Goal: Transaction & Acquisition: Purchase product/service

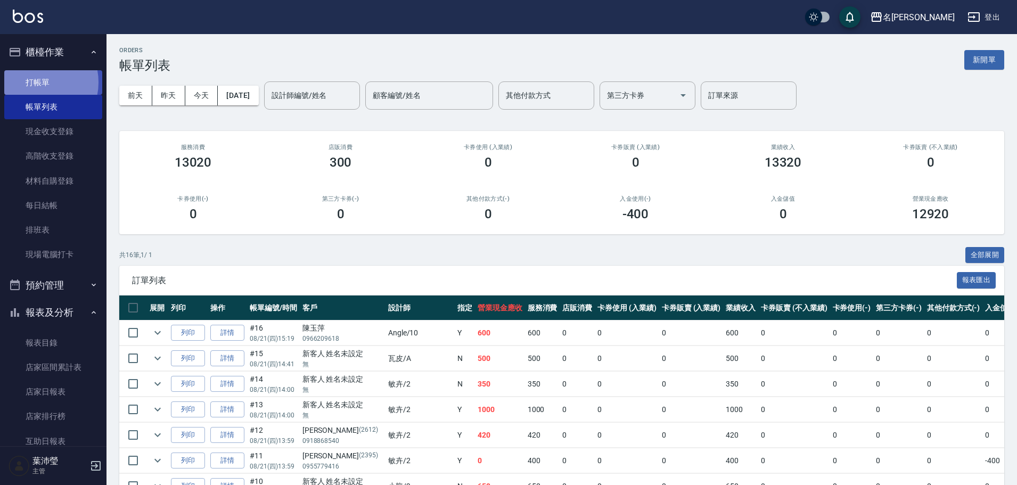
click at [36, 82] on link "打帳單" at bounding box center [53, 82] width 98 height 24
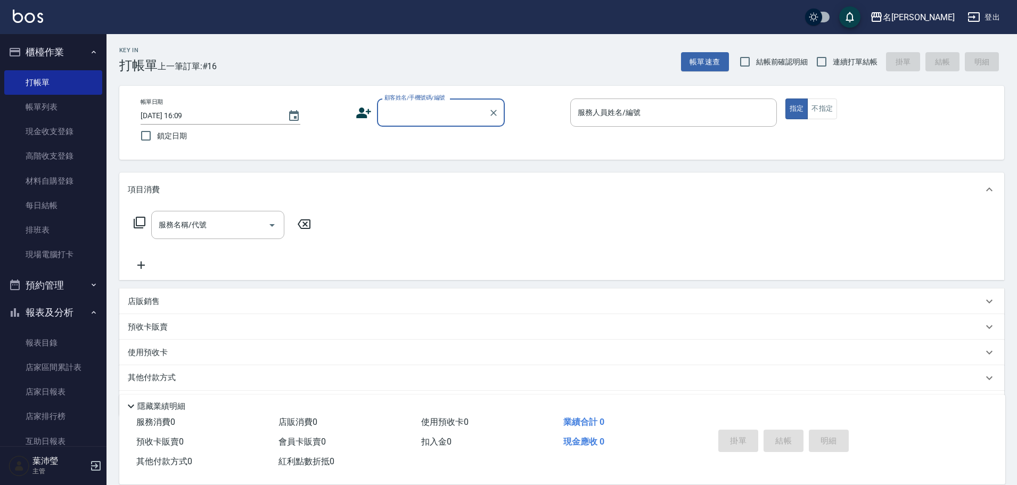
click at [410, 108] on input "顧客姓名/手機號碼/編號" at bounding box center [433, 112] width 102 height 19
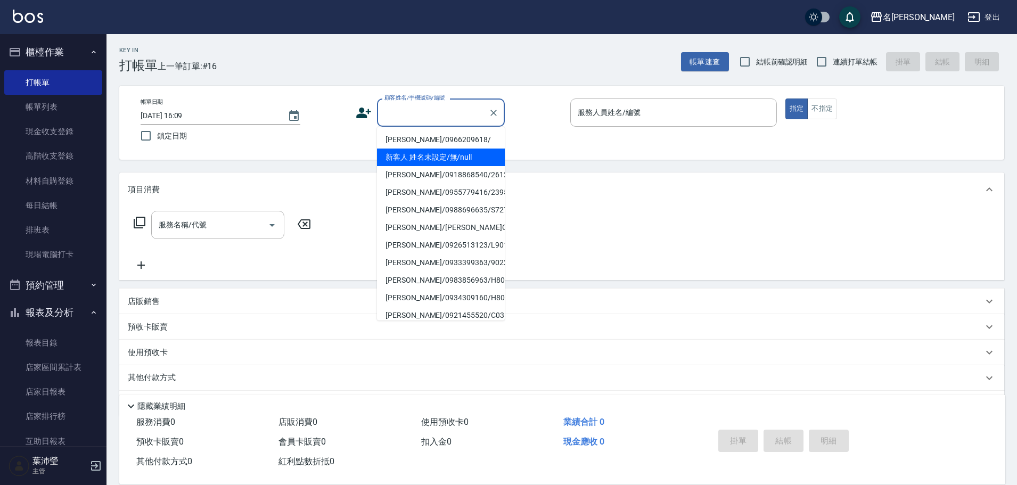
click at [459, 150] on li "新客人 姓名未設定/無/null" at bounding box center [441, 158] width 128 height 18
type input "新客人 姓名未設定/無/null"
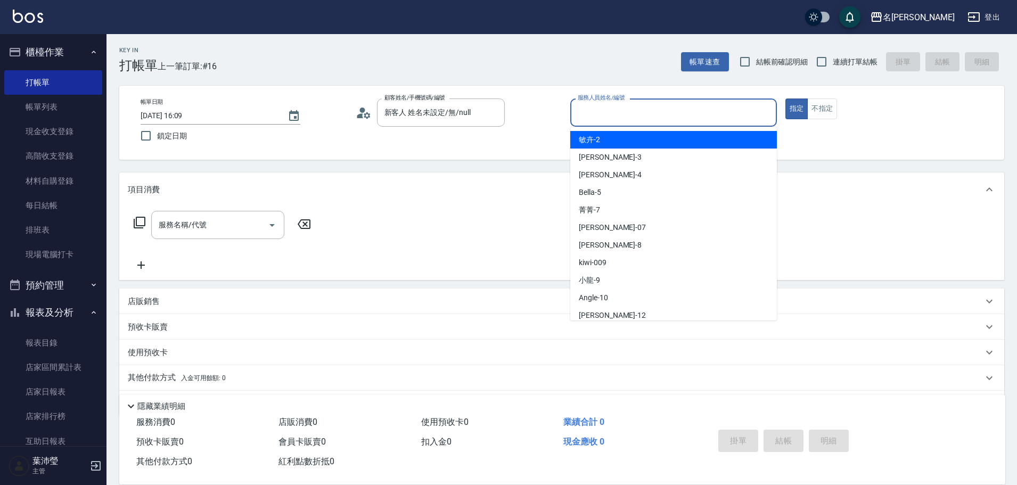
click at [604, 108] on input "服務人員姓名/編號" at bounding box center [673, 112] width 197 height 19
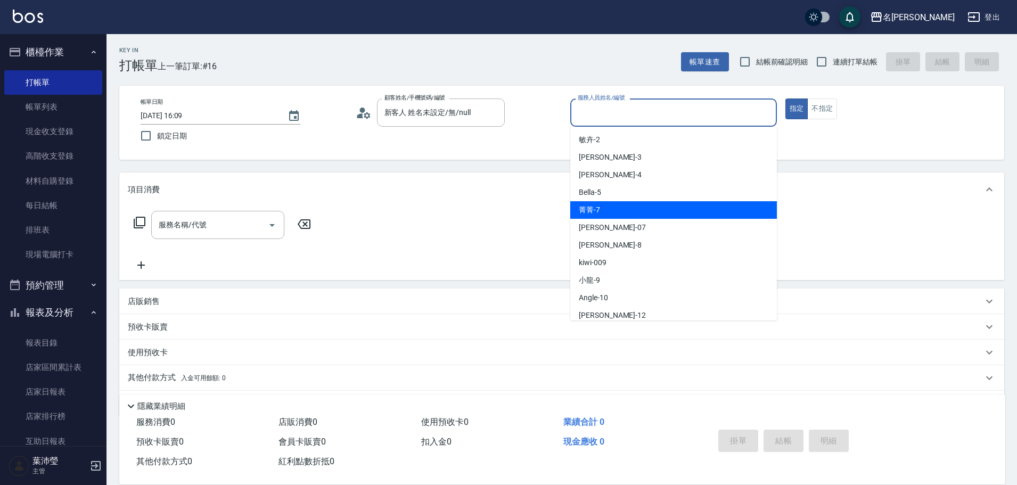
click at [650, 205] on div "菁菁 -7" at bounding box center [673, 210] width 207 height 18
type input "菁菁-7"
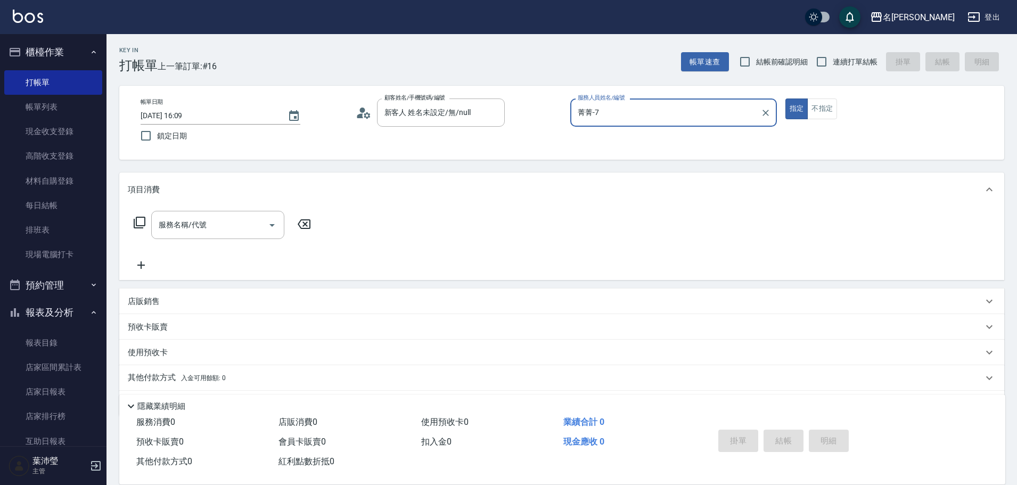
click at [140, 218] on icon at bounding box center [140, 223] width 12 height 12
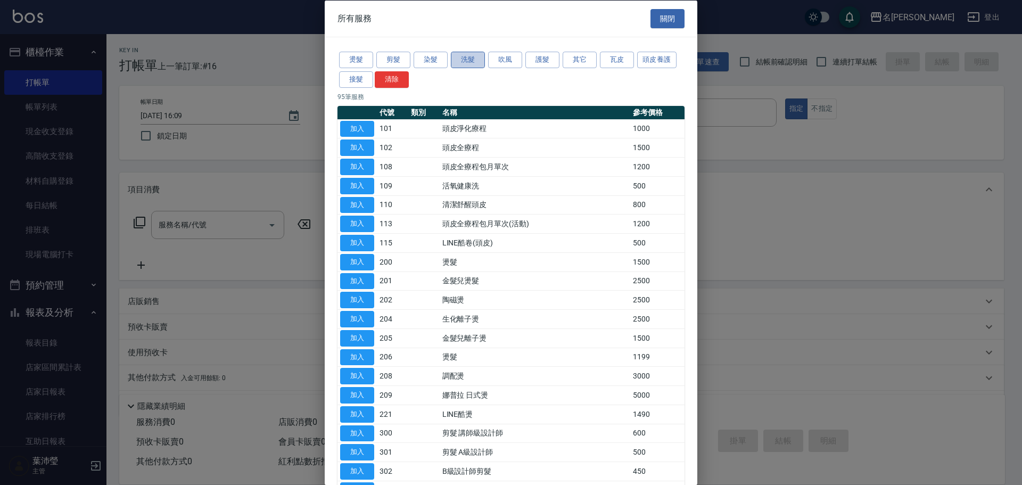
click at [463, 58] on button "洗髮" at bounding box center [468, 60] width 34 height 17
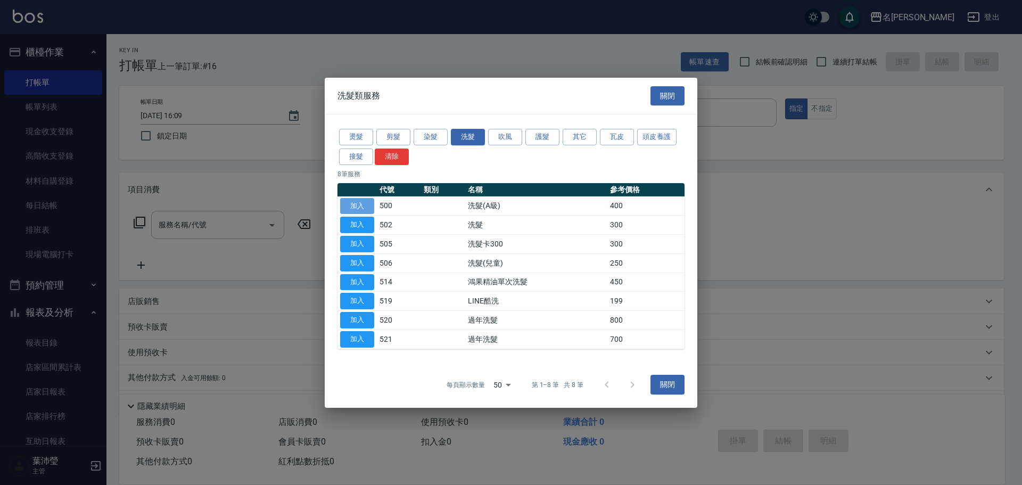
click at [353, 201] on button "加入" at bounding box center [357, 205] width 34 height 17
type input "洗髮(A級)(500)"
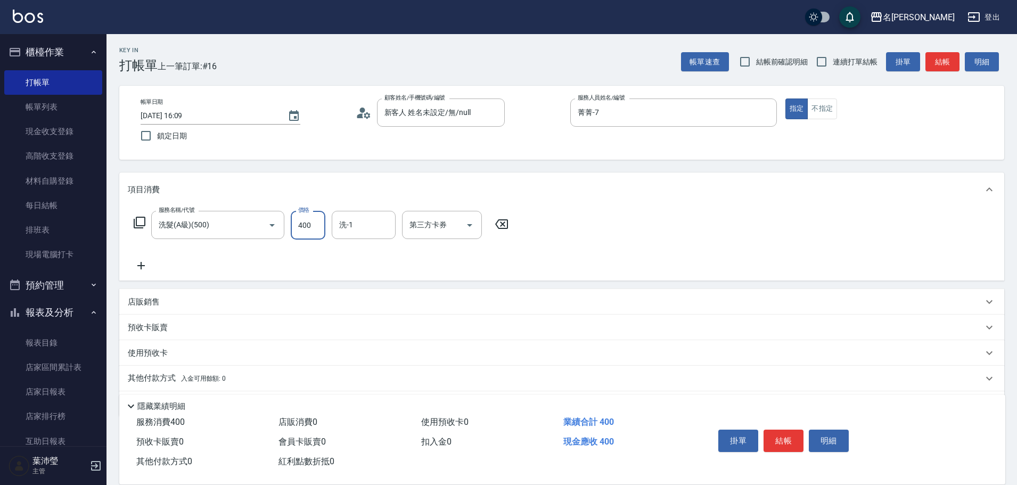
click at [314, 225] on input "400" at bounding box center [308, 225] width 35 height 29
type input "420"
click at [785, 432] on button "結帳" at bounding box center [783, 441] width 40 height 22
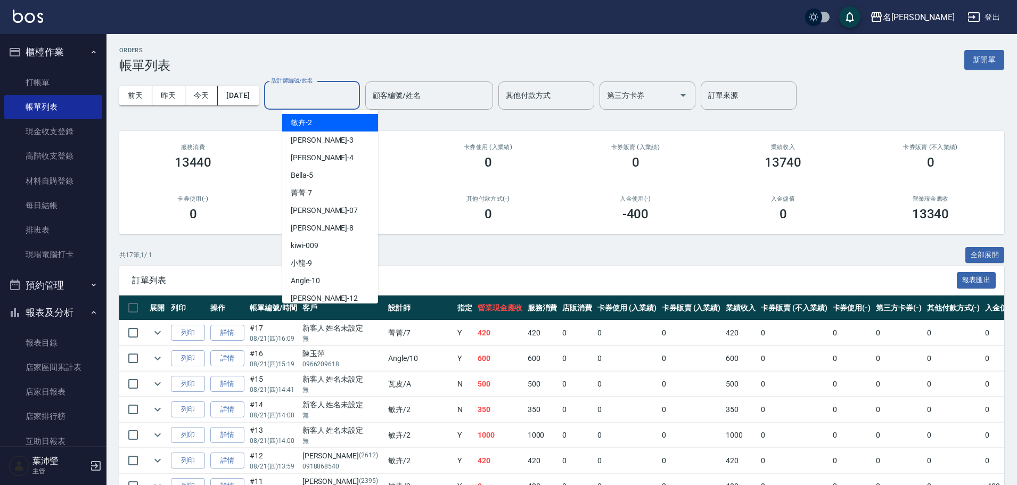
click at [325, 98] on input "設計師編號/姓名" at bounding box center [312, 95] width 86 height 19
click at [345, 196] on div "菁菁 -7" at bounding box center [330, 193] width 96 height 18
type input "菁菁-7"
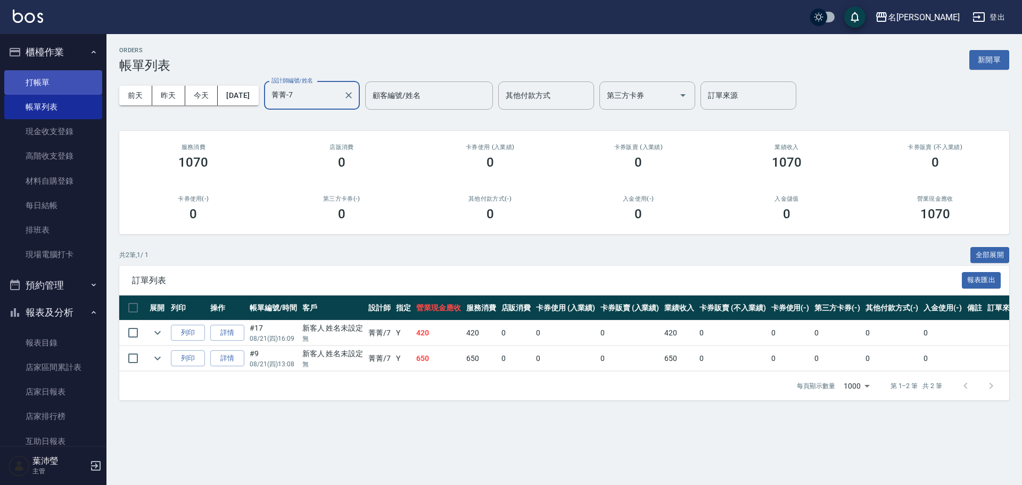
click at [75, 81] on link "打帳單" at bounding box center [53, 82] width 98 height 24
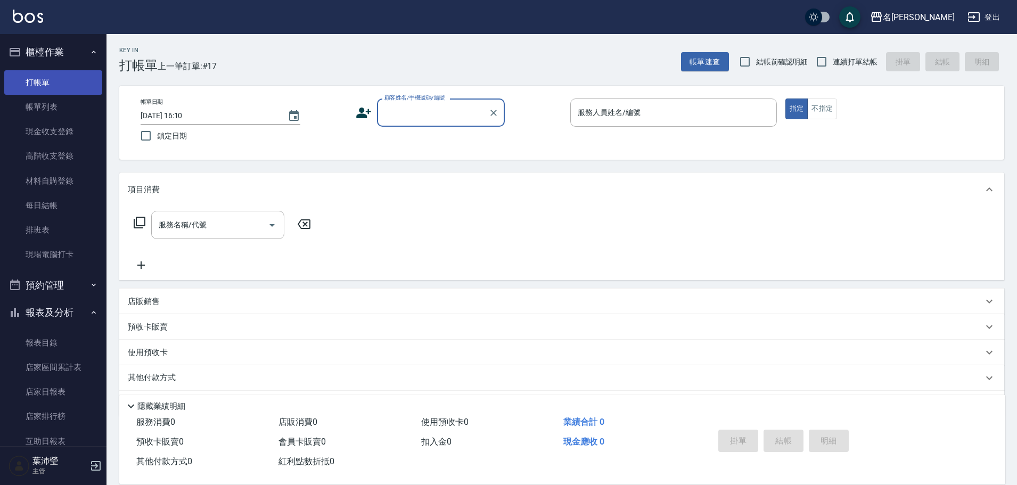
click at [75, 81] on link "打帳單" at bounding box center [53, 82] width 98 height 24
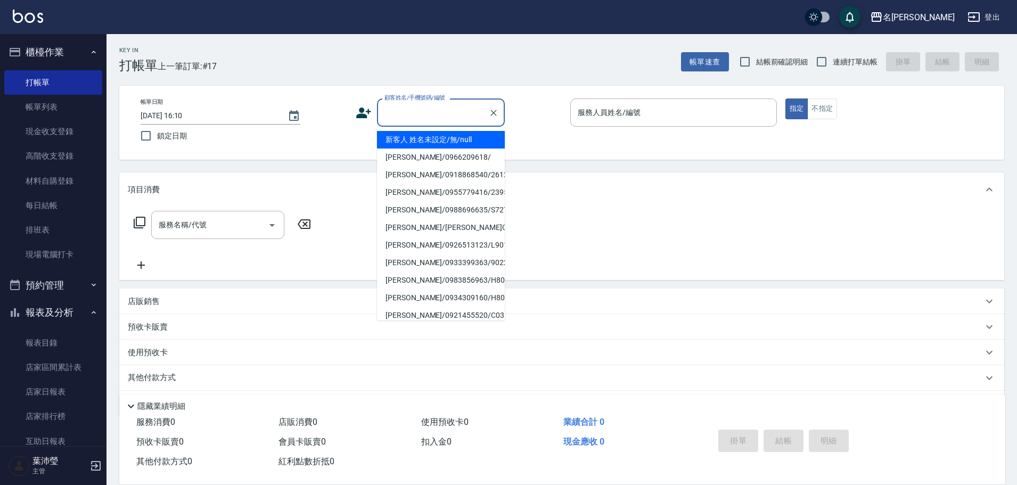
click at [423, 119] on input "顧客姓名/手機號碼/編號" at bounding box center [433, 112] width 102 height 19
click at [423, 209] on li "[PERSON_NAME]/0937047388/C0236" at bounding box center [441, 210] width 128 height 18
type input "[PERSON_NAME]/0937047388/C0236"
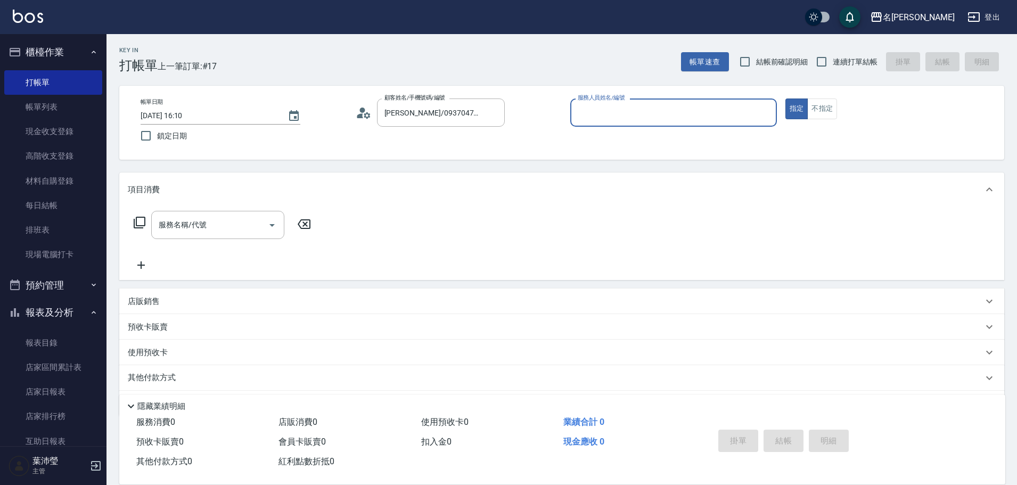
type input "敏卉-2"
click at [141, 218] on icon at bounding box center [139, 222] width 13 height 13
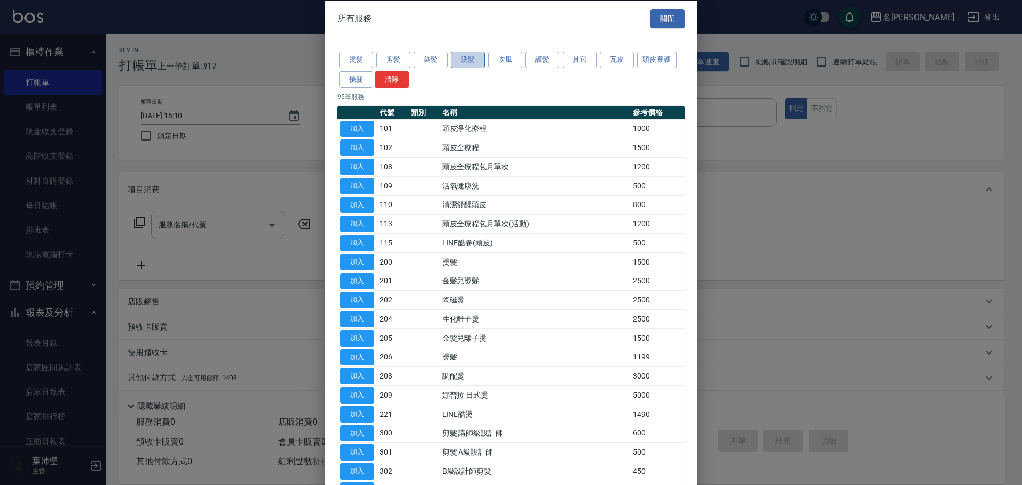
click at [459, 60] on button "洗髮" at bounding box center [468, 60] width 34 height 17
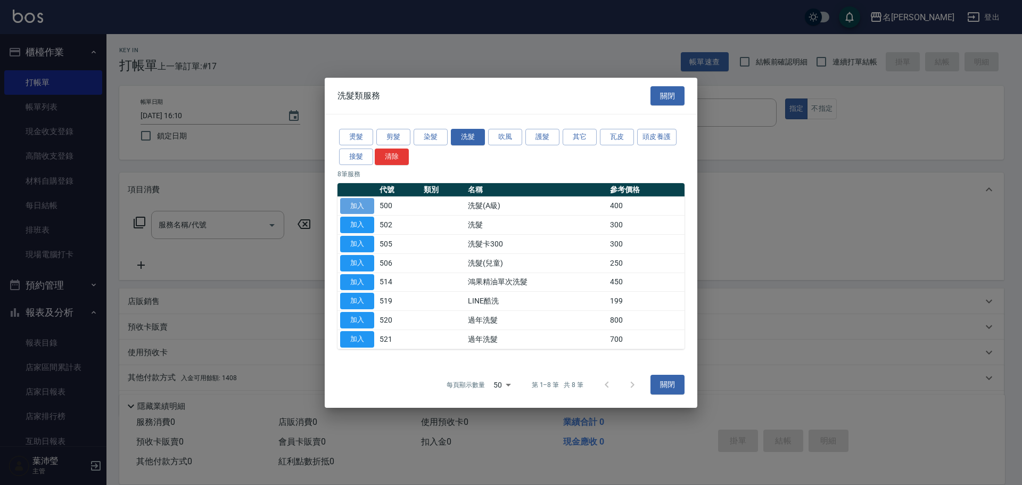
click at [351, 205] on button "加入" at bounding box center [357, 205] width 34 height 17
type input "洗髮(A級)(500)"
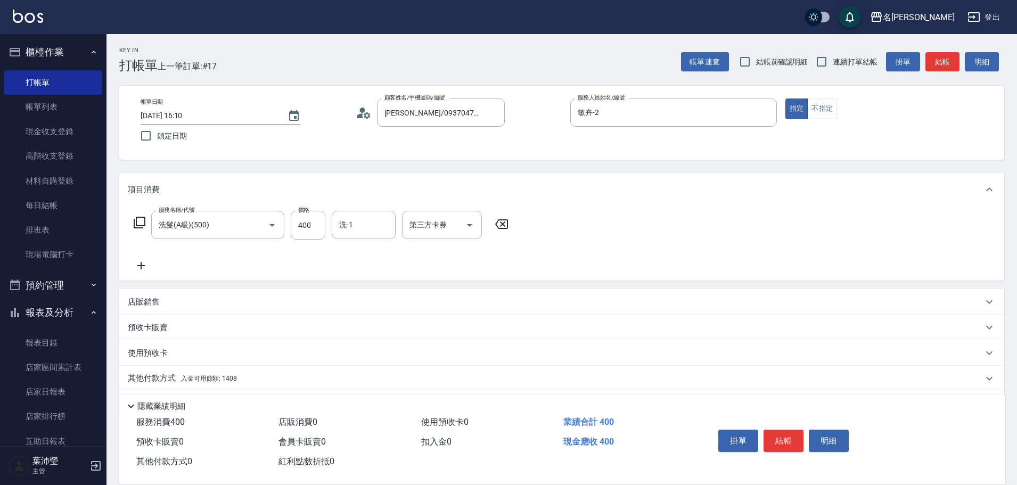
click at [147, 378] on p "其他付款方式 入金可用餘額: 1408" at bounding box center [182, 379] width 109 height 12
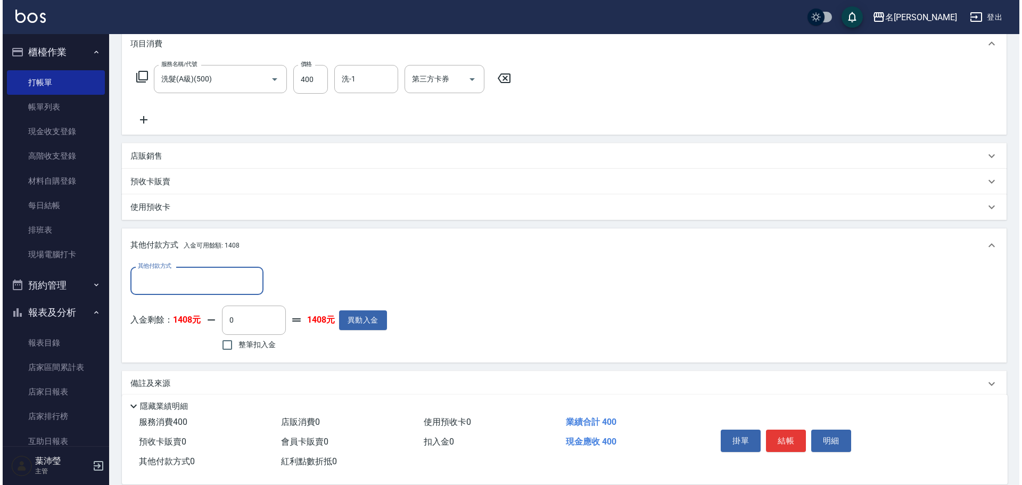
scroll to position [160, 0]
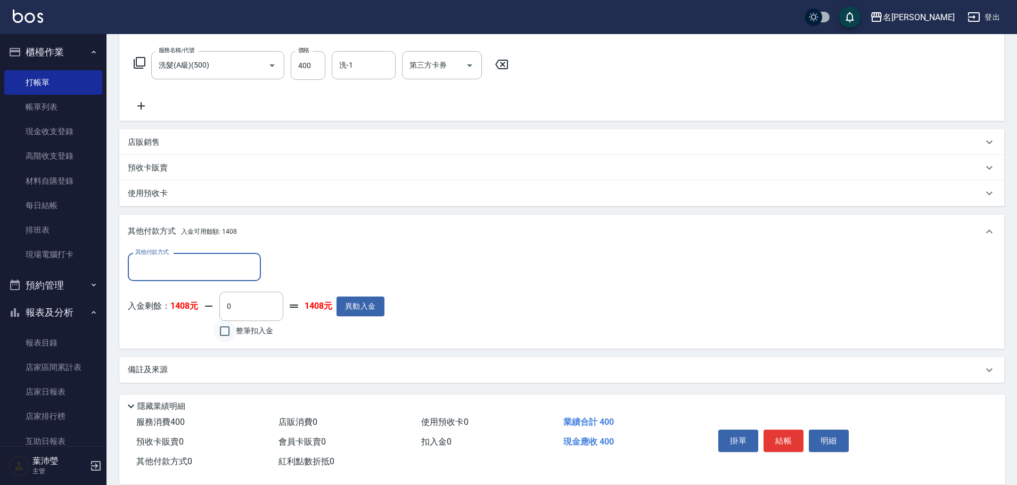
click at [223, 331] on input "整筆扣入金" at bounding box center [224, 331] width 22 height 22
checkbox input "true"
type input "400"
click at [817, 434] on button "明細" at bounding box center [829, 441] width 40 height 22
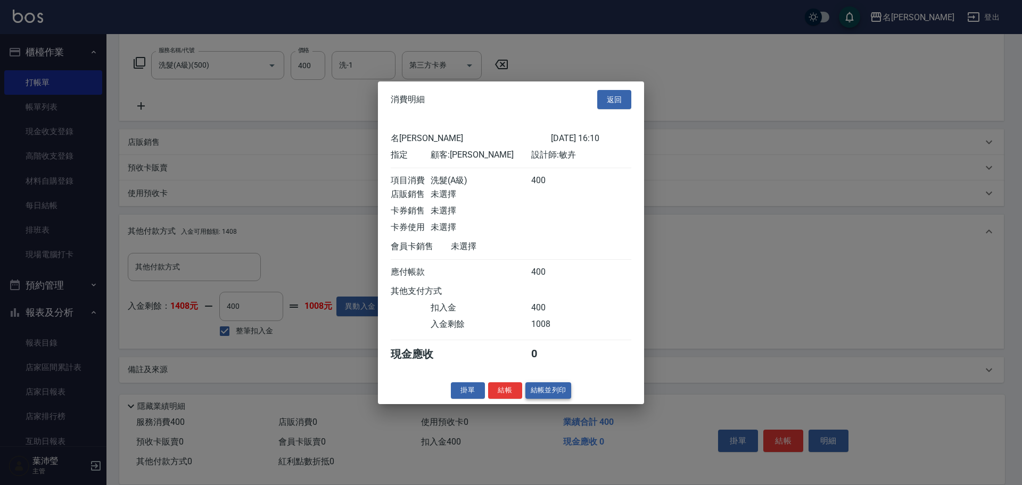
click at [554, 399] on button "結帳並列印" at bounding box center [548, 390] width 46 height 17
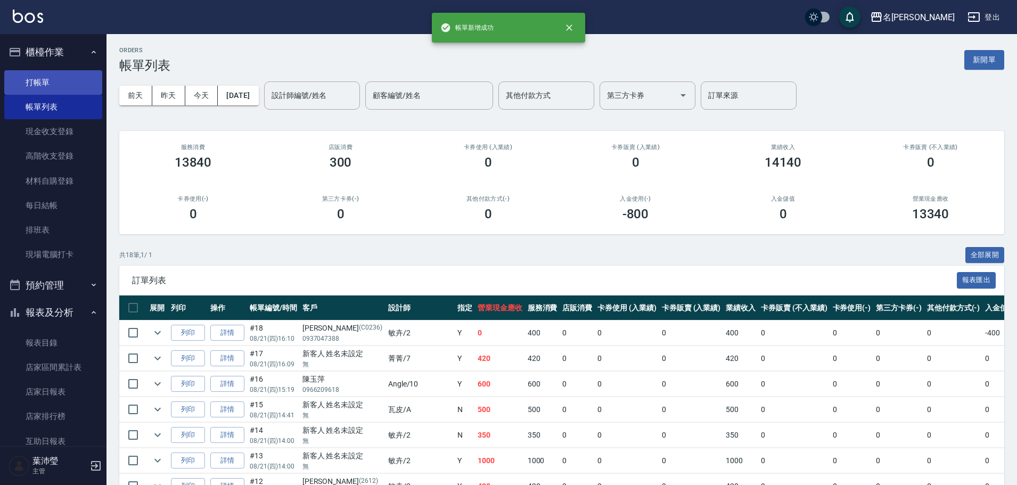
click at [66, 82] on link "打帳單" at bounding box center [53, 82] width 98 height 24
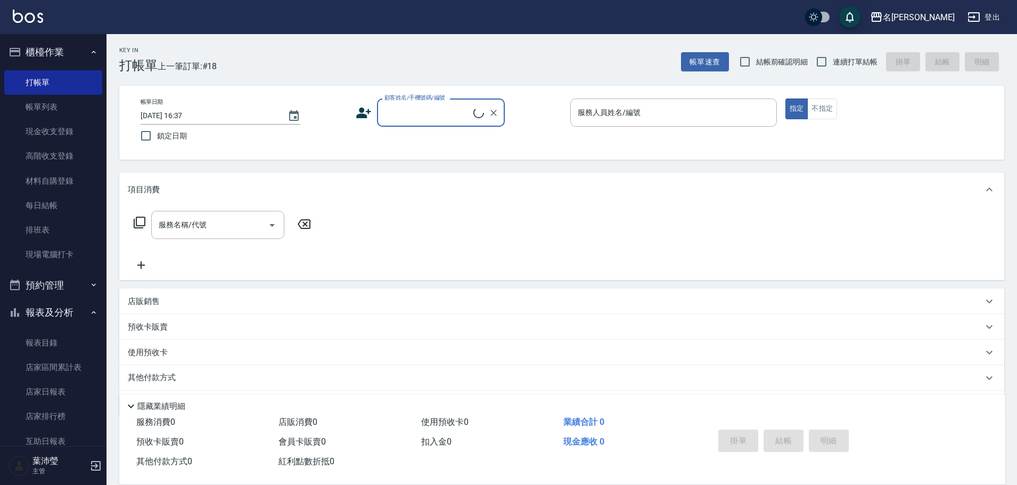
click at [443, 117] on input "顧客姓名/手機號碼/編號" at bounding box center [428, 112] width 92 height 19
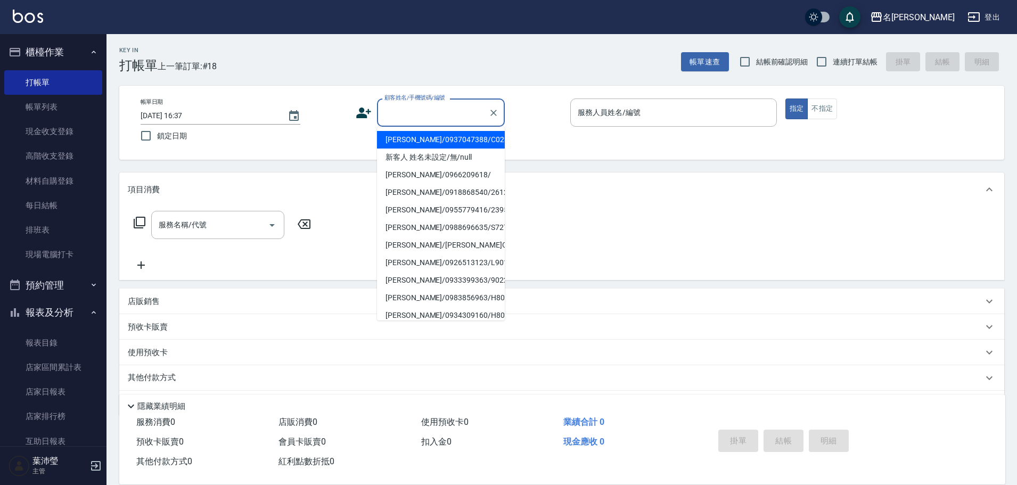
click at [446, 141] on li "[PERSON_NAME]/0937047388/C0236" at bounding box center [441, 140] width 128 height 18
type input "[PERSON_NAME]/0937047388/C0236"
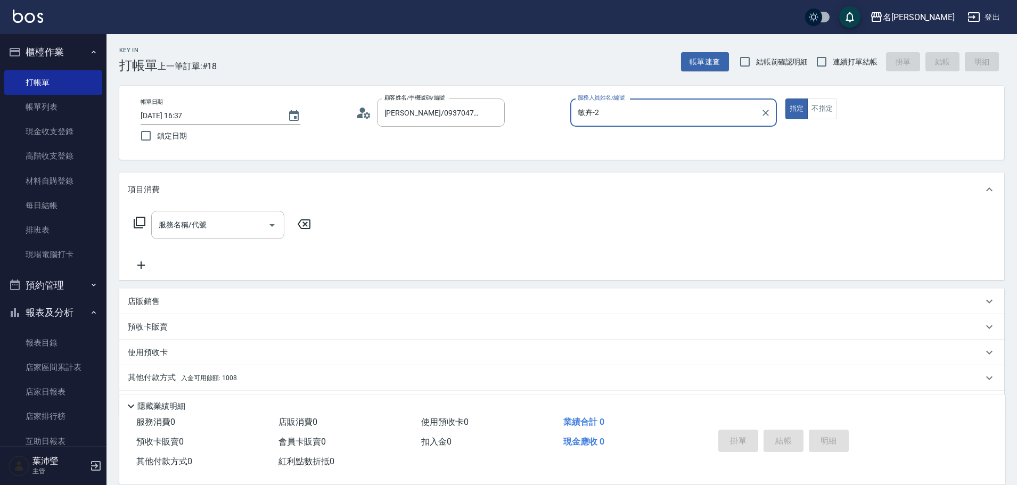
click at [602, 112] on input "敏卉-2" at bounding box center [665, 112] width 181 height 19
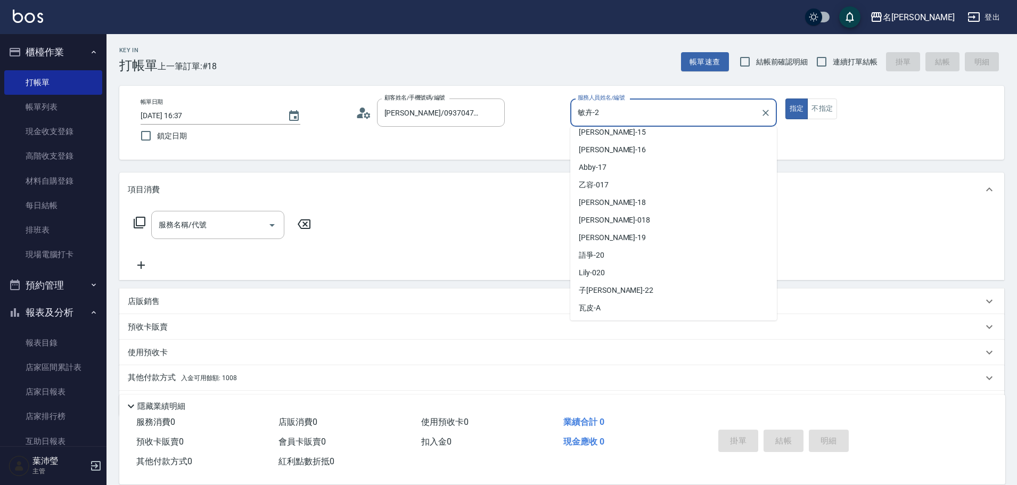
scroll to position [254, 0]
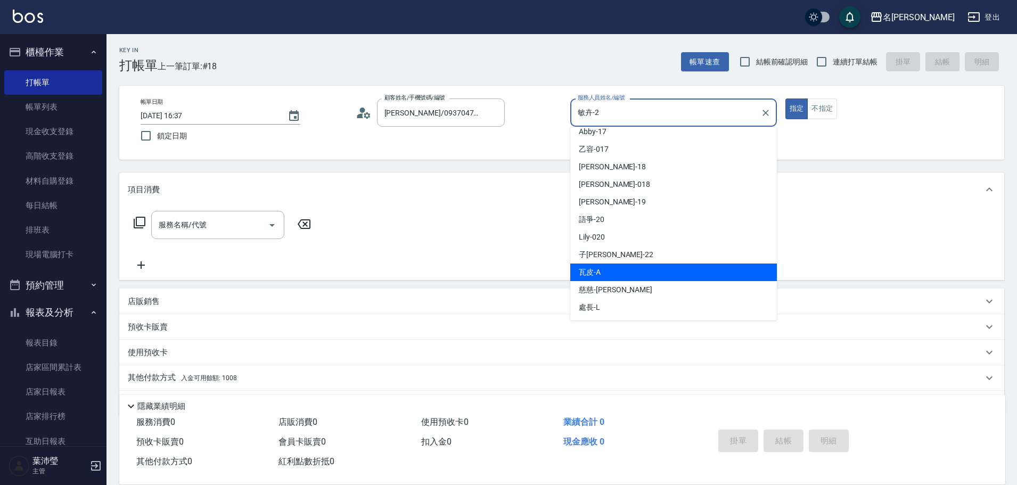
click at [658, 270] on div "瓦皮 -A" at bounding box center [673, 273] width 207 height 18
type input "瓦皮-A"
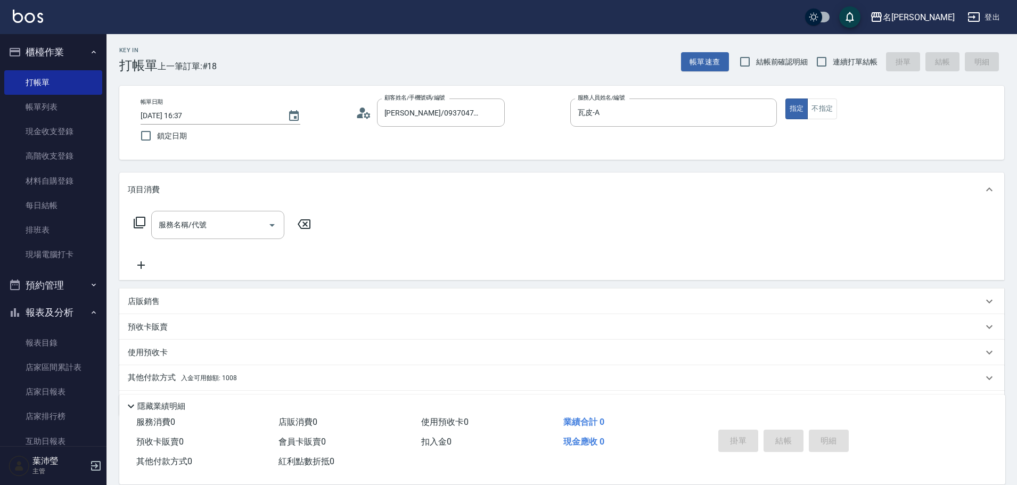
click at [139, 221] on icon at bounding box center [139, 222] width 13 height 13
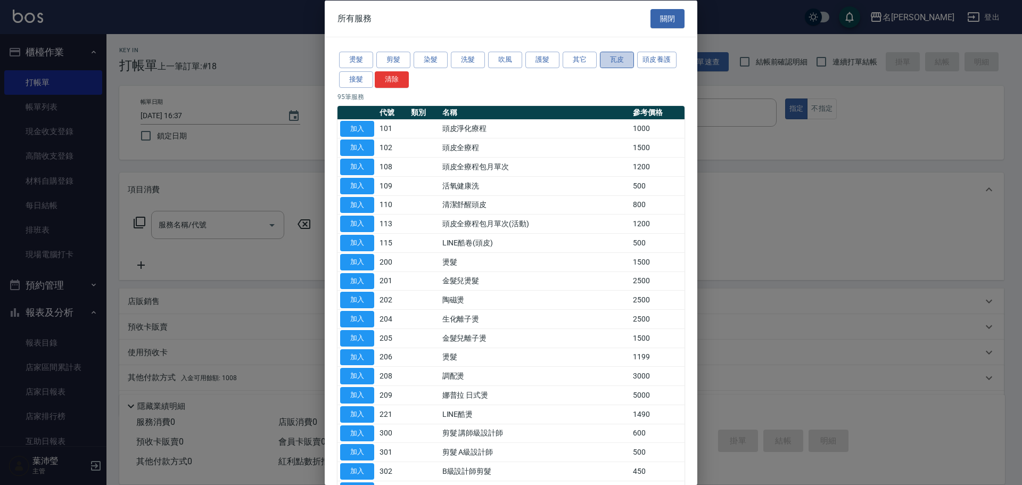
click at [603, 63] on button "瓦皮" at bounding box center [617, 60] width 34 height 17
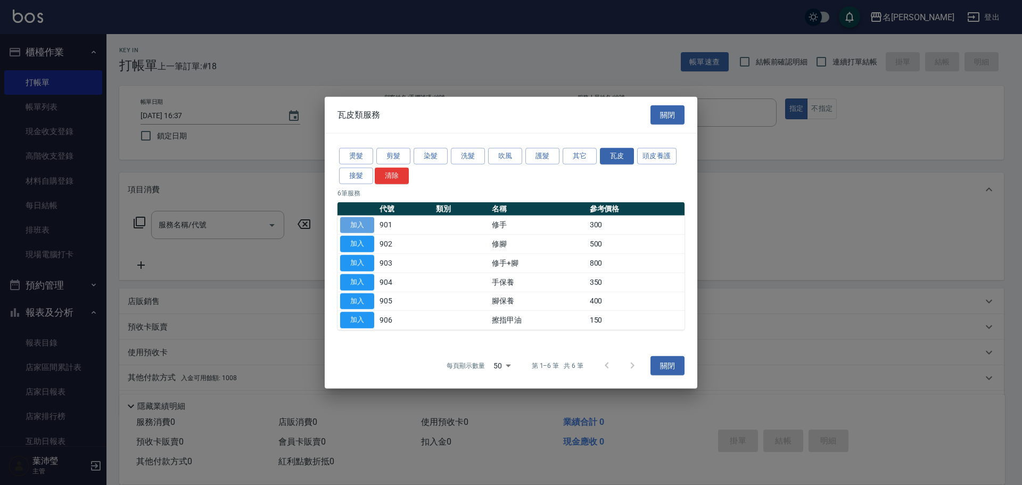
click at [355, 220] on button "加入" at bounding box center [357, 225] width 34 height 17
type input "修手(901)"
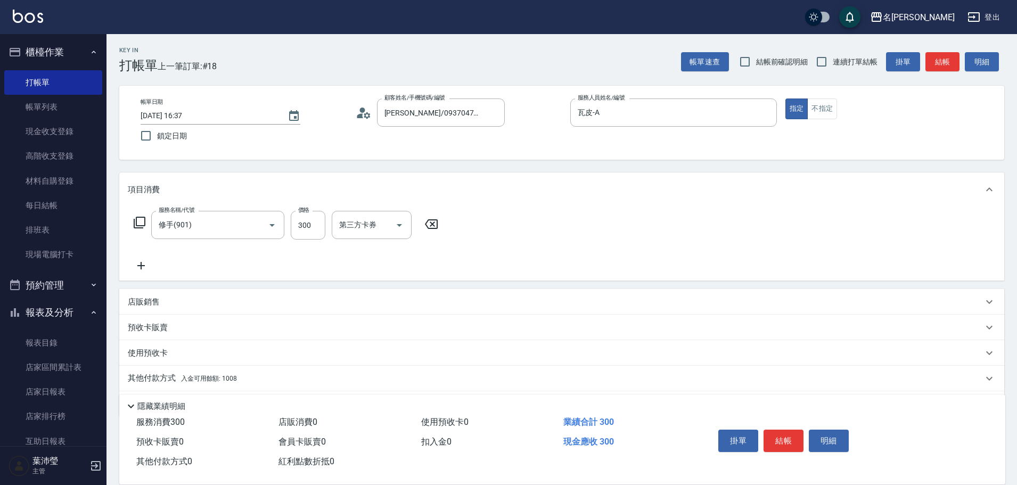
click at [157, 377] on p "其他付款方式 入金可用餘額: 1008" at bounding box center [182, 379] width 109 height 12
click at [1013, 454] on div "Key In 打帳單 上一筆訂單:#18 帳單速查 結帳前確認明細 連續打單結帳 掛單 結帳 明細 帳單日期 [DATE] 16:37 鎖定日期 顧客姓名/手…" at bounding box center [561, 339] width 910 height 611
click at [1016, 447] on div "Key In 打帳單 上一筆訂單:#18 帳單速查 結帳前確認明細 連續打單結帳 掛單 結帳 明細 帳單日期 [DATE] 16:37 鎖定日期 顧客姓名/手…" at bounding box center [561, 339] width 910 height 611
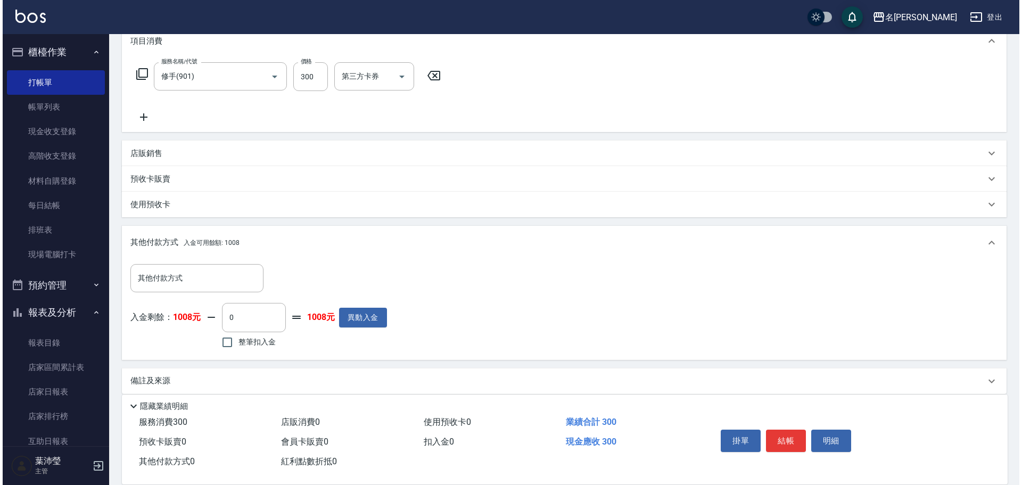
scroll to position [160, 0]
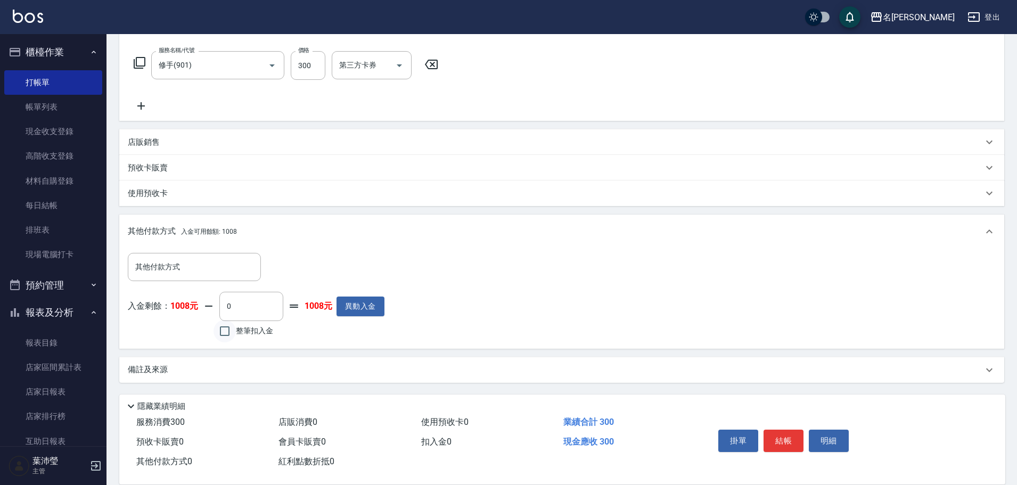
click at [225, 334] on input "整筆扣入金" at bounding box center [224, 331] width 22 height 22
checkbox input "true"
type input "300"
click at [828, 442] on button "明細" at bounding box center [829, 441] width 40 height 22
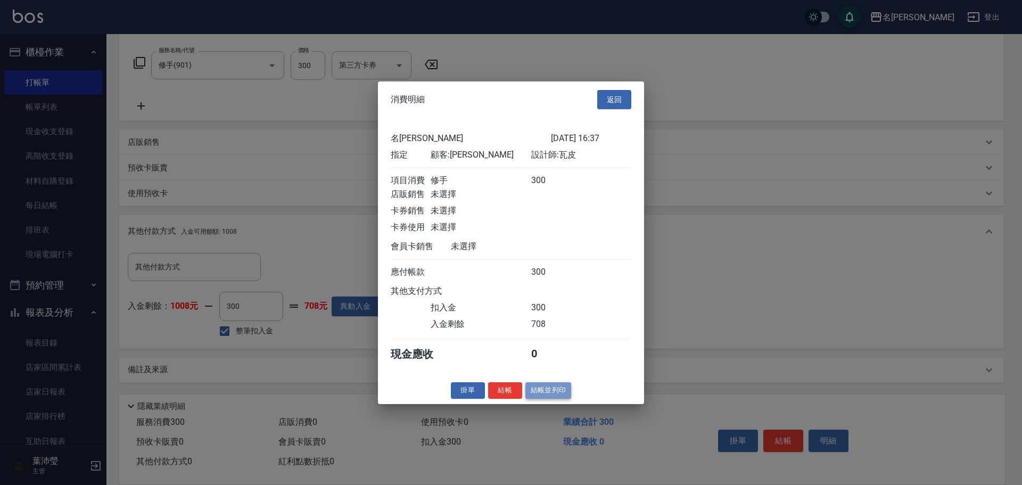
click at [554, 399] on button "結帳並列印" at bounding box center [548, 390] width 46 height 17
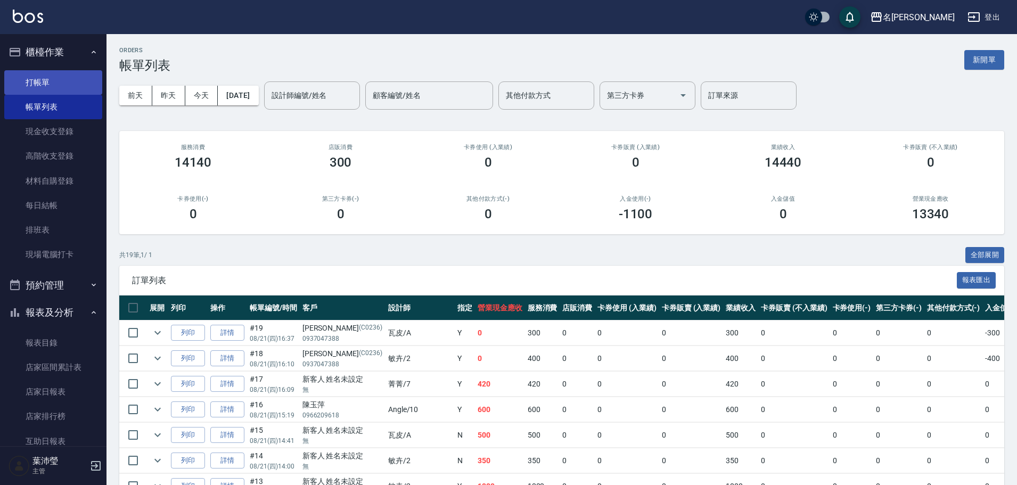
click at [55, 73] on link "打帳單" at bounding box center [53, 82] width 98 height 24
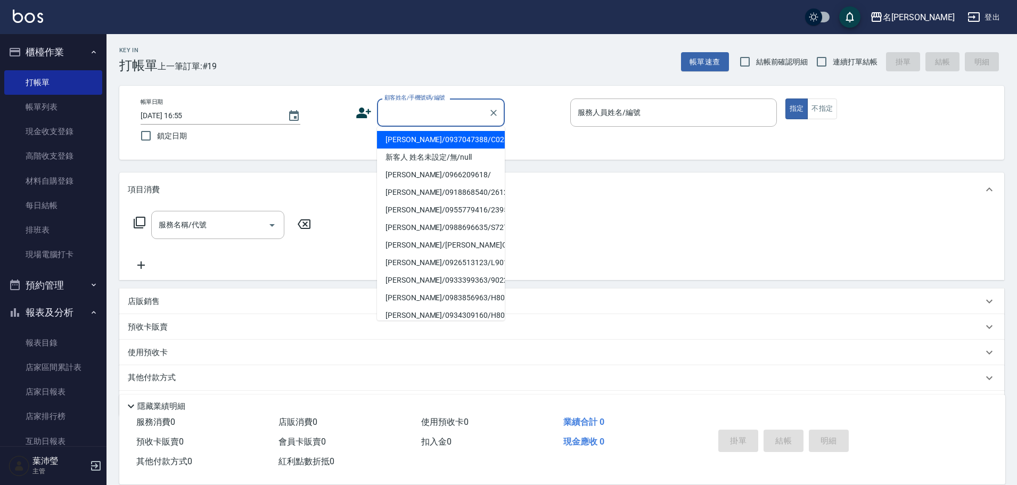
click at [431, 110] on input "顧客姓名/手機號碼/編號" at bounding box center [433, 112] width 102 height 19
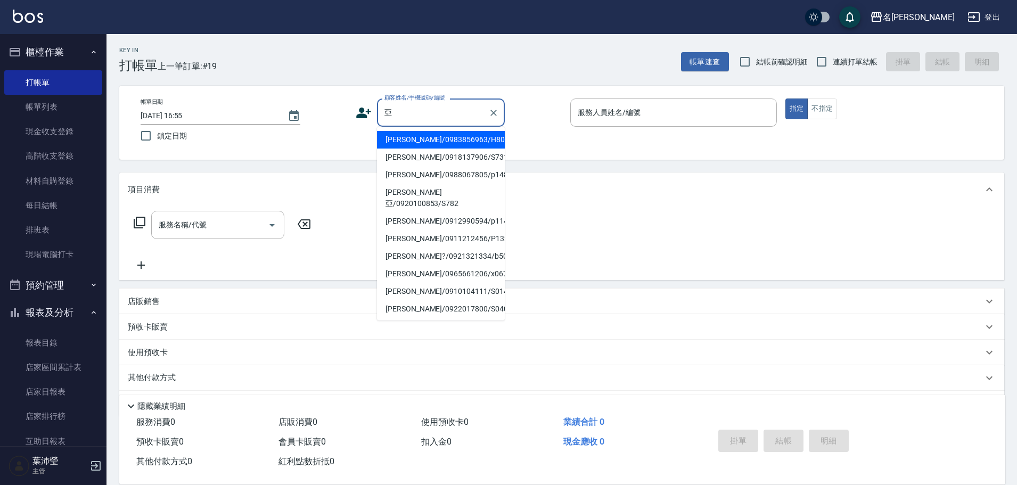
click at [455, 157] on li "[PERSON_NAME]/0918137906/S731" at bounding box center [441, 158] width 128 height 18
type input "[PERSON_NAME]/0918137906/S731"
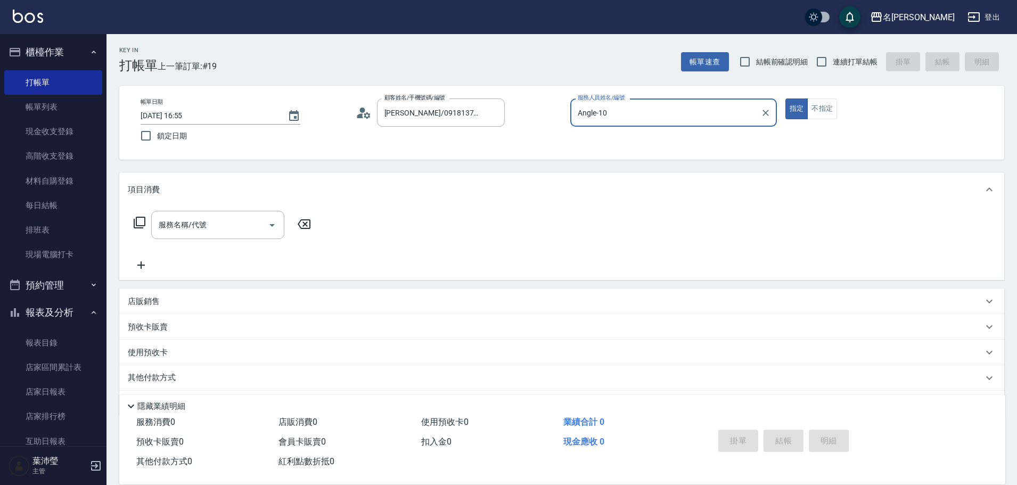
type input "Angle-10"
click at [366, 111] on icon at bounding box center [364, 113] width 16 height 16
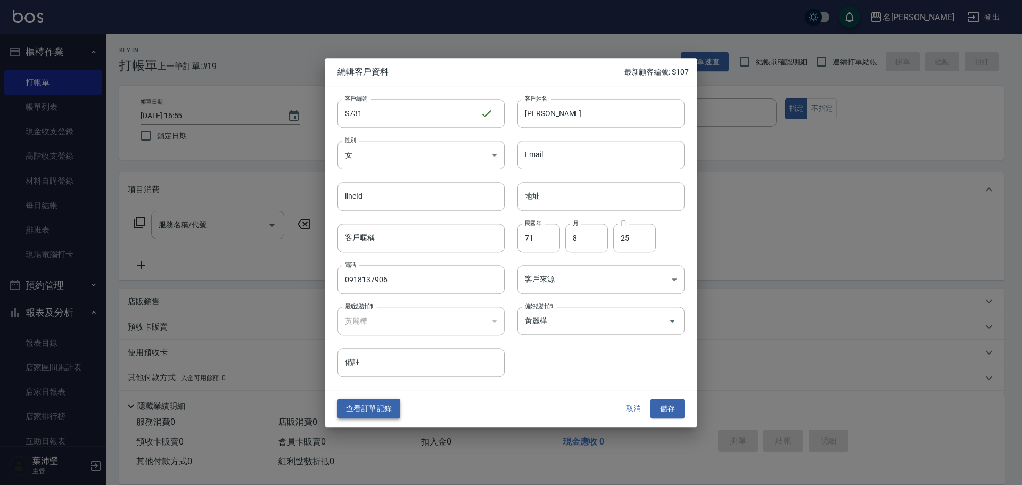
click at [357, 409] on button "查看訂單記錄" at bounding box center [369, 409] width 63 height 20
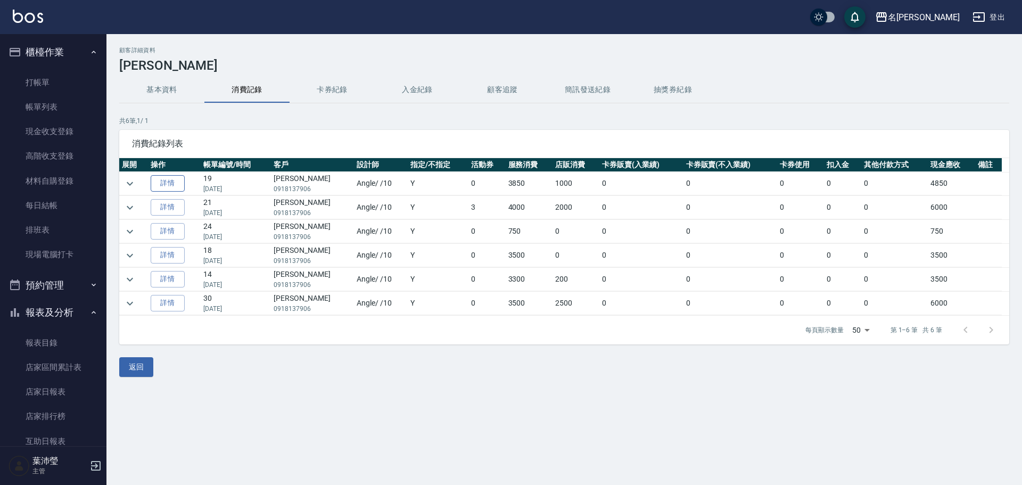
click at [167, 187] on link "詳情" at bounding box center [168, 183] width 34 height 17
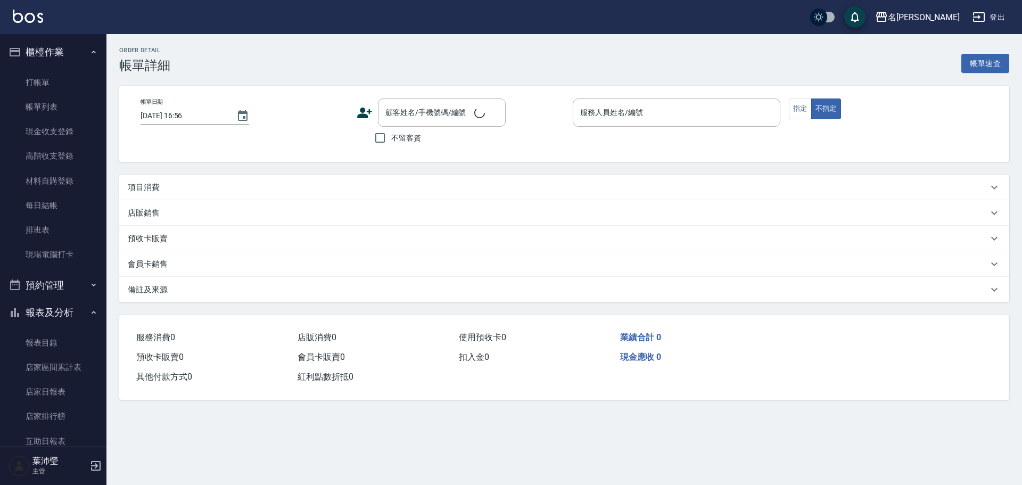
type input "[DATE] 19:00"
type input "Angle-10"
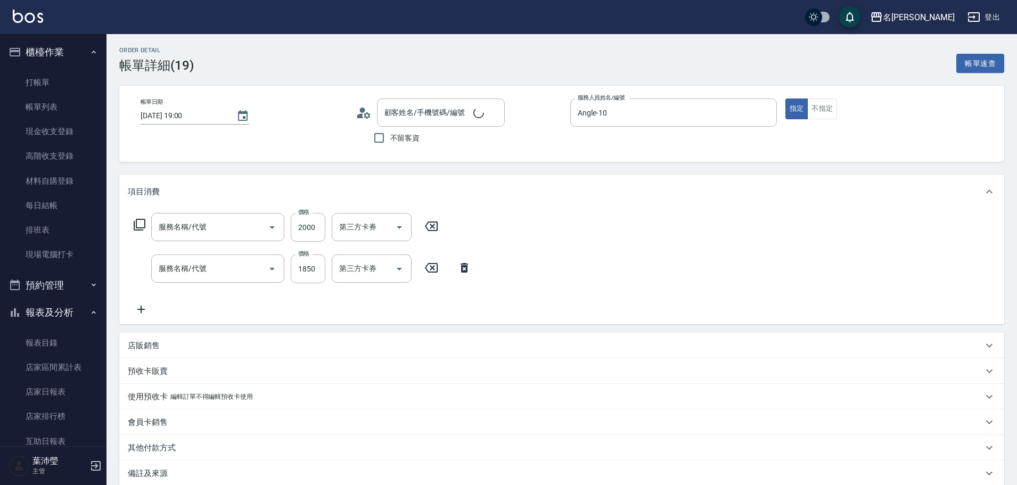
type input "[PERSON_NAME]/0918137906/S731"
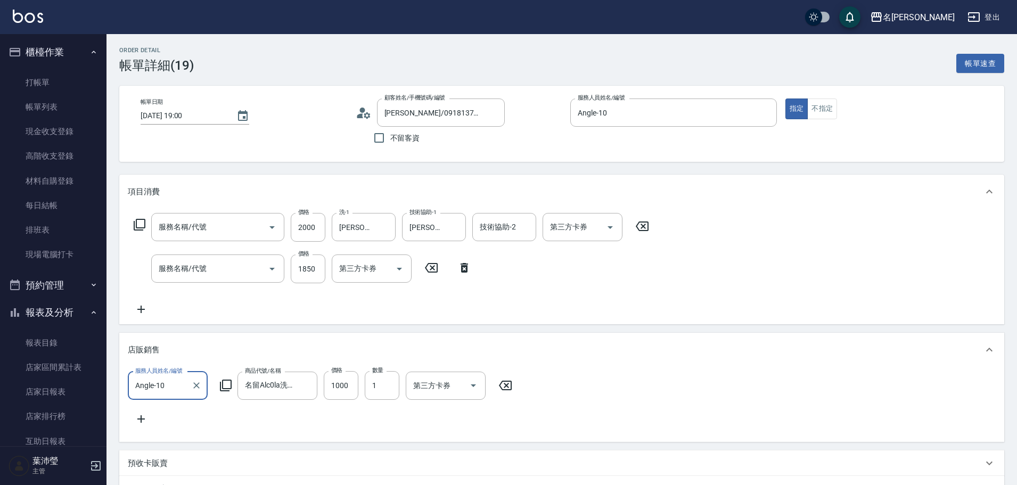
scroll to position [11, 0]
type input "金髮兒燙髮(201)"
type input "染髮(400)"
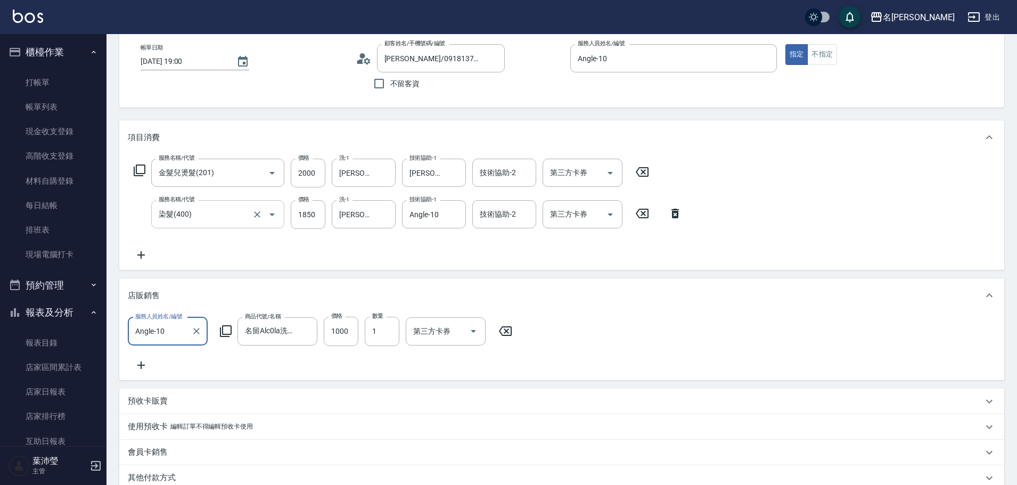
scroll to position [49, 0]
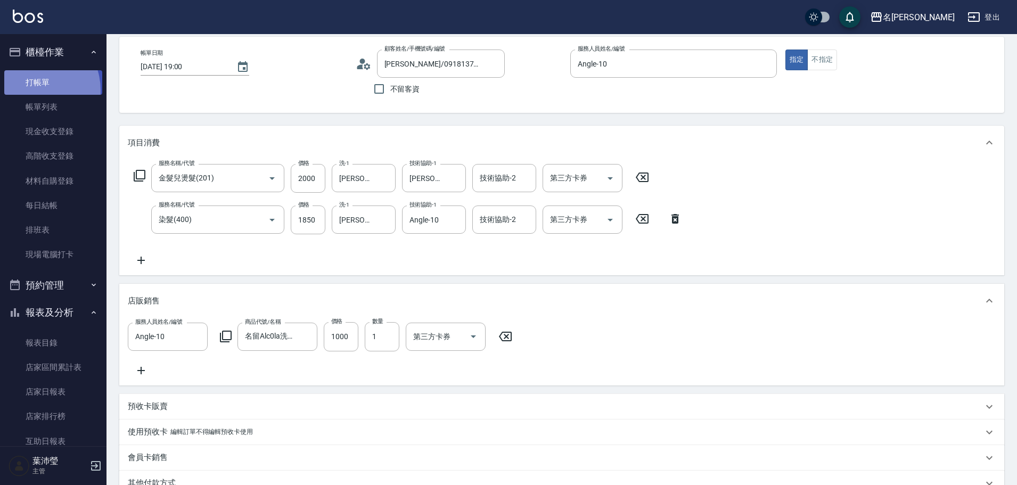
click at [31, 90] on link "打帳單" at bounding box center [53, 82] width 98 height 24
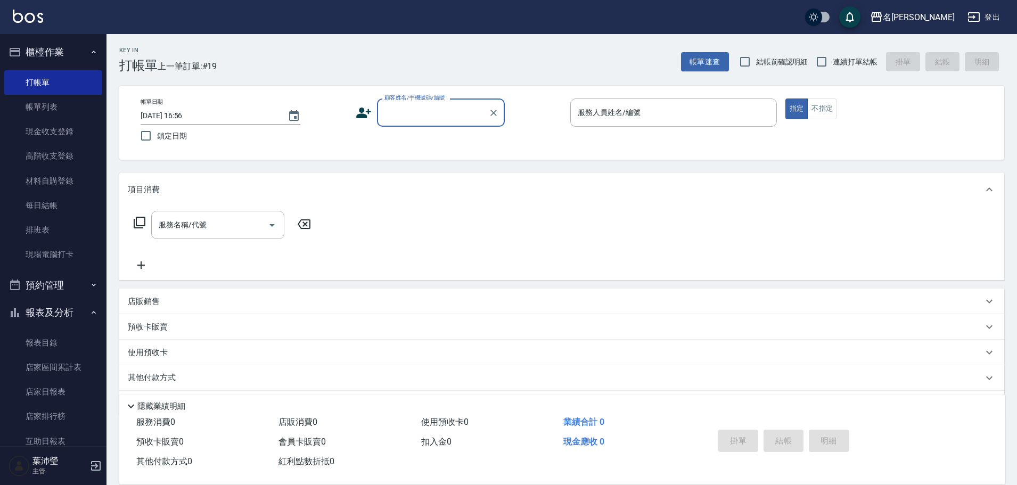
click at [410, 109] on input "顧客姓名/手機號碼/編號" at bounding box center [433, 112] width 102 height 19
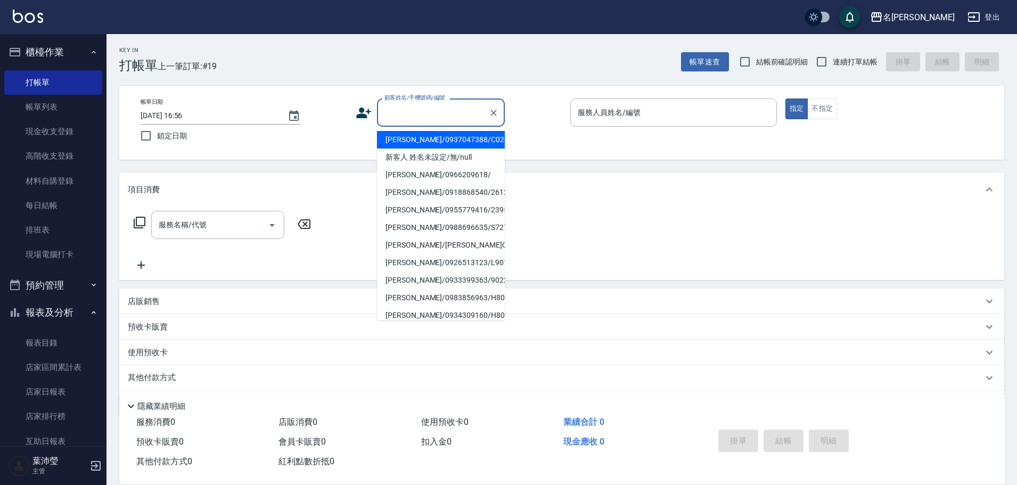
click at [412, 141] on li "[PERSON_NAME]/0937047388/C0236" at bounding box center [441, 140] width 128 height 18
type input "[PERSON_NAME]/0937047388/C0236"
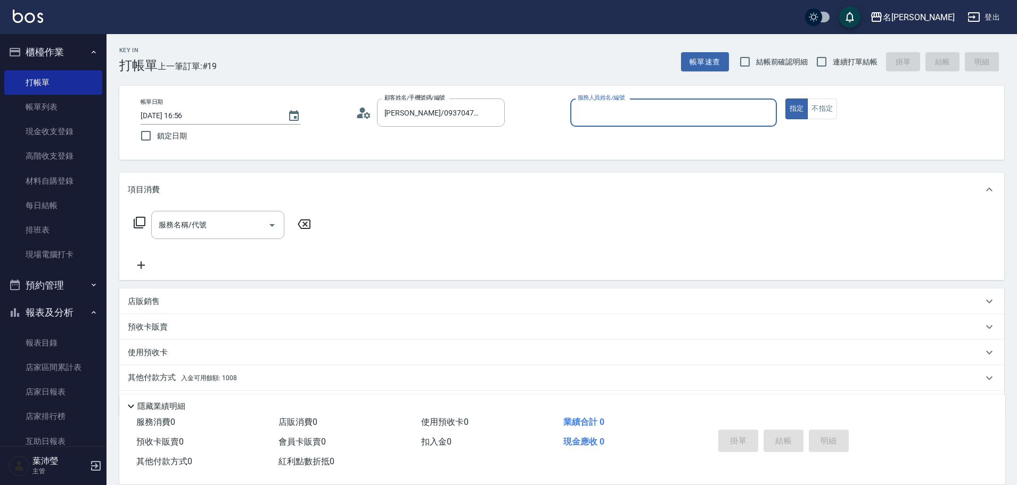
type input "敏卉-2"
click at [406, 119] on input "[PERSON_NAME]/0937047388/C0236" at bounding box center [433, 112] width 102 height 19
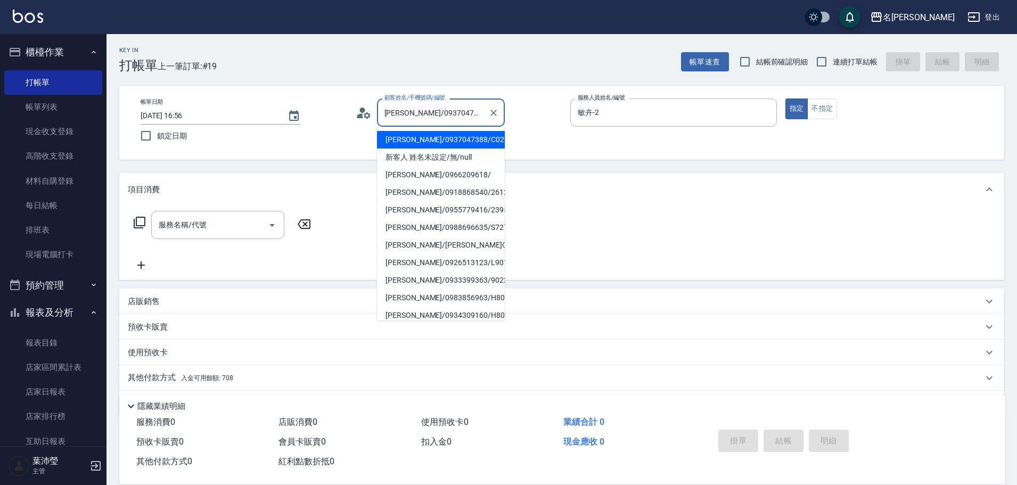
drag, startPoint x: 483, startPoint y: 113, endPoint x: 364, endPoint y: 113, distance: 119.8
click at [364, 113] on div "顧客姓名/手機號碼/編號 [PERSON_NAME]/0937047388/C0236 顧客姓名/手機號碼/編號" at bounding box center [459, 112] width 207 height 28
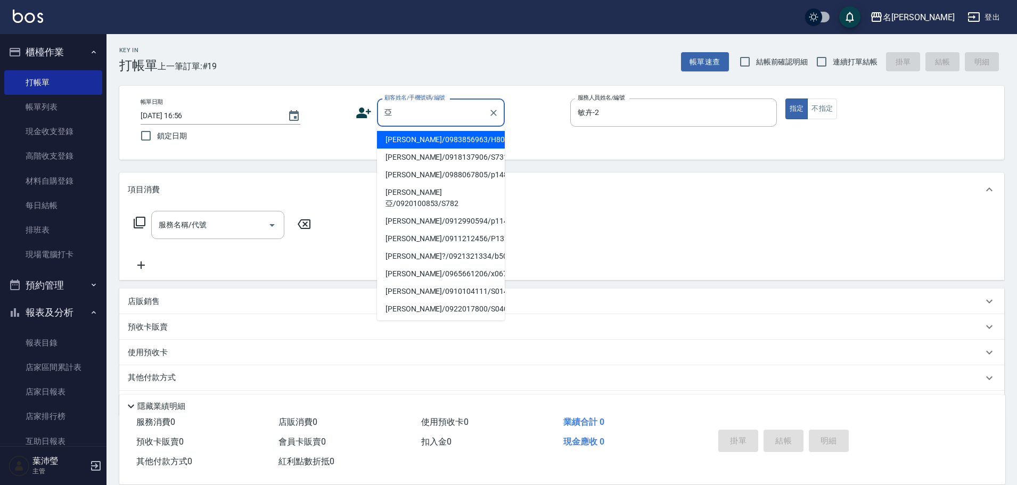
click at [398, 159] on li "[PERSON_NAME]/0918137906/S731" at bounding box center [441, 158] width 128 height 18
type input "[PERSON_NAME]/0918137906/S731"
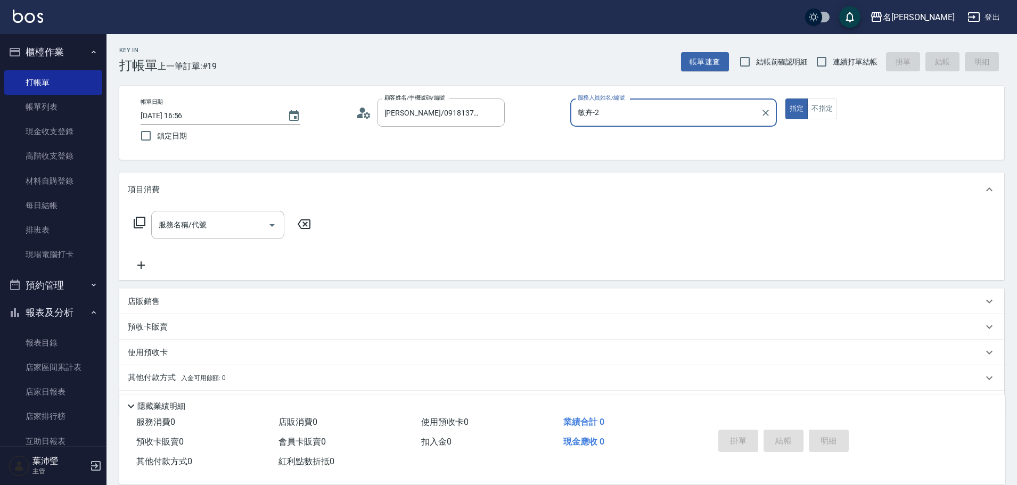
type input "Angle-10"
click at [368, 120] on icon at bounding box center [364, 113] width 16 height 16
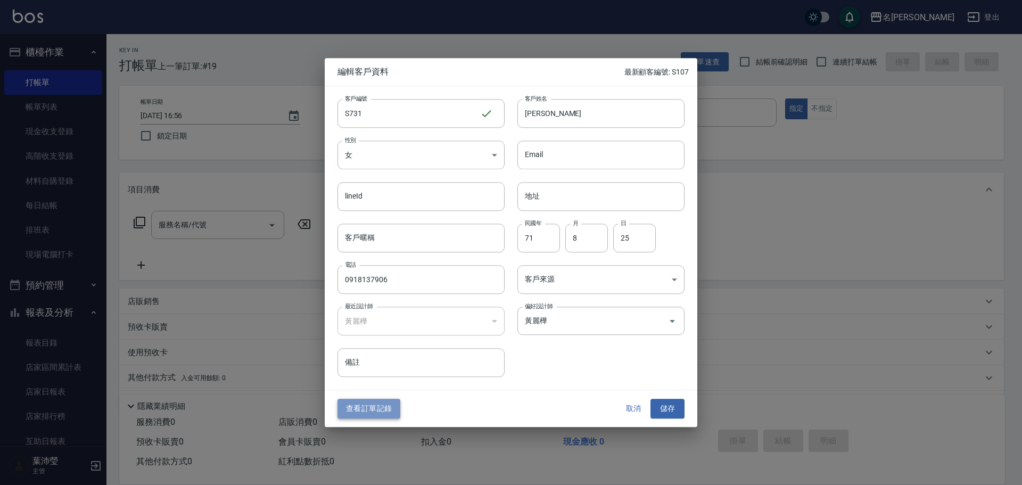
click at [389, 413] on button "查看訂單記錄" at bounding box center [369, 409] width 63 height 20
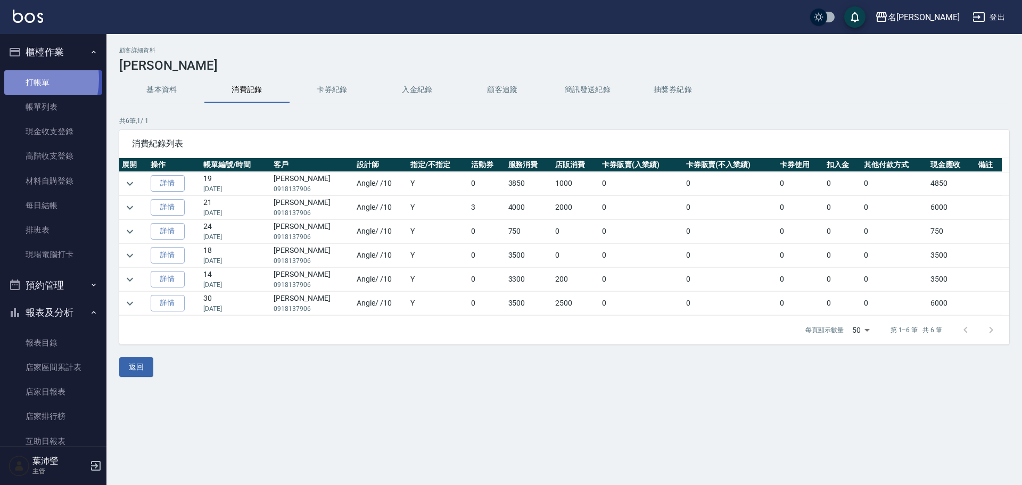
click at [20, 79] on link "打帳單" at bounding box center [53, 82] width 98 height 24
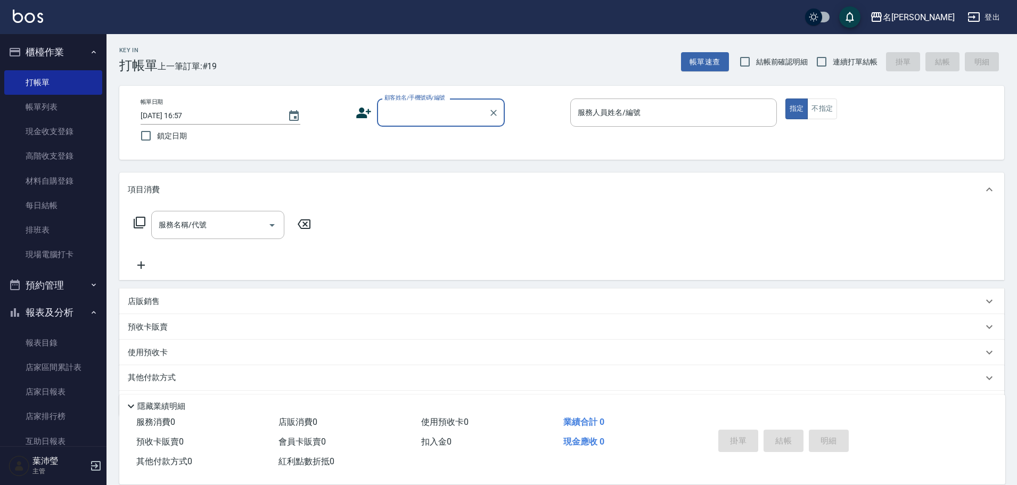
click at [468, 124] on div "顧客姓名/手機號碼/編號" at bounding box center [441, 112] width 128 height 28
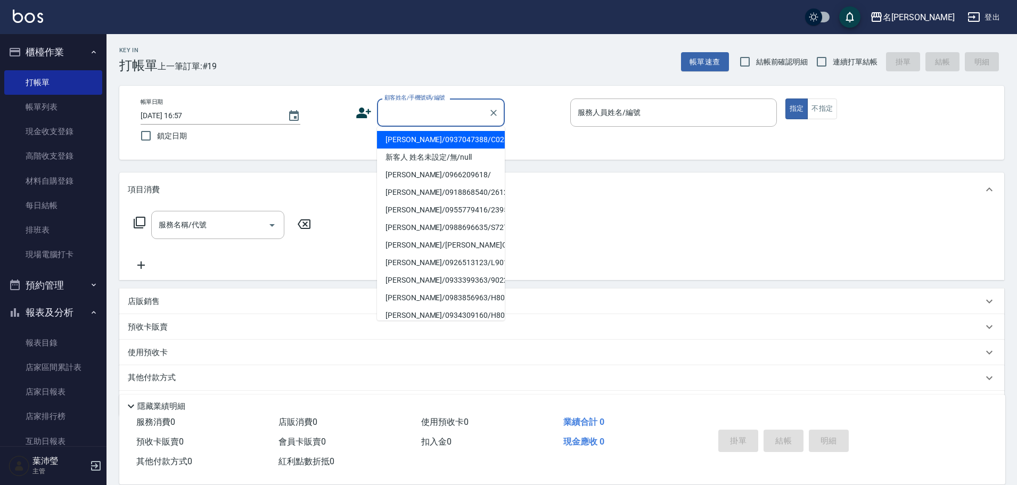
click at [432, 108] on input "顧客姓名/手機號碼/編號" at bounding box center [433, 112] width 102 height 19
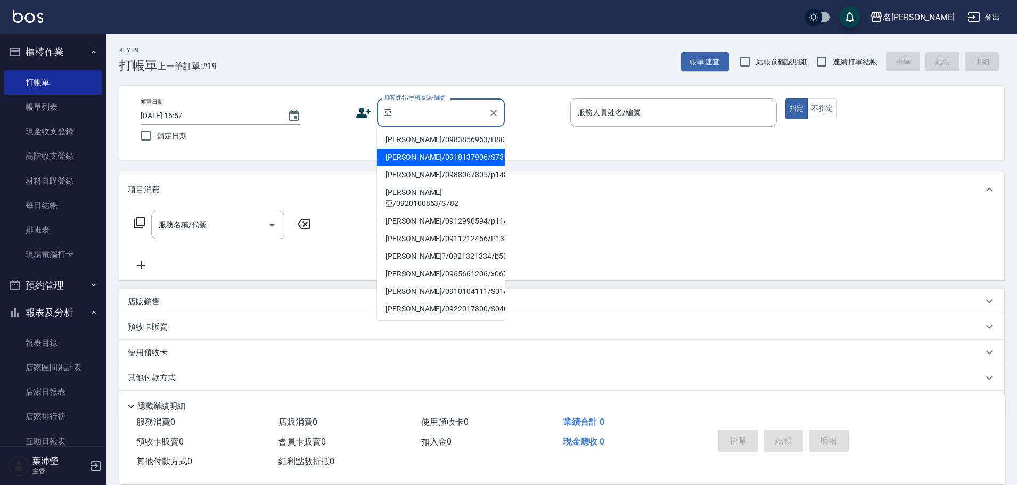
click at [451, 152] on li "[PERSON_NAME]/0918137906/S731" at bounding box center [441, 158] width 128 height 18
type input "[PERSON_NAME]/0918137906/S731"
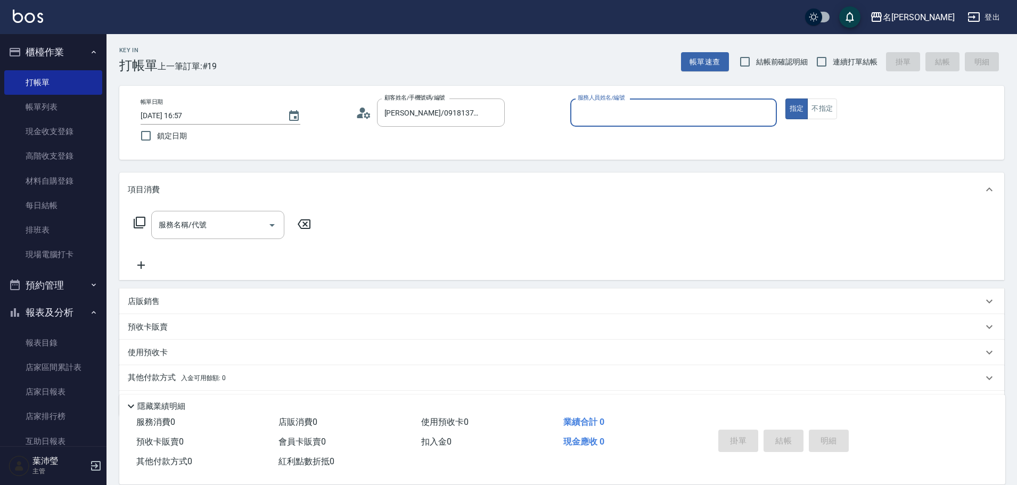
type input "Angle-10"
click at [139, 220] on icon at bounding box center [139, 222] width 13 height 13
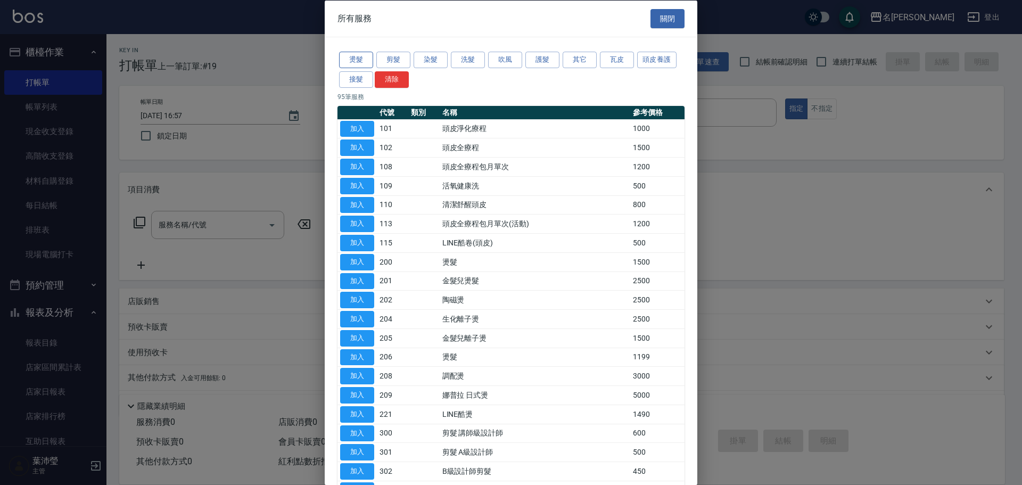
click at [360, 56] on button "燙髮" at bounding box center [356, 60] width 34 height 17
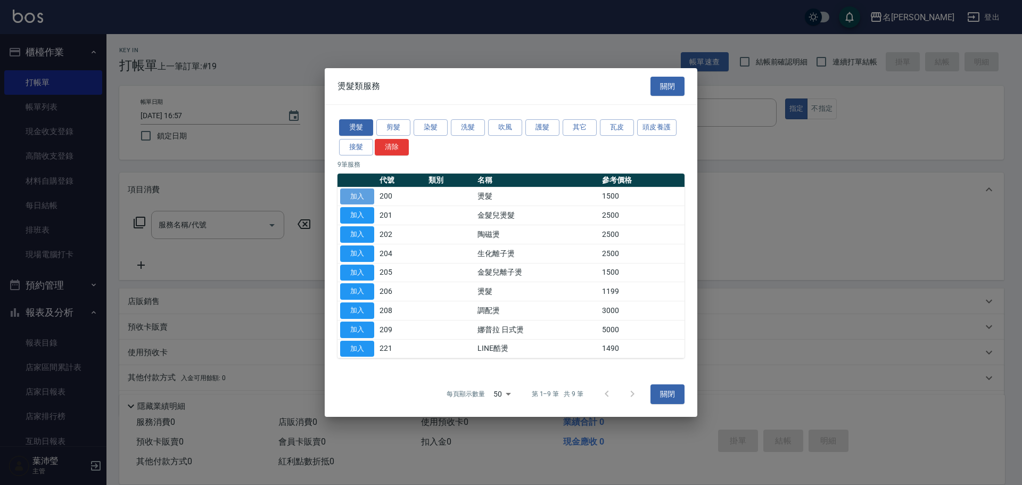
click at [349, 197] on button "加入" at bounding box center [357, 196] width 34 height 17
type input "燙髮(200)"
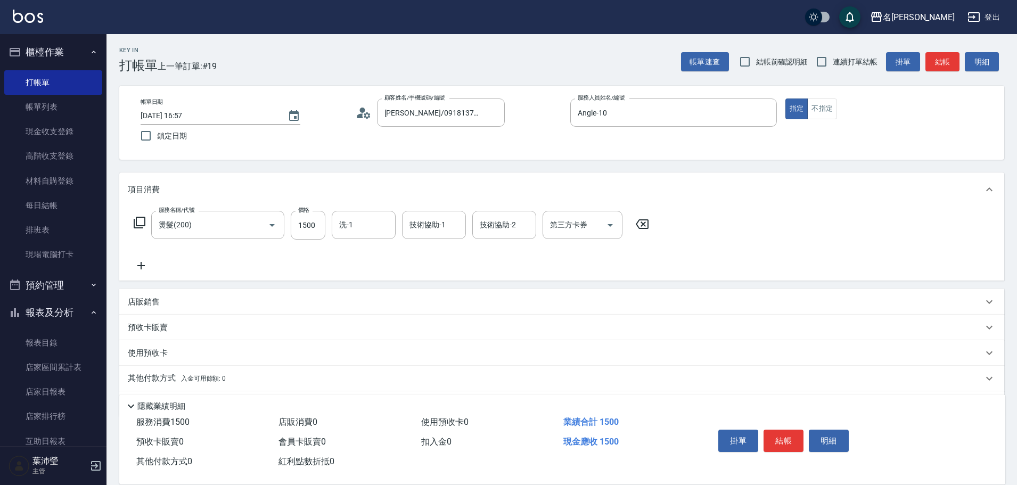
click at [139, 269] on icon at bounding box center [141, 265] width 27 height 13
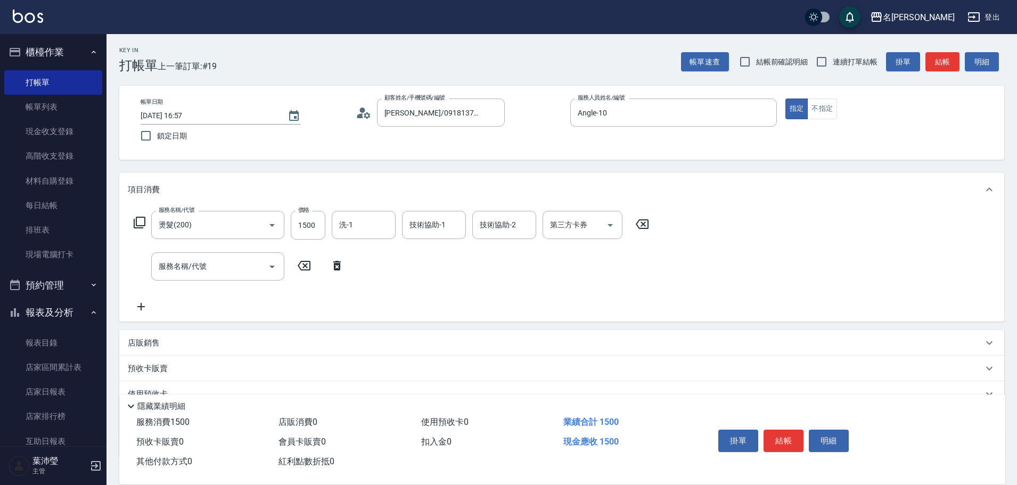
click at [139, 217] on icon at bounding box center [139, 222] width 13 height 13
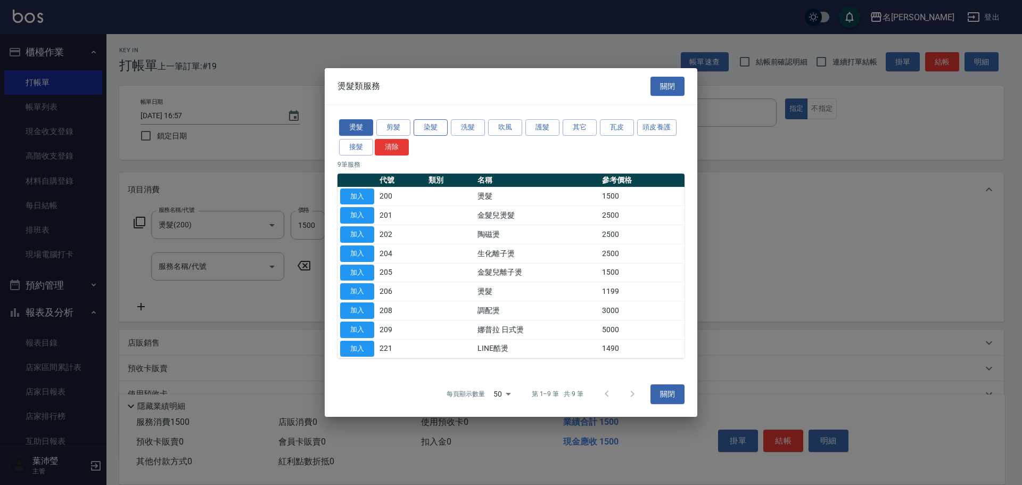
click at [433, 128] on button "染髮" at bounding box center [431, 127] width 34 height 17
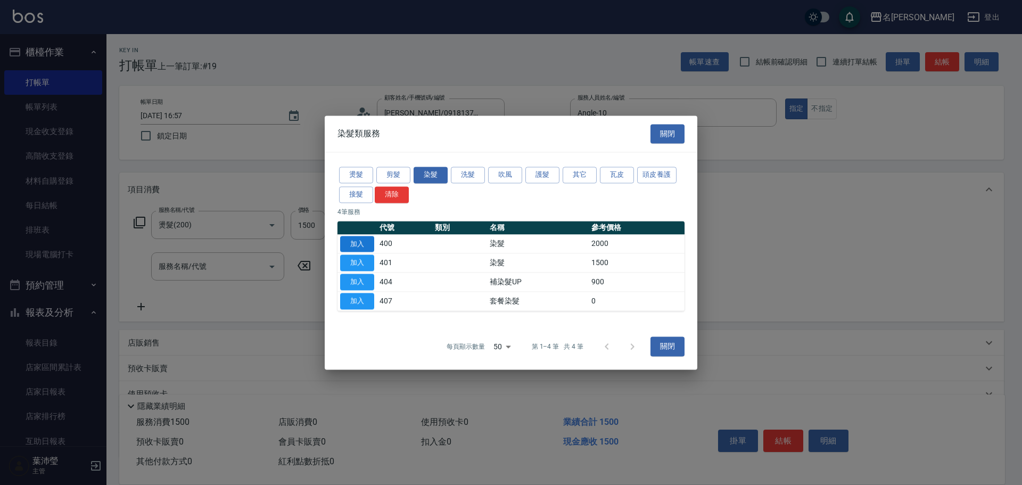
click at [369, 238] on button "加入" at bounding box center [357, 244] width 34 height 17
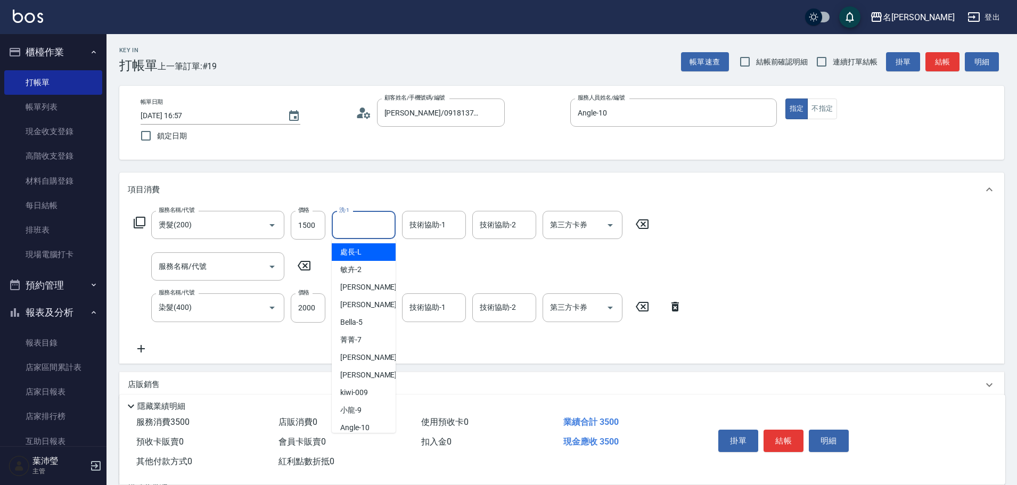
click at [344, 229] on input "洗-1" at bounding box center [363, 225] width 54 height 19
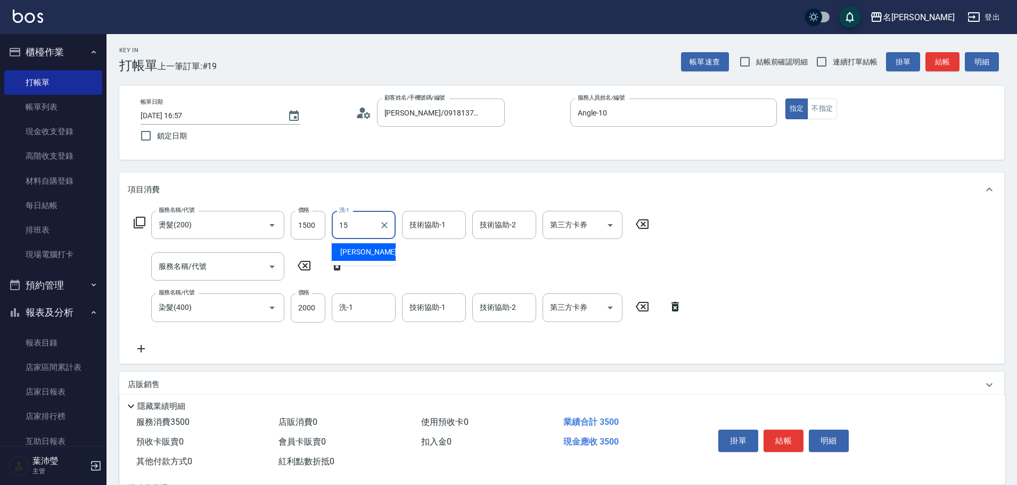
type input "慈均-15"
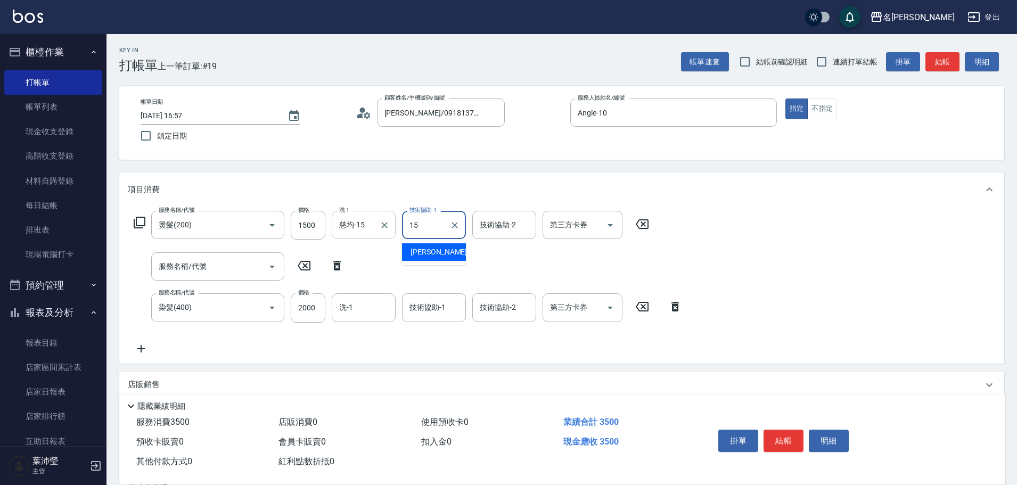
type input "慈均-15"
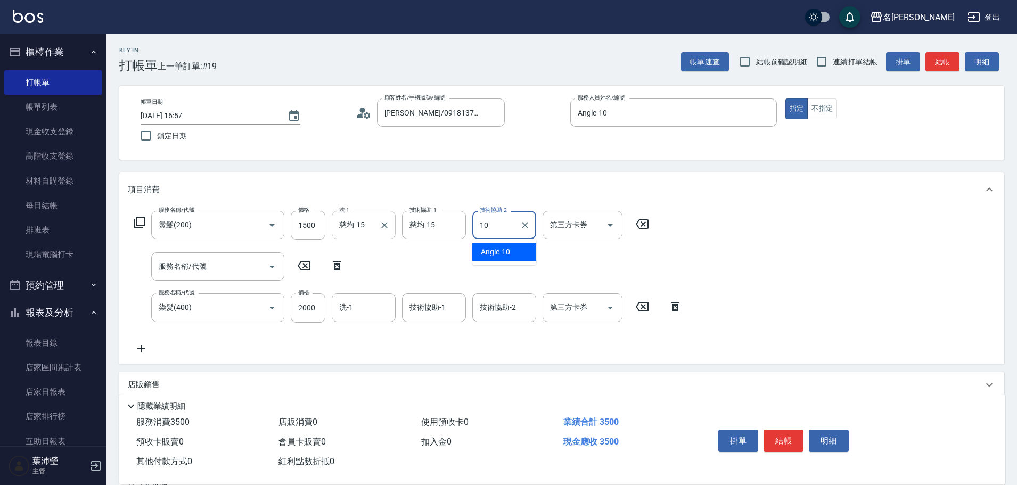
type input "Angle-10"
click at [343, 303] on input "洗-1" at bounding box center [363, 307] width 54 height 19
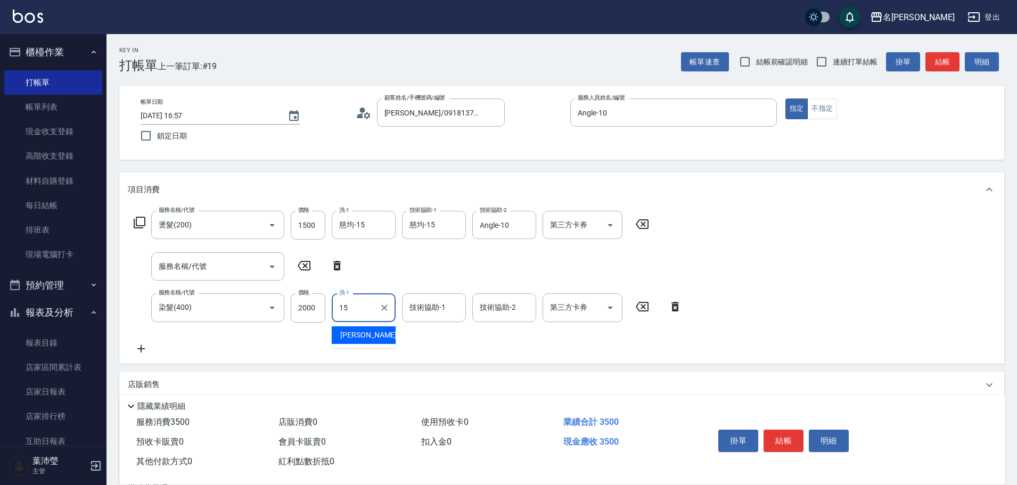
click at [353, 336] on span "慈均 -15" at bounding box center [373, 335] width 67 height 11
type input "慈均-15"
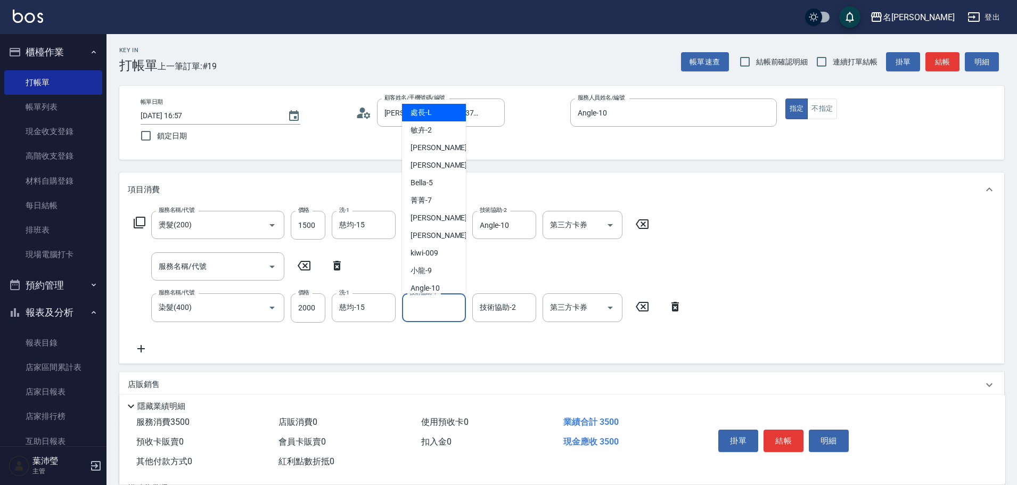
click at [433, 308] on input "技術協助-1" at bounding box center [434, 307] width 54 height 19
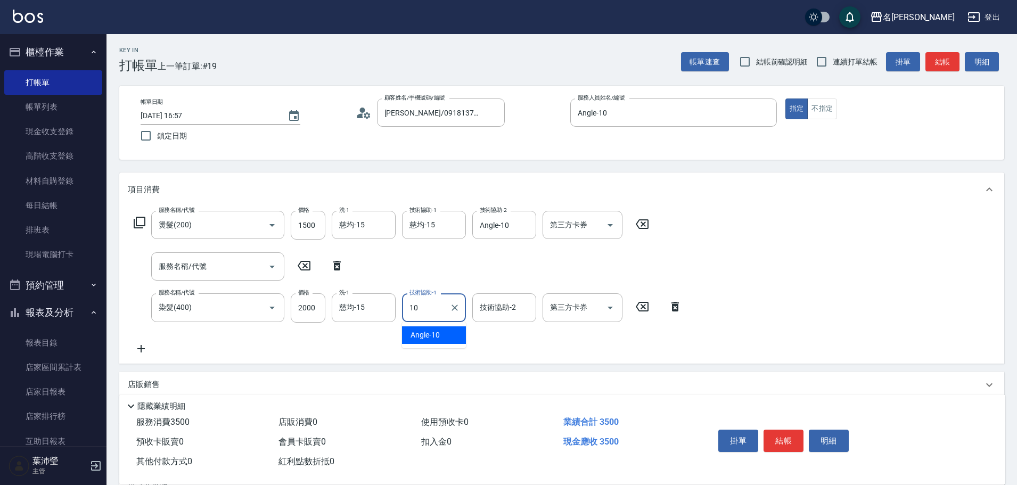
type input "Angle-10"
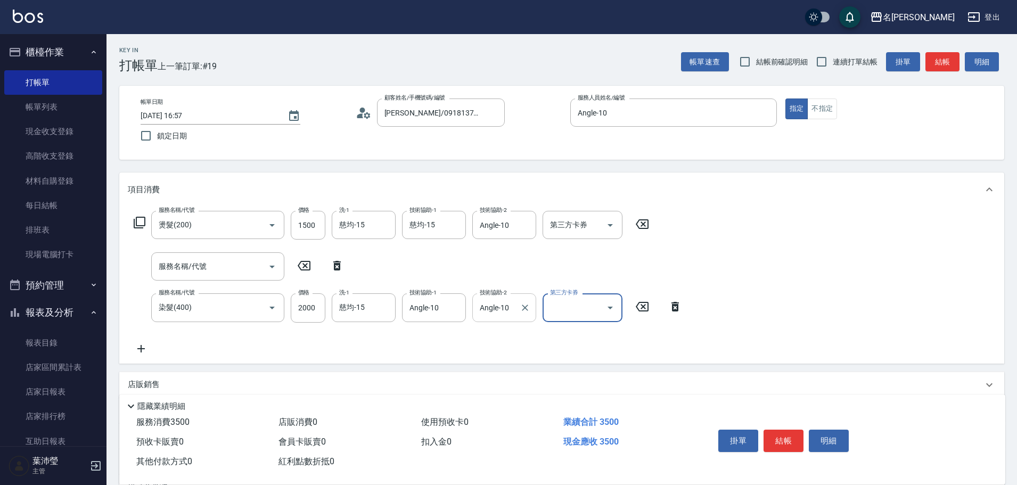
click at [489, 314] on input "Angle-10" at bounding box center [496, 307] width 38 height 19
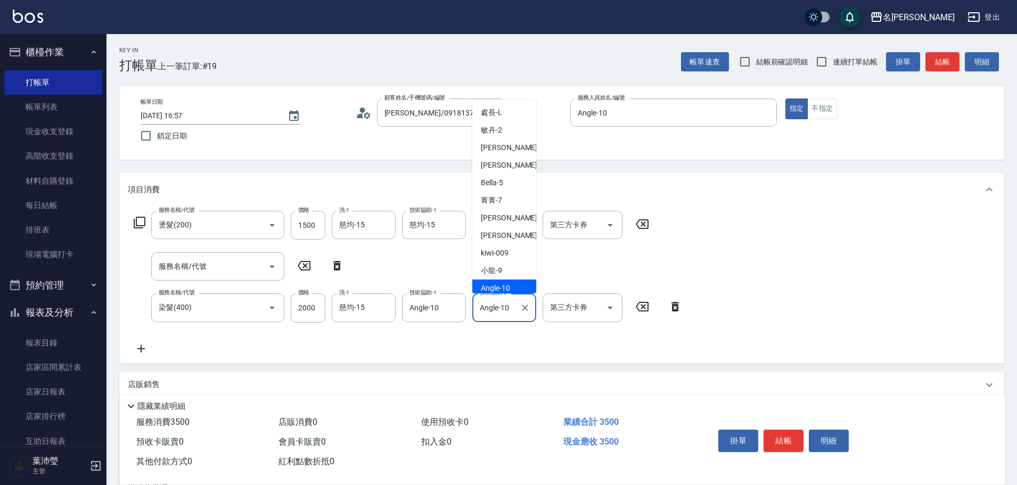
scroll to position [4, 0]
click at [509, 306] on input "Angle-10" at bounding box center [496, 307] width 38 height 19
drag, startPoint x: 509, startPoint y: 306, endPoint x: 487, endPoint y: 310, distance: 23.3
click at [487, 310] on input "Angle-10" at bounding box center [496, 307] width 38 height 19
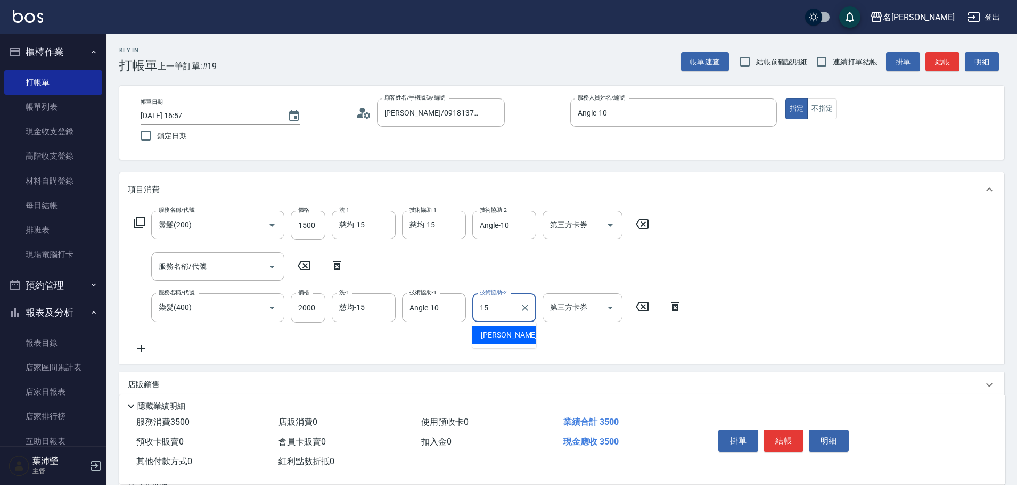
type input "慈均-15"
click at [305, 226] on input "1500" at bounding box center [308, 225] width 35 height 29
click at [305, 227] on input "1500" at bounding box center [308, 225] width 35 height 29
click at [318, 227] on input "1500" at bounding box center [308, 225] width 35 height 29
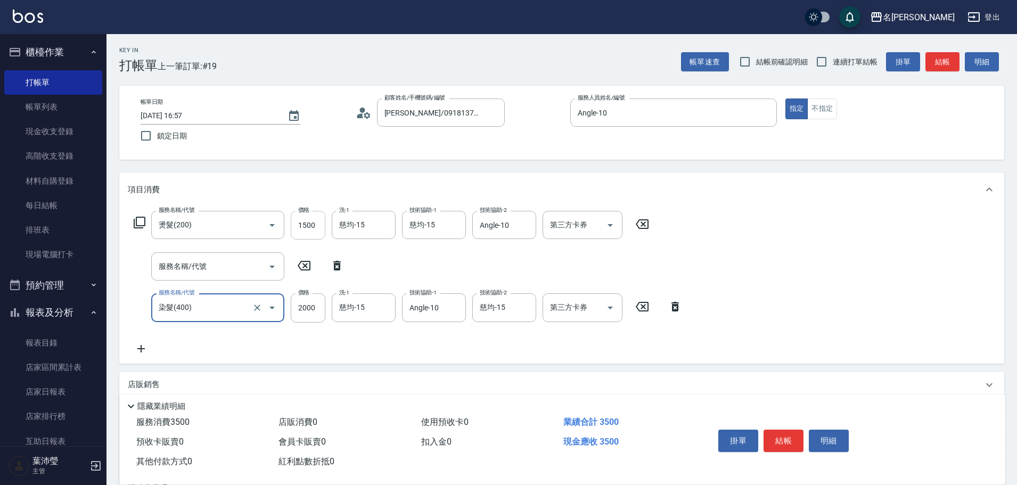
click at [315, 216] on input "1500" at bounding box center [308, 225] width 35 height 29
click at [308, 224] on input "1500" at bounding box center [308, 225] width 35 height 29
click at [138, 220] on icon at bounding box center [139, 222] width 13 height 13
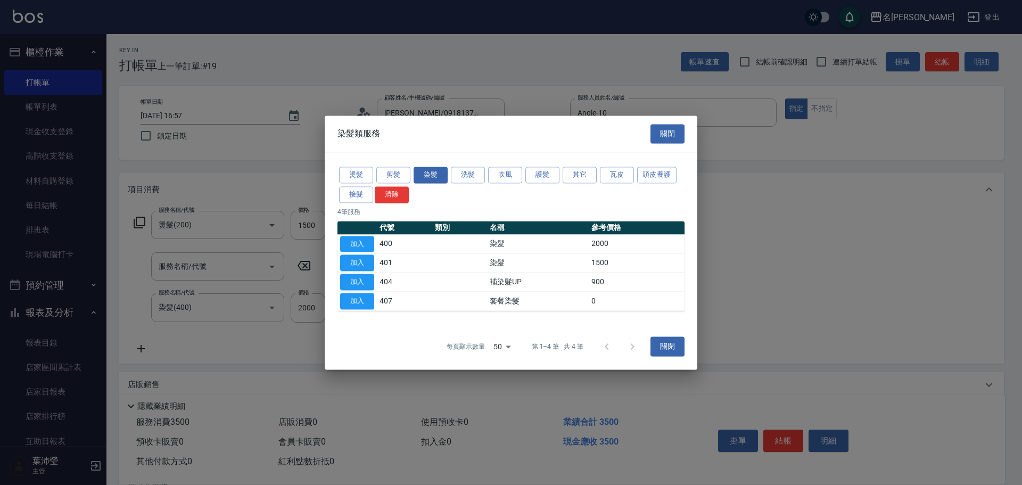
click at [299, 372] on div at bounding box center [511, 242] width 1022 height 485
click at [659, 135] on button "關閉" at bounding box center [668, 134] width 34 height 20
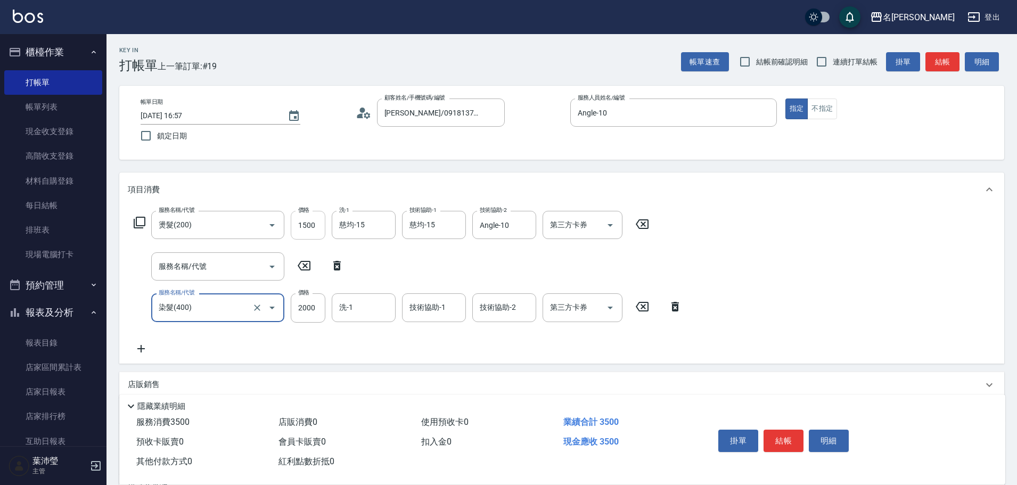
click at [305, 221] on input "1500" at bounding box center [308, 225] width 35 height 29
click at [306, 221] on input "1500" at bounding box center [308, 225] width 35 height 29
click at [335, 263] on icon at bounding box center [337, 265] width 27 height 13
type input "染髮(400)"
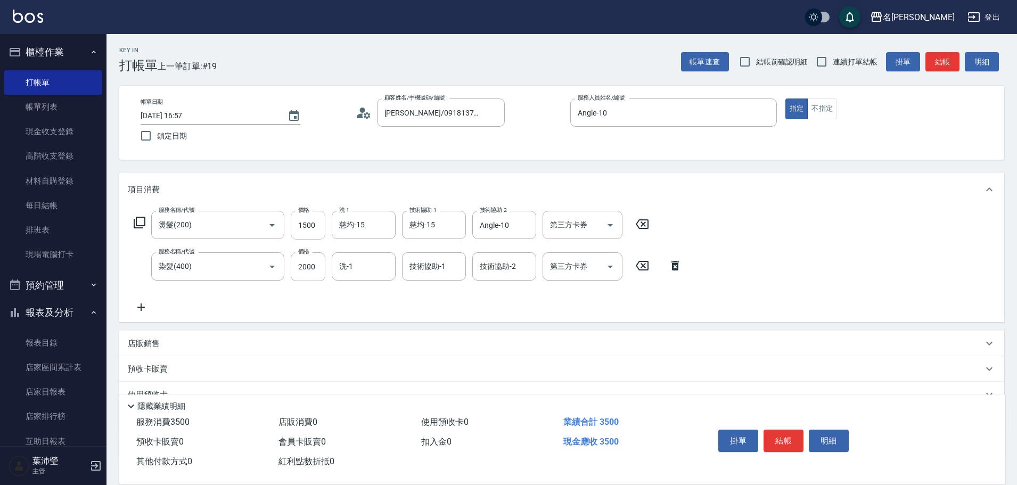
click at [309, 218] on input "1500" at bounding box center [308, 225] width 35 height 29
type input "2000"
click at [336, 282] on div "服務名稱/代號 燙髮(200) 服務名稱/代號 價格 2000 價格 洗-1 慈均-15 洗-1 技術協助-1 慈均-15 技術協助-1 技術協助-2 Ang…" at bounding box center [408, 262] width 561 height 103
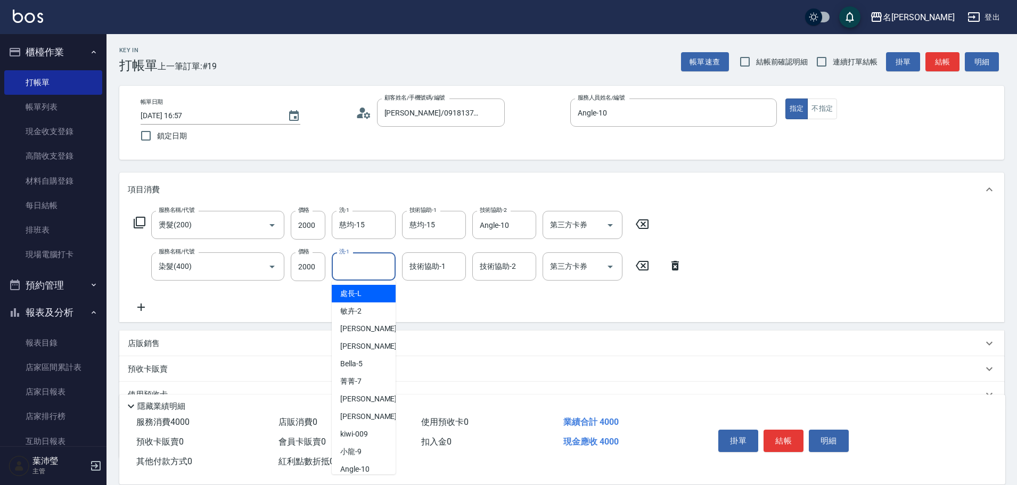
click at [350, 268] on input "洗-1" at bounding box center [363, 266] width 54 height 19
type input "慈均-15"
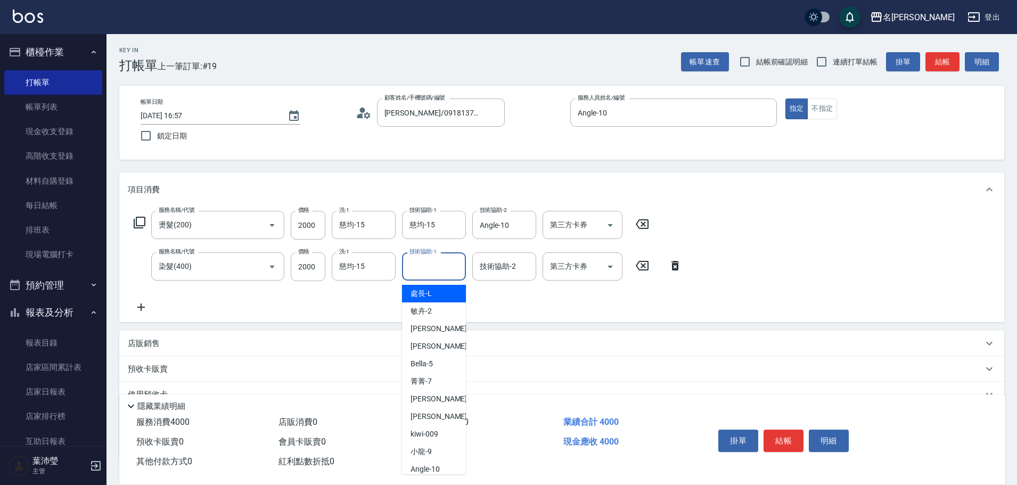
click at [417, 264] on input "技術協助-1" at bounding box center [434, 266] width 54 height 19
type input "慈均-15"
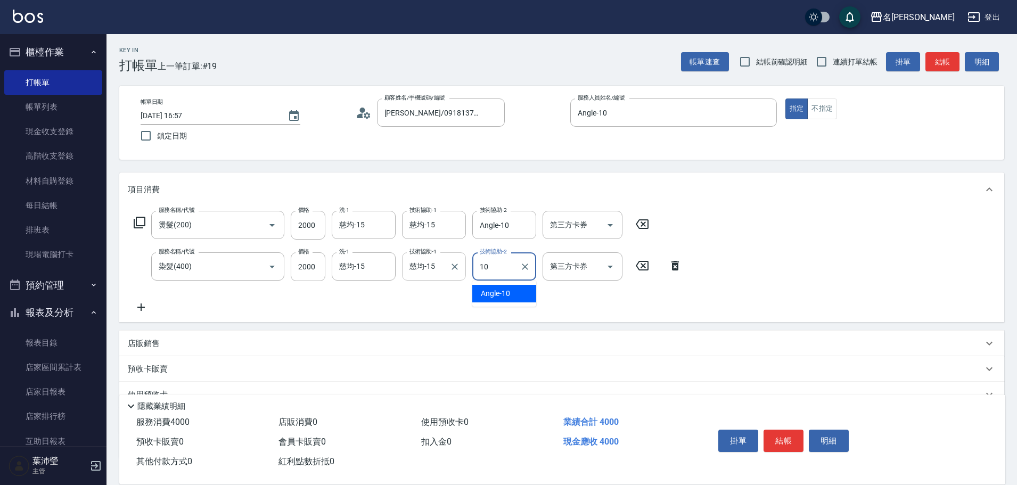
type input "Angle-10"
click at [783, 433] on button "結帳" at bounding box center [783, 441] width 40 height 22
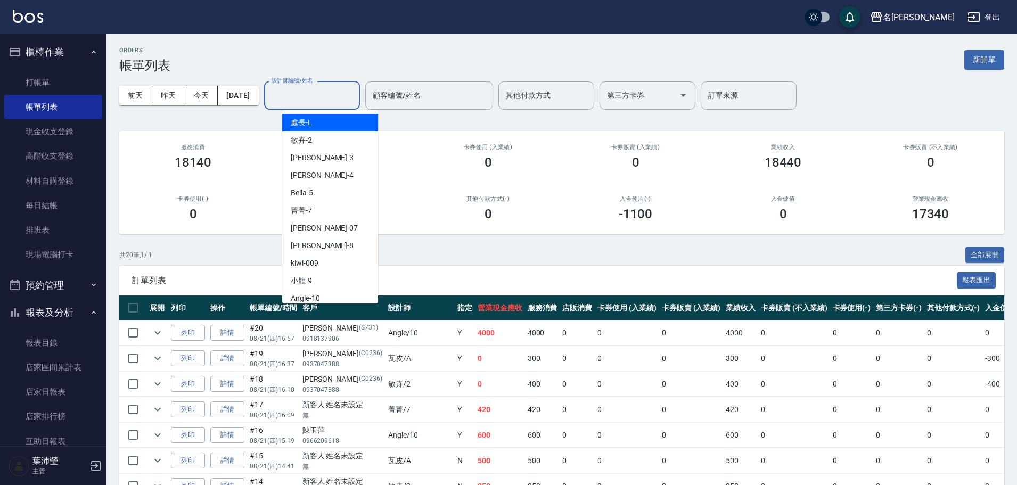
click at [323, 98] on input "設計師編號/姓名" at bounding box center [312, 95] width 86 height 19
click at [324, 294] on div "Angle -10" at bounding box center [330, 299] width 96 height 18
type input "Angle-10"
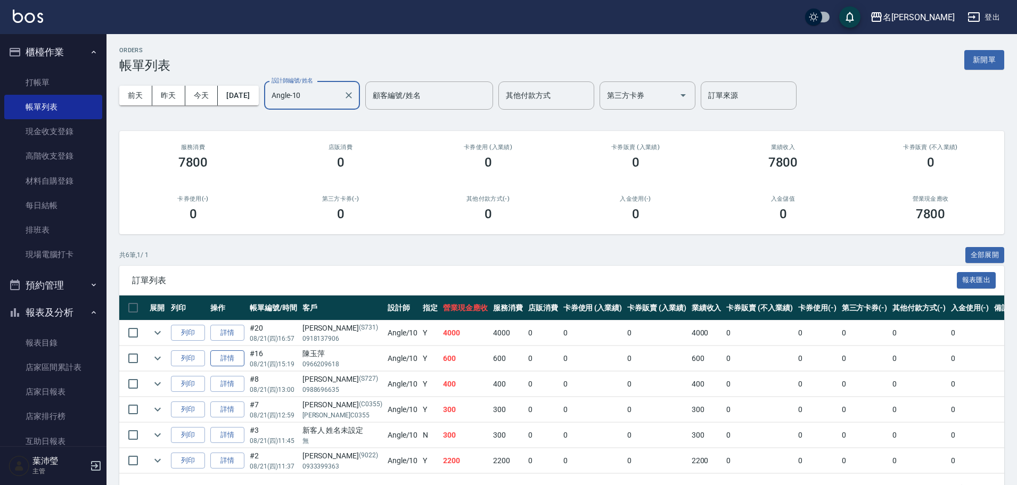
click at [225, 363] on link "詳情" at bounding box center [227, 358] width 34 height 17
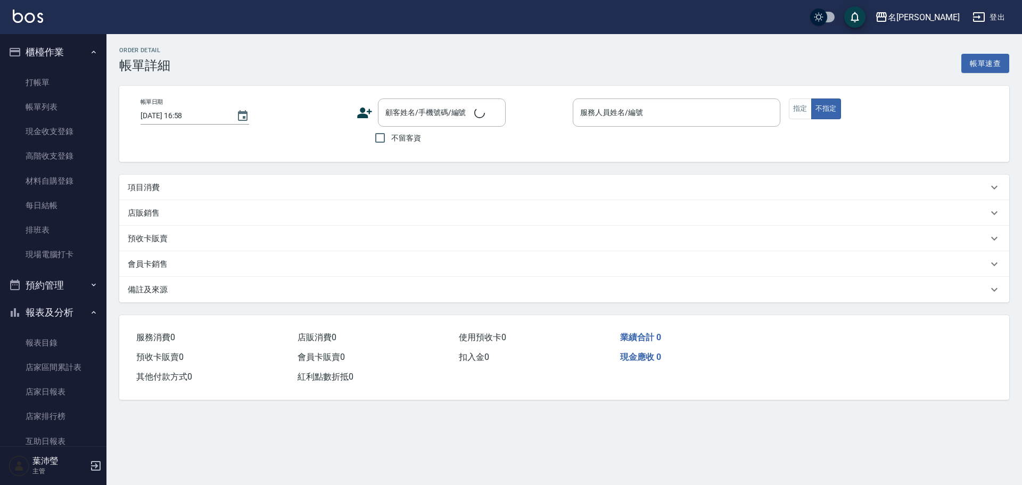
type input "[DATE] 15:19"
type input "Angle-10"
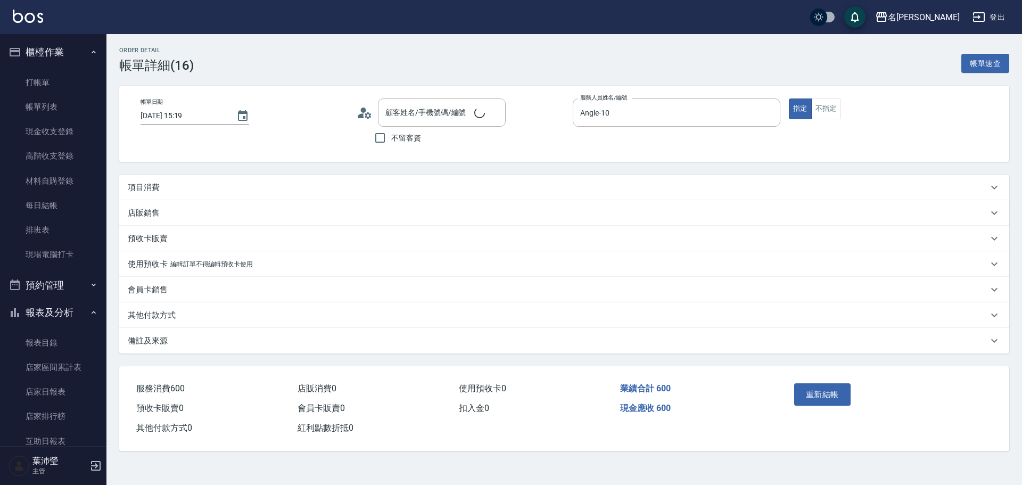
type input "[PERSON_NAME]/0966209618/"
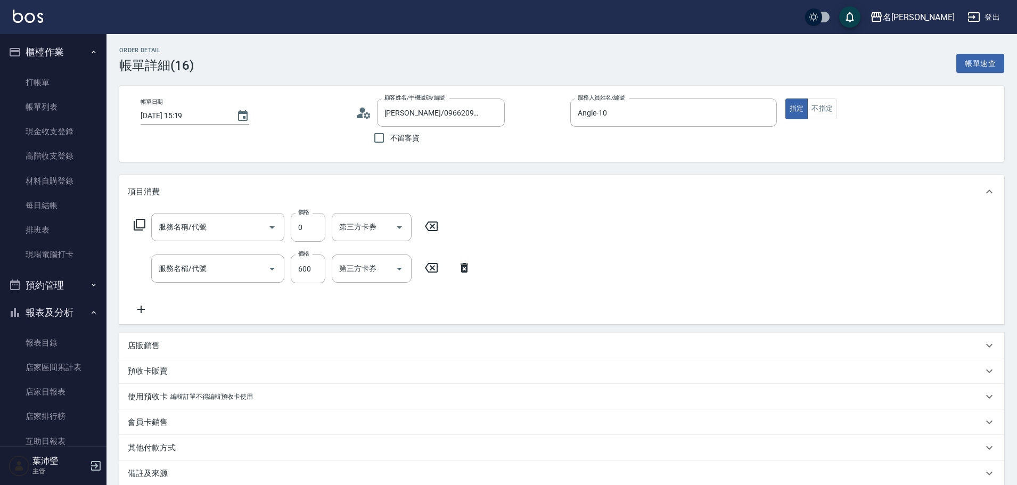
type input "蠟菊.魚子.磷脂.花儷.鑽石護髮(套餐)(606)"
type input "活氧健康洗(109)"
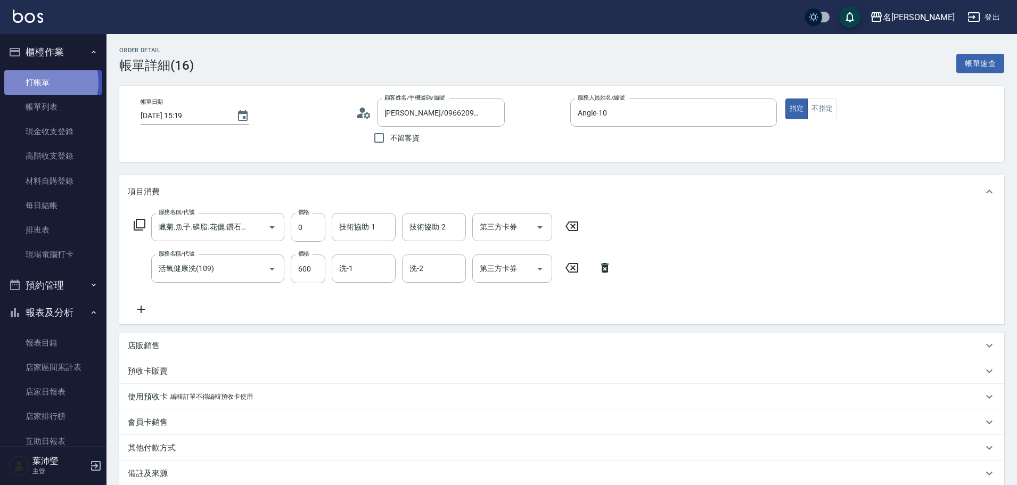
click at [35, 81] on link "打帳單" at bounding box center [53, 82] width 98 height 24
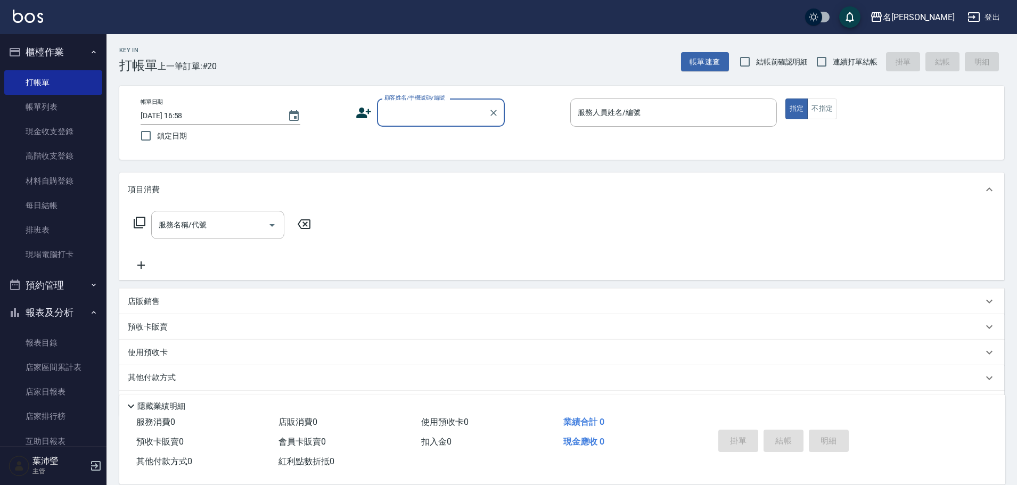
click at [427, 114] on input "顧客姓名/手機號碼/編號" at bounding box center [433, 112] width 102 height 19
click at [381, 106] on div "00106 顧客姓名/手機號碼/編號" at bounding box center [441, 112] width 128 height 28
drag, startPoint x: 388, startPoint y: 113, endPoint x: 358, endPoint y: 121, distance: 30.3
click at [358, 121] on div "顧客姓名/手機號碼/編號 00106 顧客姓名/手機號碼/編號" at bounding box center [459, 112] width 207 height 28
drag, startPoint x: 392, startPoint y: 112, endPoint x: 380, endPoint y: 123, distance: 16.2
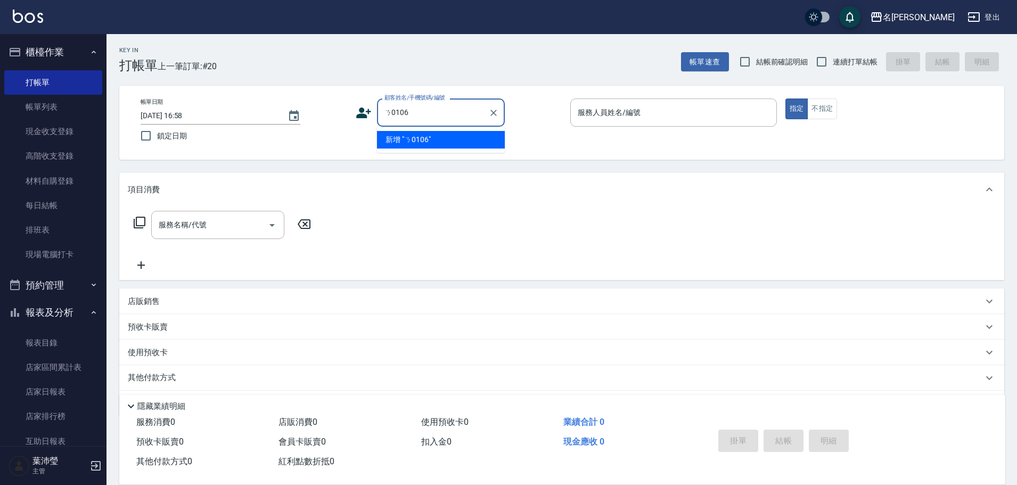
click at [380, 123] on div "ㄋ0106 顧客姓名/手機號碼/編號" at bounding box center [441, 112] width 128 height 28
click at [416, 135] on li "新增 "0106"" at bounding box center [441, 140] width 128 height 18
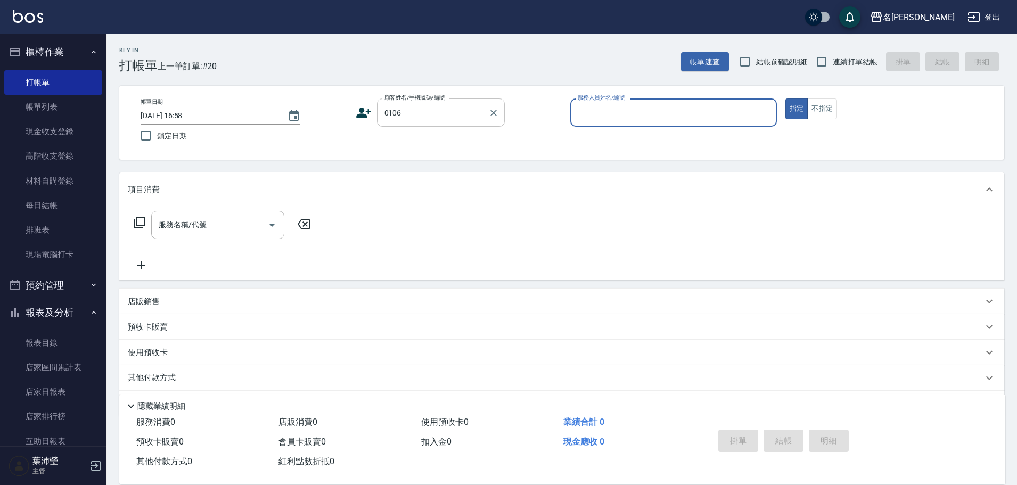
click at [401, 113] on input "0106" at bounding box center [433, 112] width 102 height 19
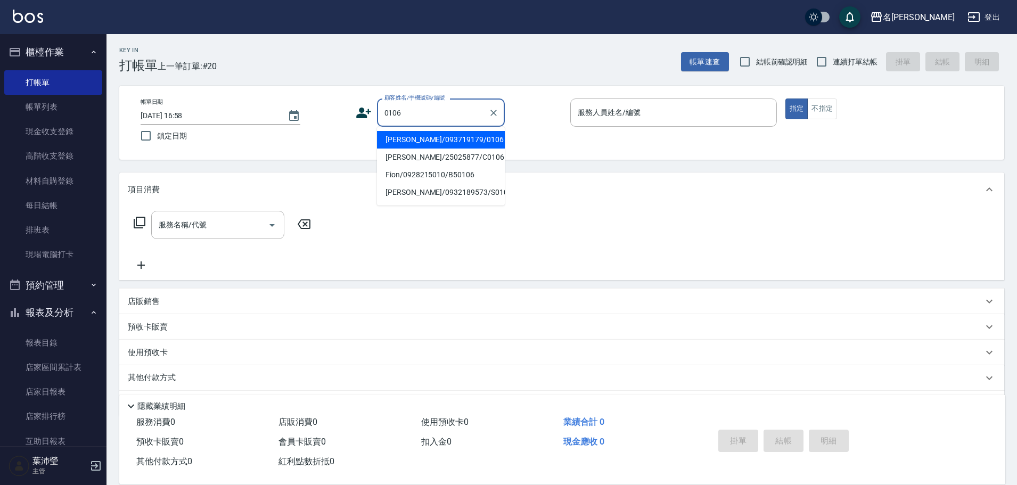
drag, startPoint x: 401, startPoint y: 113, endPoint x: 377, endPoint y: 113, distance: 24.0
click at [377, 113] on div "0106 顧客姓名/手機號碼/編號" at bounding box center [441, 112] width 128 height 28
type input "[PERSON_NAME]/0932189573/S0106"
type input "Angle-10"
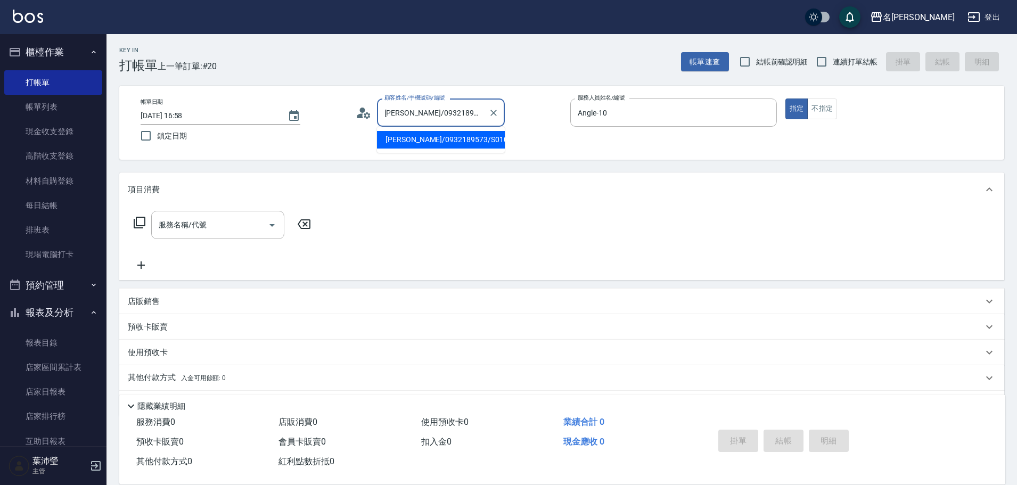
click at [453, 122] on input "[PERSON_NAME]/0932189573/S0106" at bounding box center [433, 112] width 102 height 19
drag, startPoint x: 480, startPoint y: 114, endPoint x: 382, endPoint y: 117, distance: 98.0
click at [382, 117] on input "[PERSON_NAME]/0932189573/S0106" at bounding box center [433, 112] width 102 height 19
type input "C016"
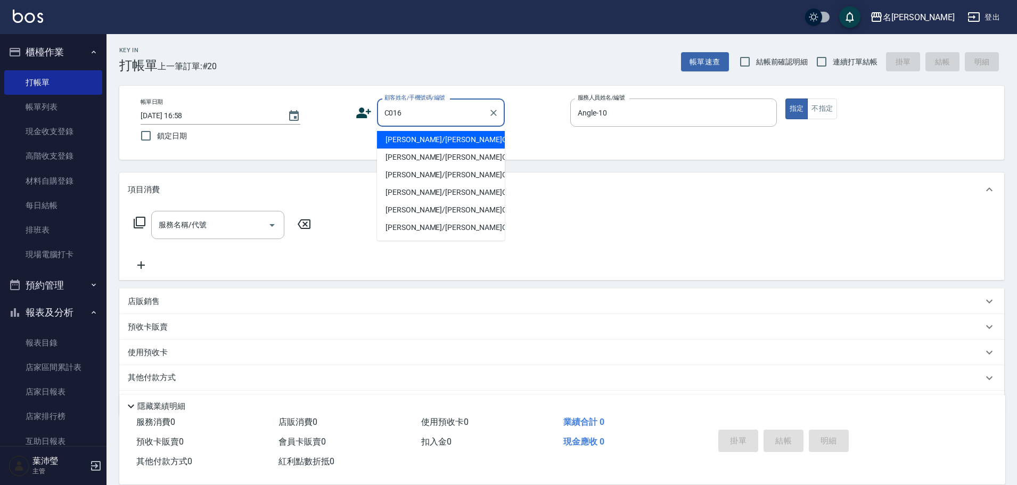
click at [395, 112] on input "C016" at bounding box center [433, 112] width 102 height 19
drag, startPoint x: 409, startPoint y: 109, endPoint x: 378, endPoint y: 112, distance: 30.5
click at [378, 112] on div "C016 顧客姓名/手機號碼/編號" at bounding box center [441, 112] width 128 height 28
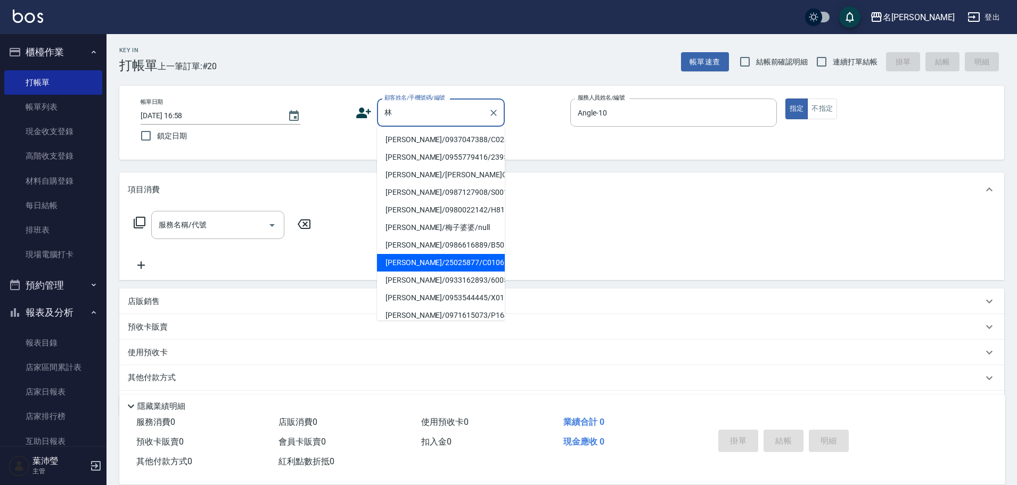
click at [466, 268] on li "[PERSON_NAME]/25025877/C0106" at bounding box center [441, 263] width 128 height 18
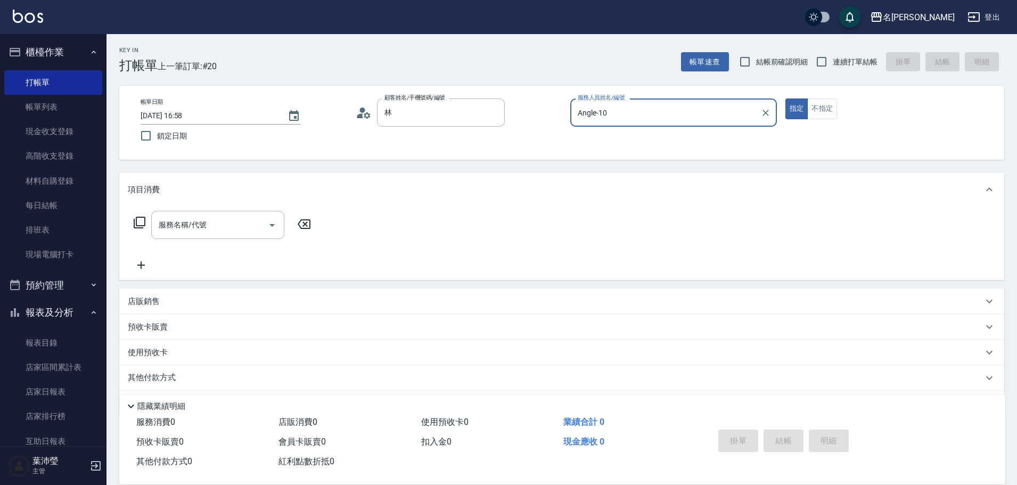
type input "[PERSON_NAME]/25025877/C0106"
click at [143, 217] on icon at bounding box center [140, 223] width 12 height 12
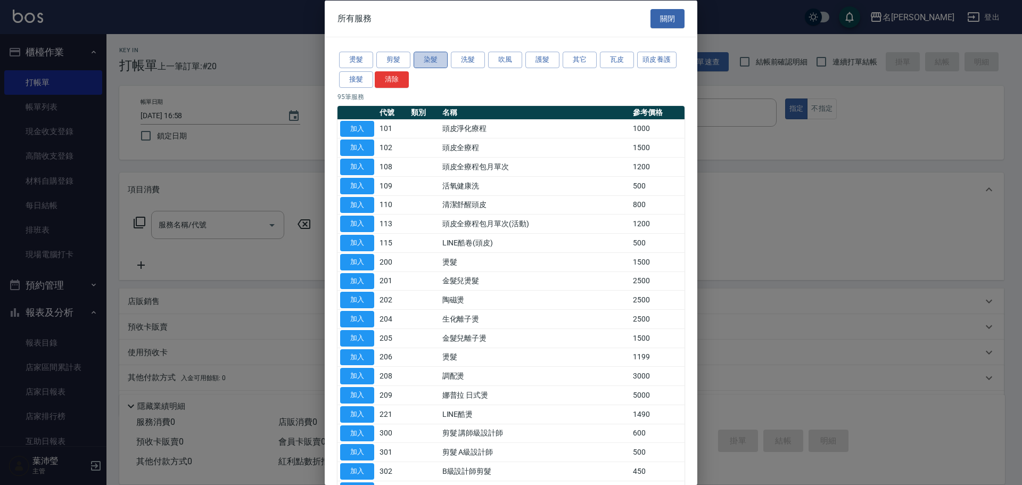
click at [426, 60] on button "染髮" at bounding box center [431, 60] width 34 height 17
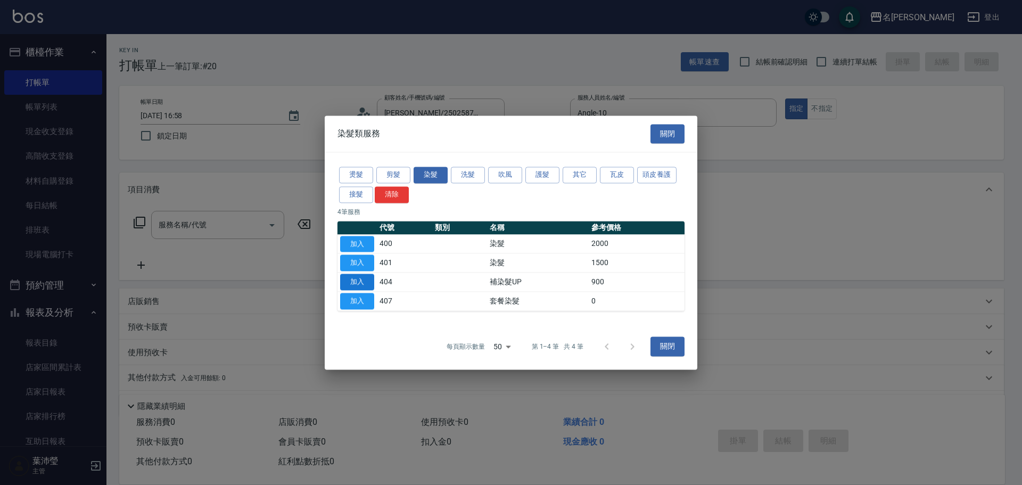
click at [361, 280] on button "加入" at bounding box center [357, 282] width 34 height 17
type input "補染髮UP(404)"
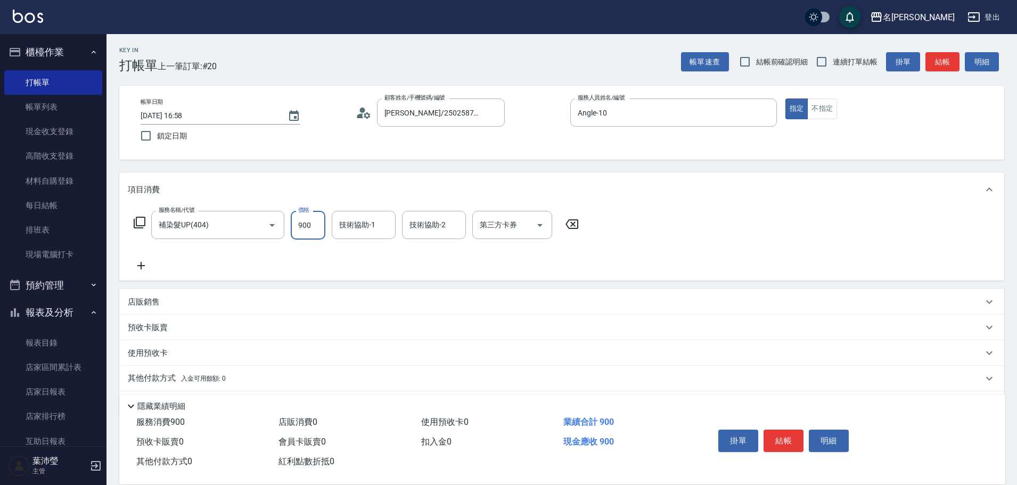
click at [309, 226] on input "900" at bounding box center [308, 225] width 35 height 29
type input "1000"
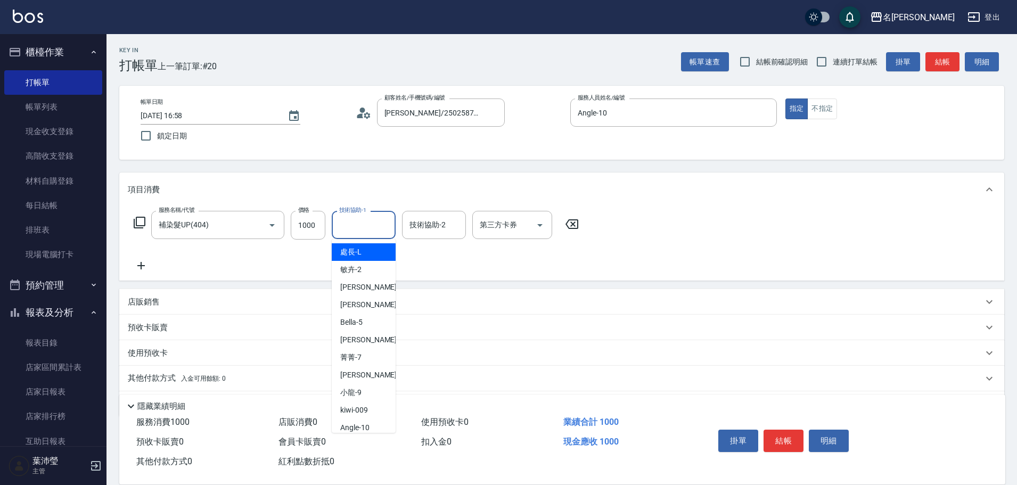
click at [363, 228] on input "技術協助-1" at bounding box center [363, 225] width 54 height 19
type input "小龍-9"
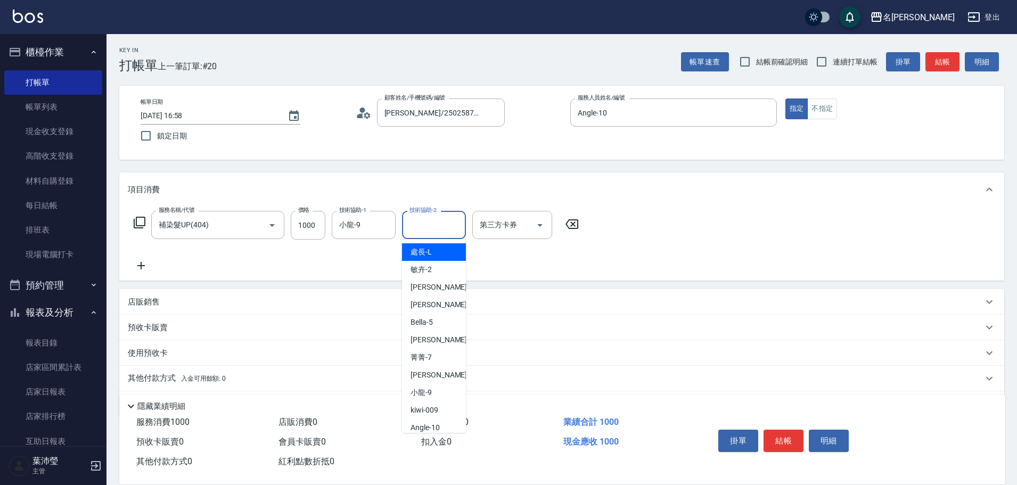
click at [434, 233] on input "技術協助-2" at bounding box center [434, 225] width 54 height 19
type input "小龍-9"
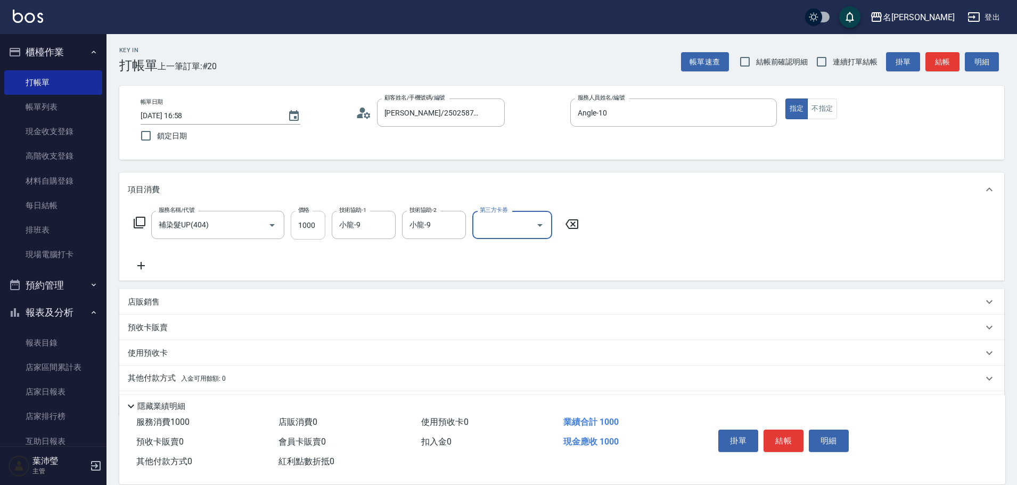
click at [307, 224] on input "1000" at bounding box center [308, 225] width 35 height 29
click at [299, 222] on input "1300" at bounding box center [308, 225] width 35 height 29
click at [299, 221] on input "1" at bounding box center [308, 225] width 35 height 29
type input "1000"
click at [777, 432] on button "結帳" at bounding box center [783, 441] width 40 height 22
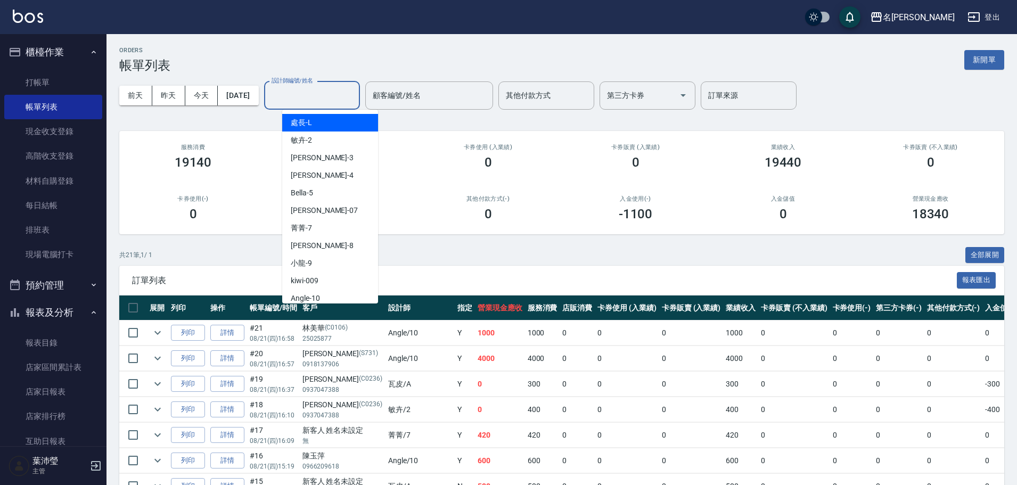
click at [303, 94] on input "設計師編號/姓名" at bounding box center [312, 95] width 86 height 19
click at [307, 292] on div "Angle -10" at bounding box center [330, 299] width 96 height 18
type input "Angle-10"
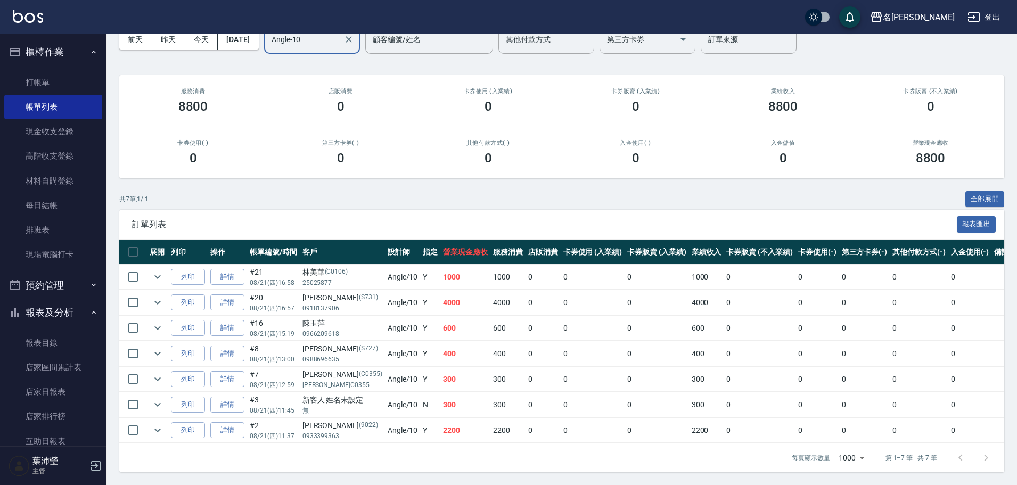
scroll to position [64, 0]
click at [220, 422] on link "詳情" at bounding box center [227, 430] width 34 height 17
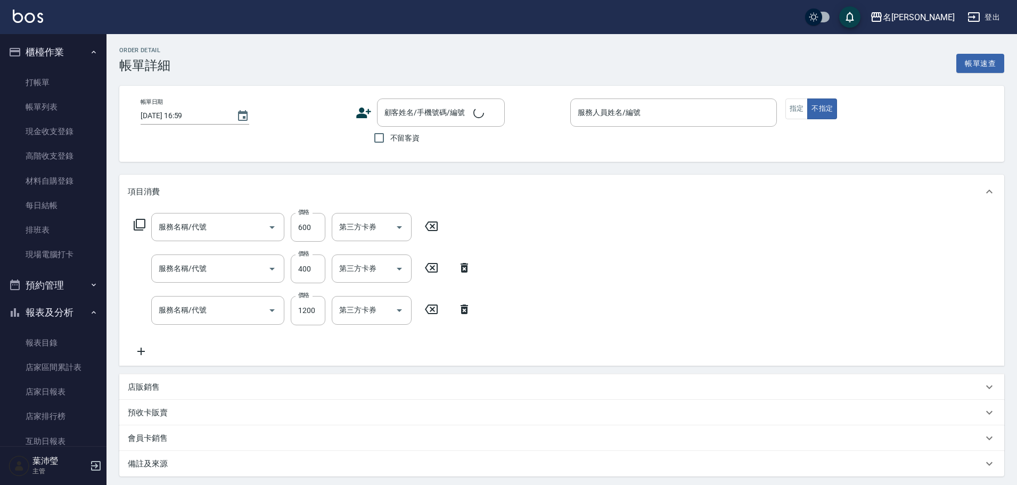
type input "[DATE] 11:37"
type input "Angle-10"
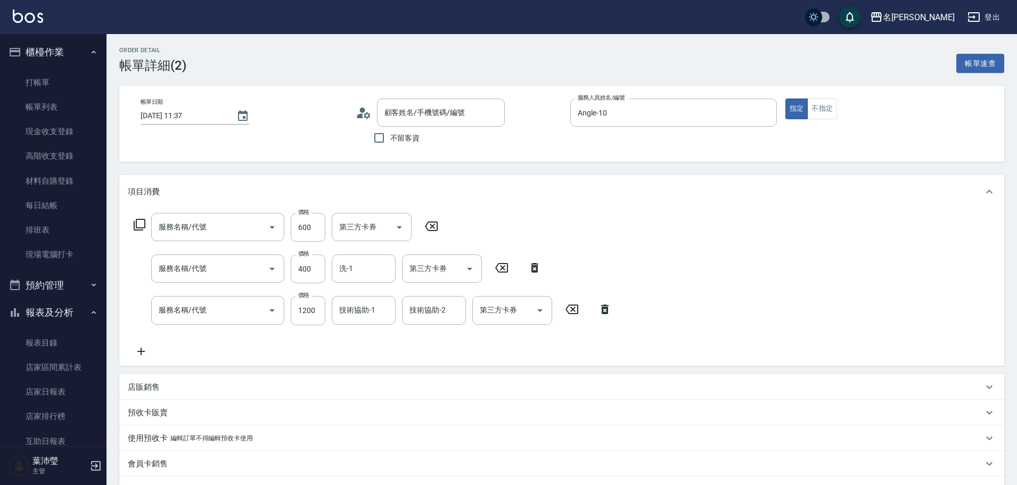
type input "剪髮 講師級設計師(300)"
type input "洗髮(A級)(500)"
type input "結構2劑護髮(單次)(602)"
type input "[PERSON_NAME]/0933399363/9022"
click at [311, 235] on input "600" at bounding box center [308, 227] width 35 height 29
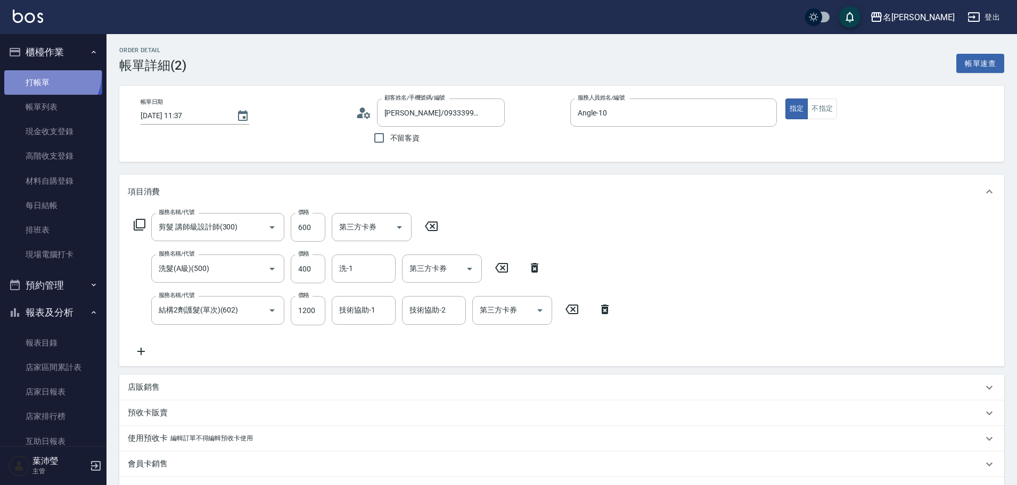
click at [44, 74] on link "打帳單" at bounding box center [53, 82] width 98 height 24
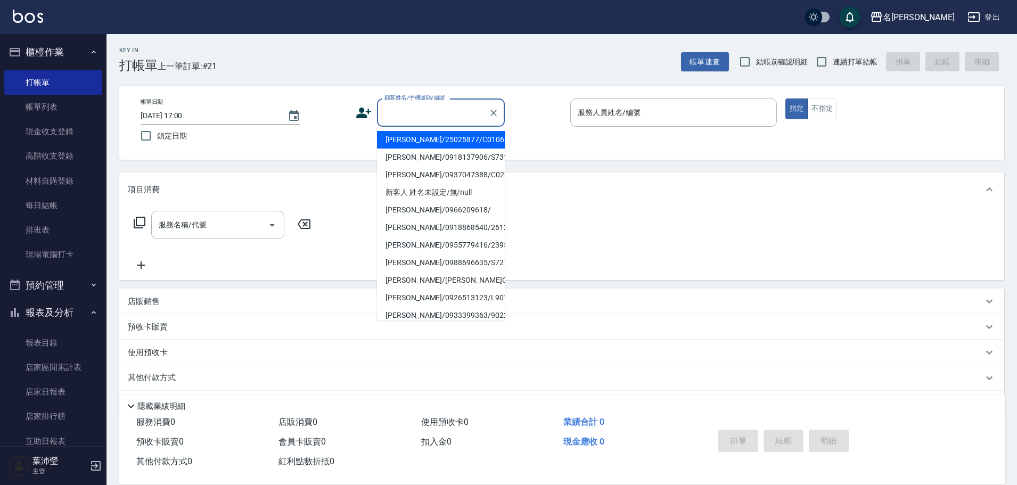
click at [445, 116] on input "顧客姓名/手機號碼/編號" at bounding box center [433, 112] width 102 height 19
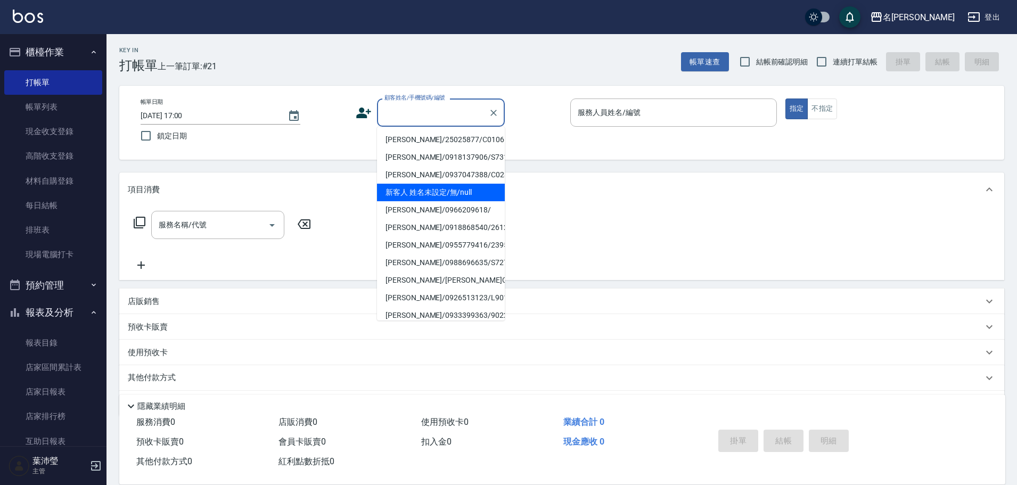
click at [416, 194] on li "新客人 姓名未設定/無/null" at bounding box center [441, 193] width 128 height 18
type input "新客人 姓名未設定/無/null"
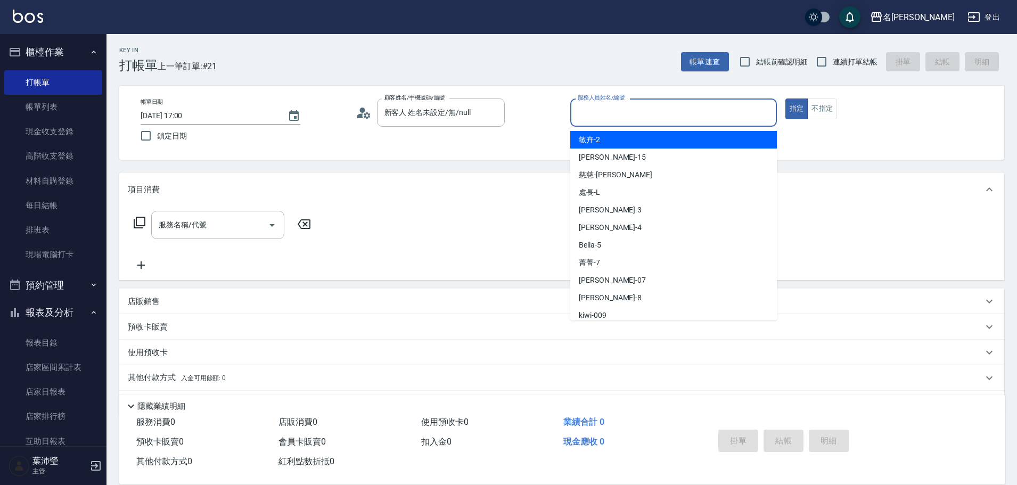
click at [588, 114] on input "服務人員姓名/編號" at bounding box center [673, 112] width 197 height 19
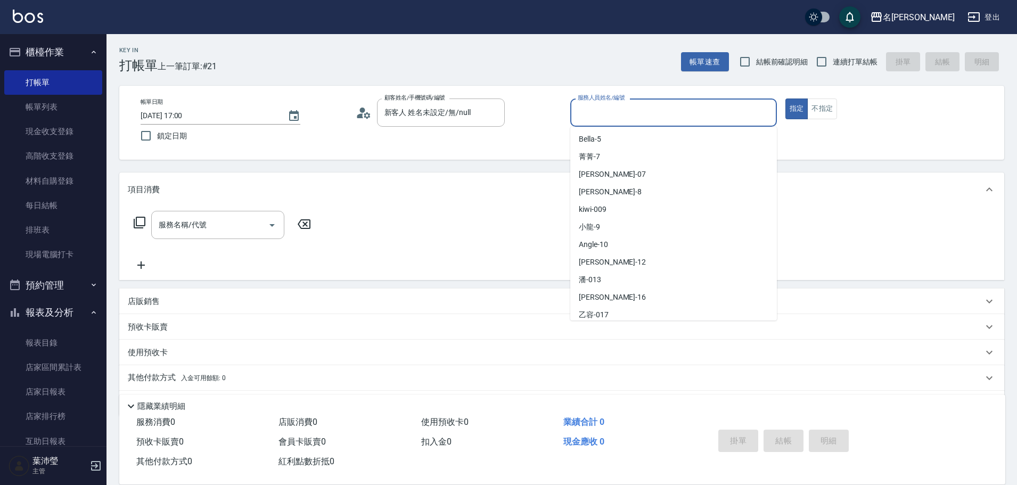
scroll to position [106, 0]
click at [594, 242] on span "Angle -10" at bounding box center [593, 243] width 29 height 11
type input "Angle-10"
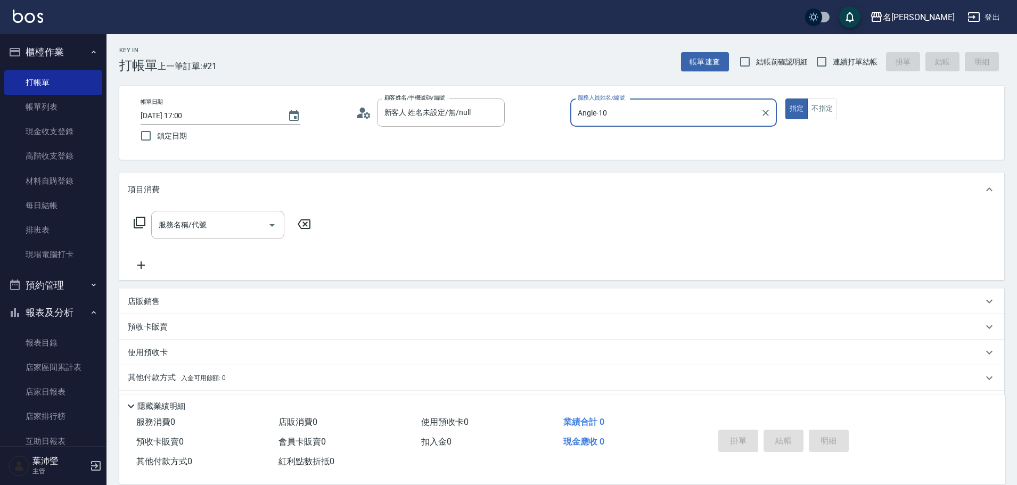
click at [135, 221] on icon at bounding box center [140, 223] width 12 height 12
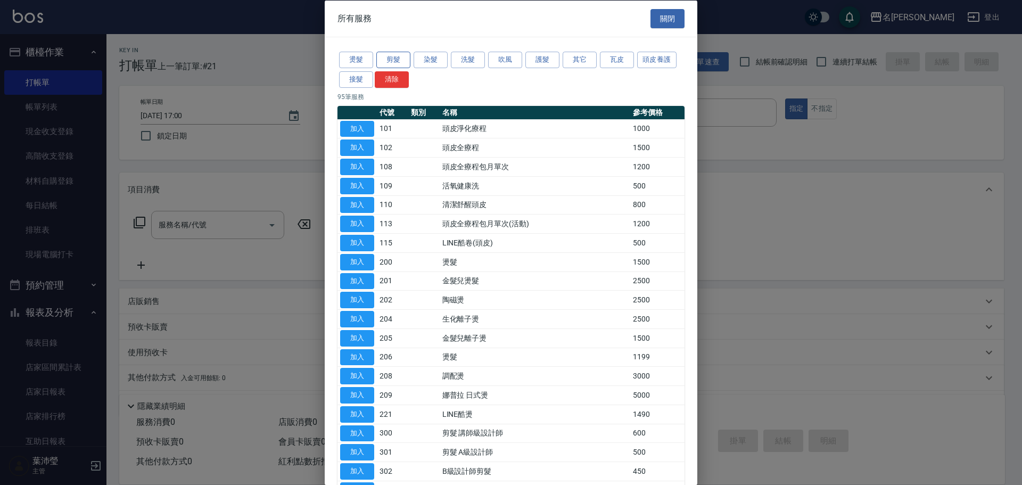
click at [390, 55] on button "剪髮" at bounding box center [393, 60] width 34 height 17
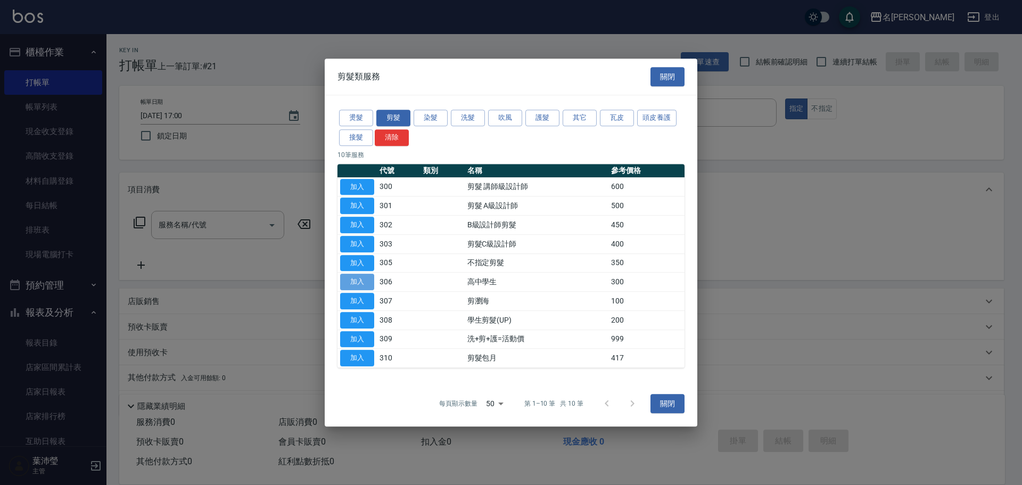
click at [352, 285] on button "加入" at bounding box center [357, 282] width 34 height 17
type input "高中學生(306)"
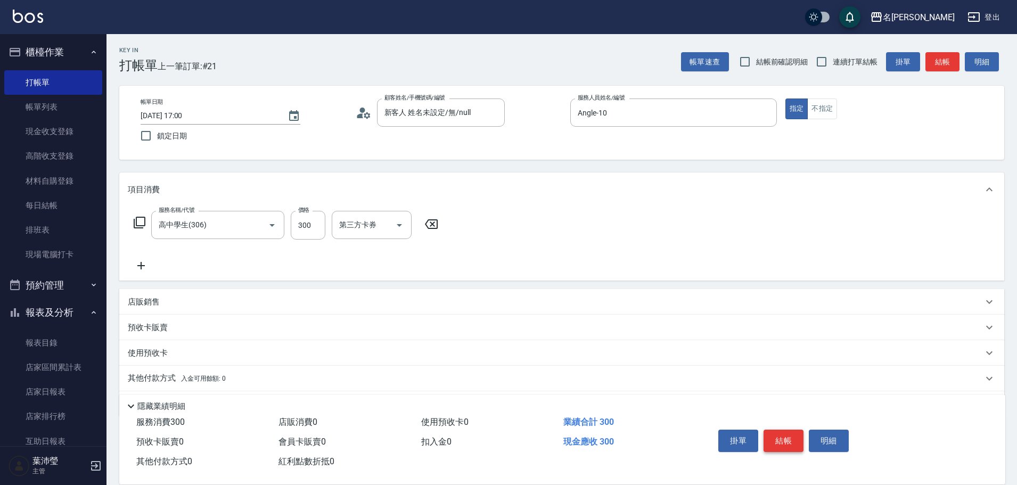
click at [797, 434] on button "結帳" at bounding box center [783, 441] width 40 height 22
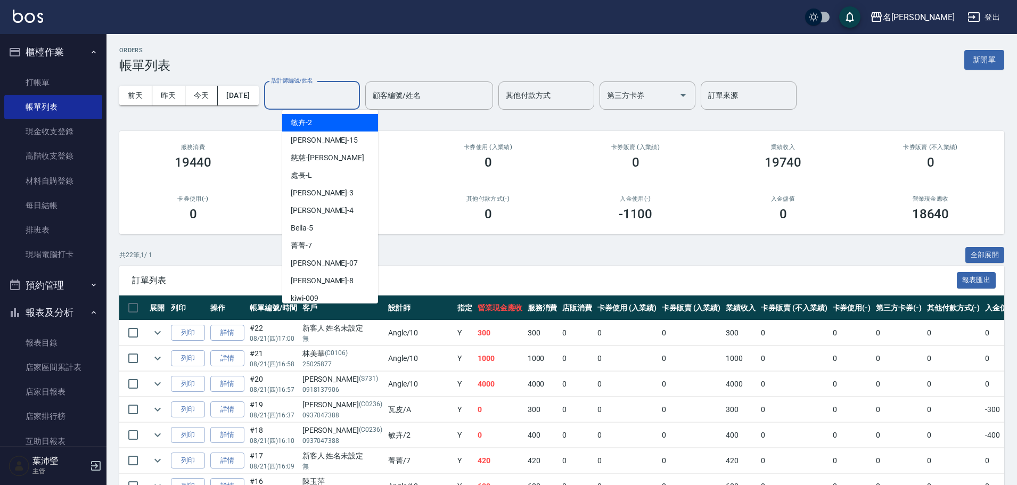
click at [343, 102] on input "設計師編號/姓名" at bounding box center [312, 95] width 86 height 19
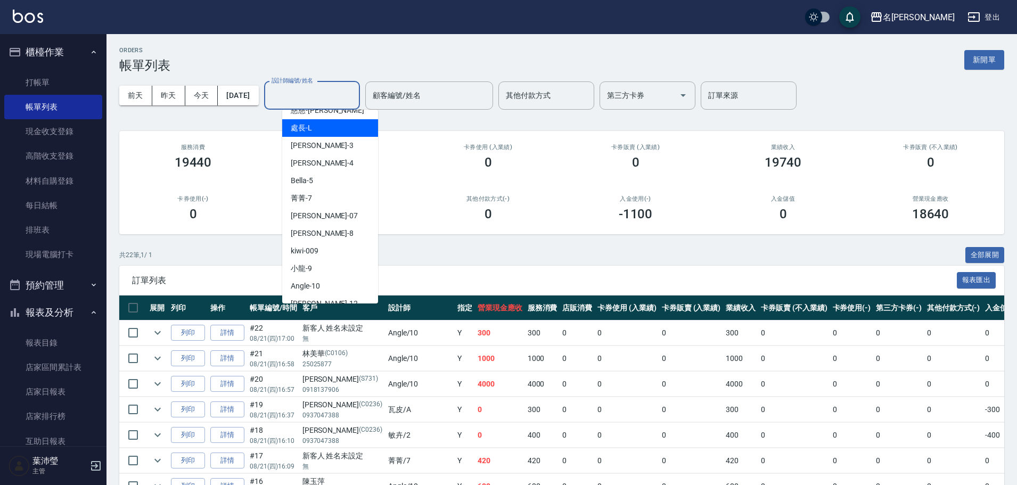
scroll to position [106, 0]
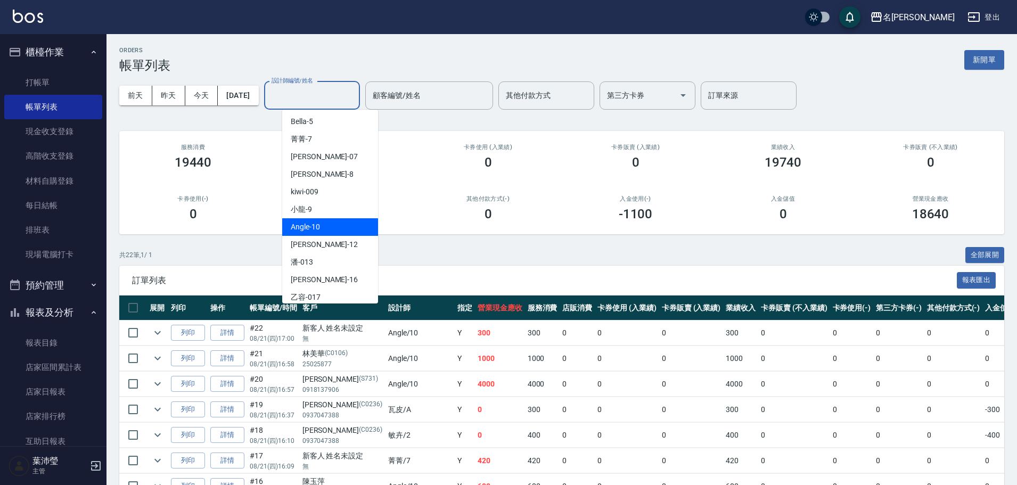
click at [312, 227] on span "Angle -10" at bounding box center [305, 226] width 29 height 11
type input "Angle-10"
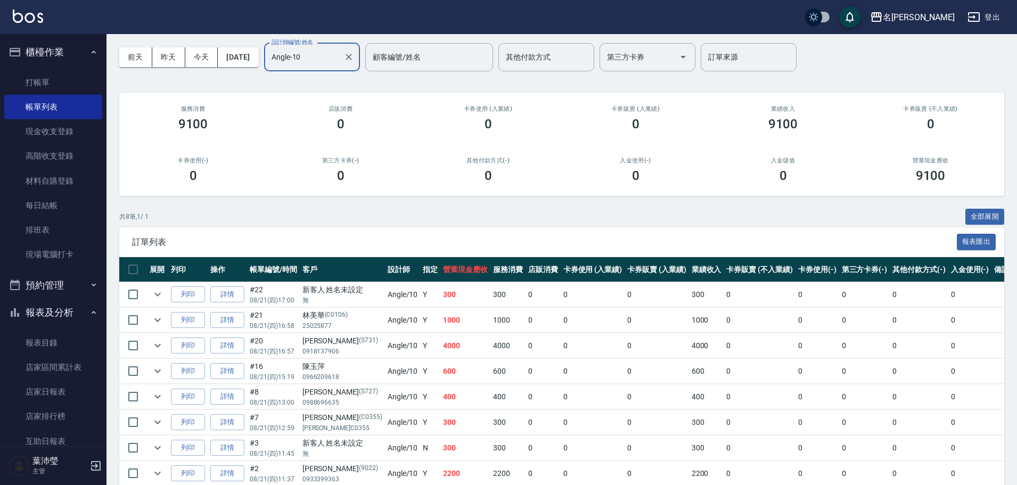
scroll to position [89, 0]
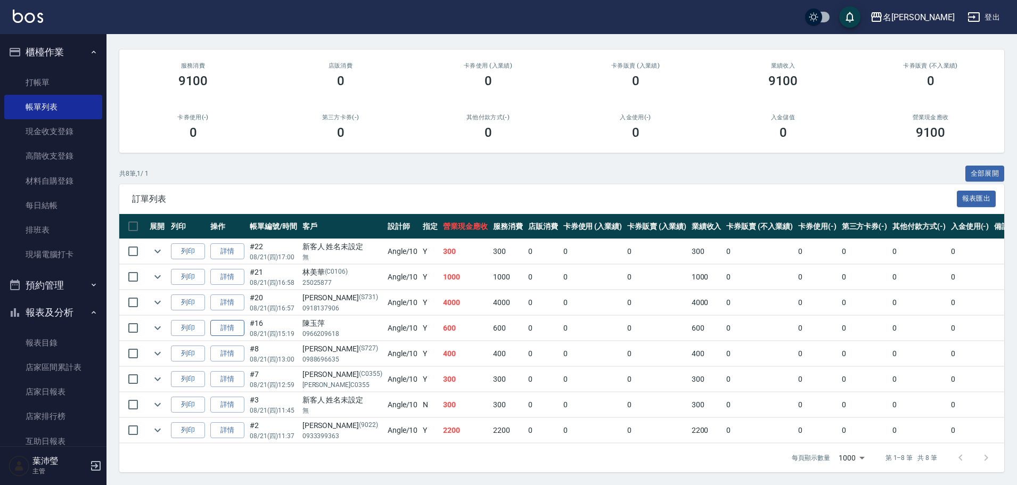
click at [238, 320] on link "詳情" at bounding box center [227, 328] width 34 height 17
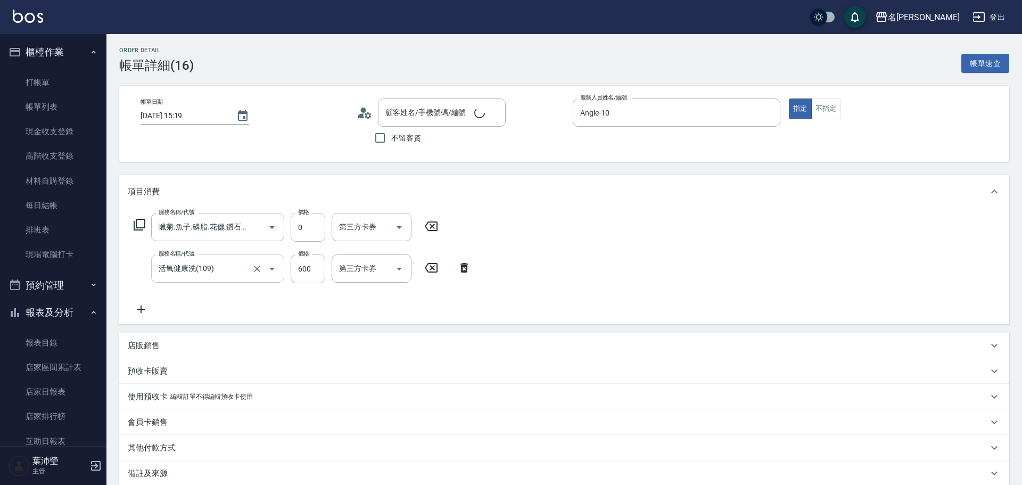
type input "[PERSON_NAME]/0966209618/"
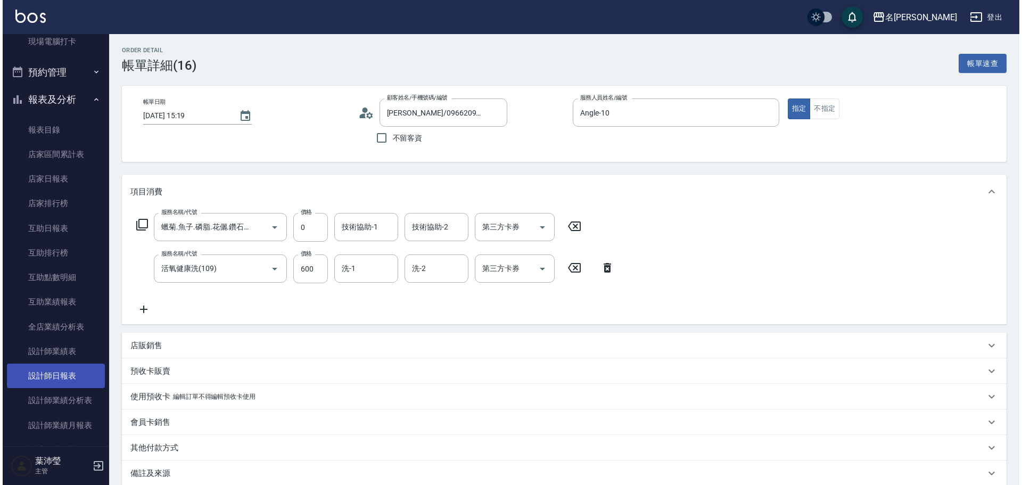
scroll to position [426, 0]
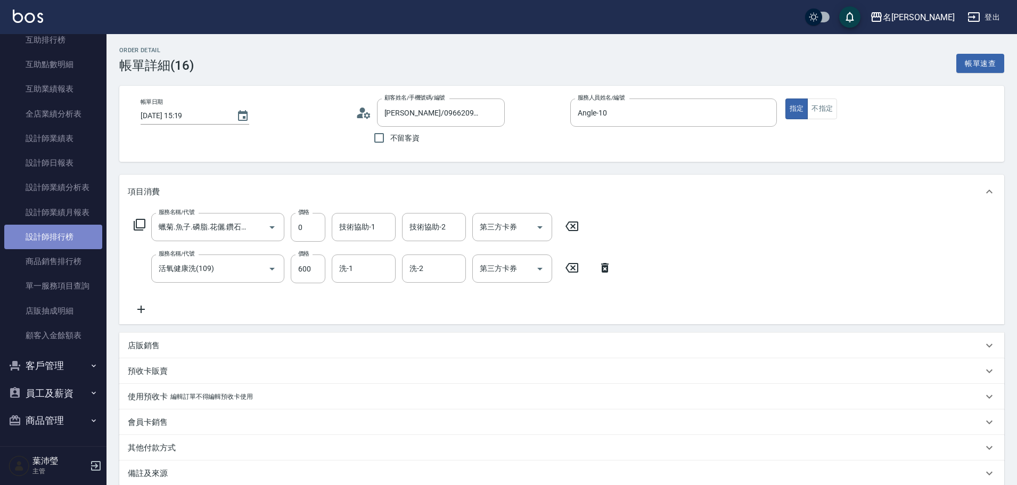
click at [68, 236] on link "設計師排行榜" at bounding box center [53, 237] width 98 height 24
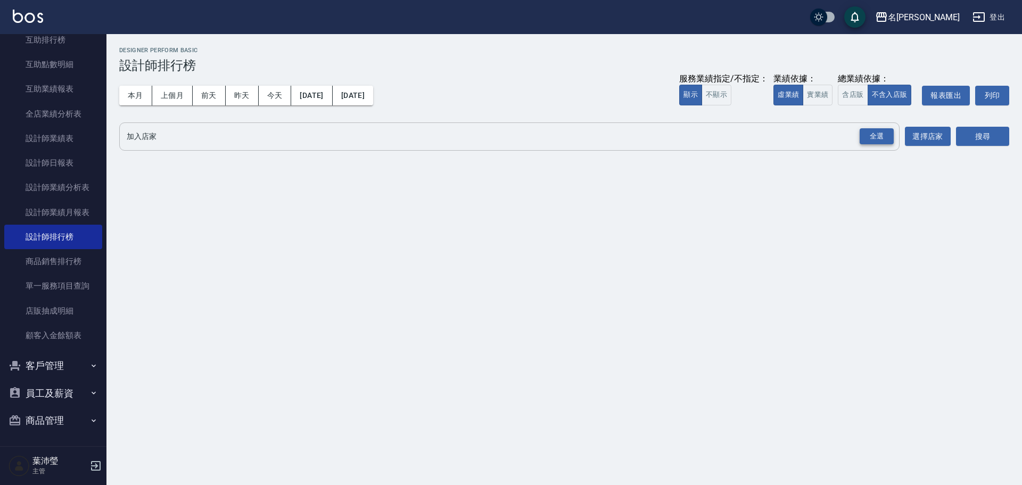
click at [886, 138] on div "全選" at bounding box center [877, 136] width 34 height 17
click at [817, 92] on button "實業績" at bounding box center [818, 95] width 30 height 21
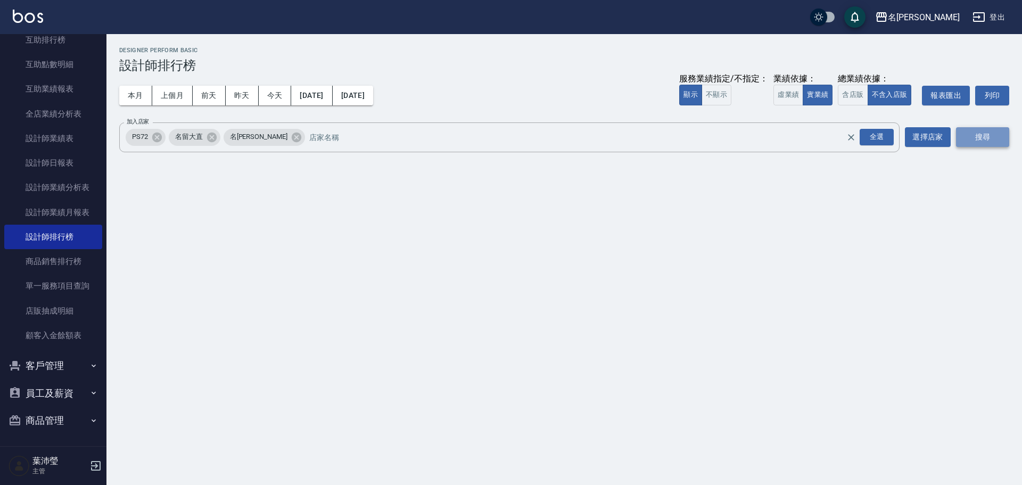
click at [985, 129] on button "搜尋" at bounding box center [982, 137] width 53 height 20
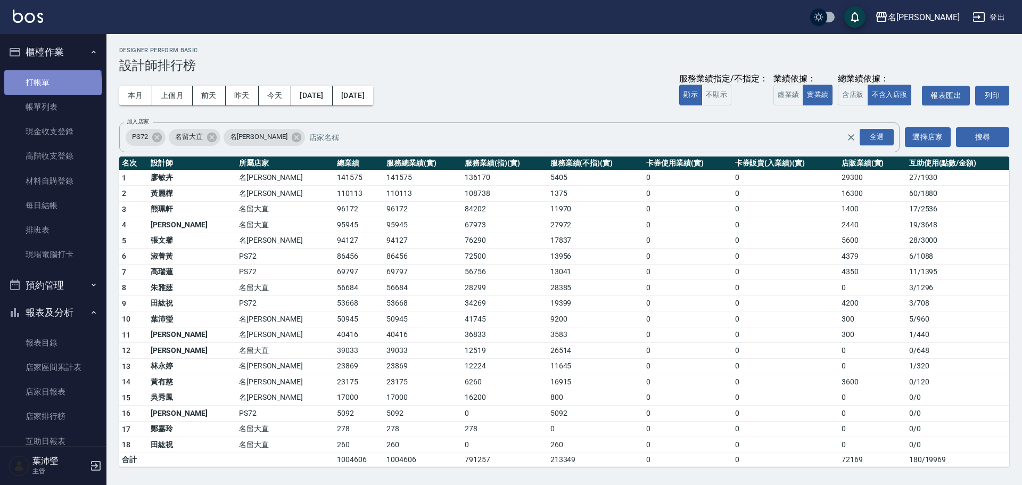
click at [52, 85] on link "打帳單" at bounding box center [53, 82] width 98 height 24
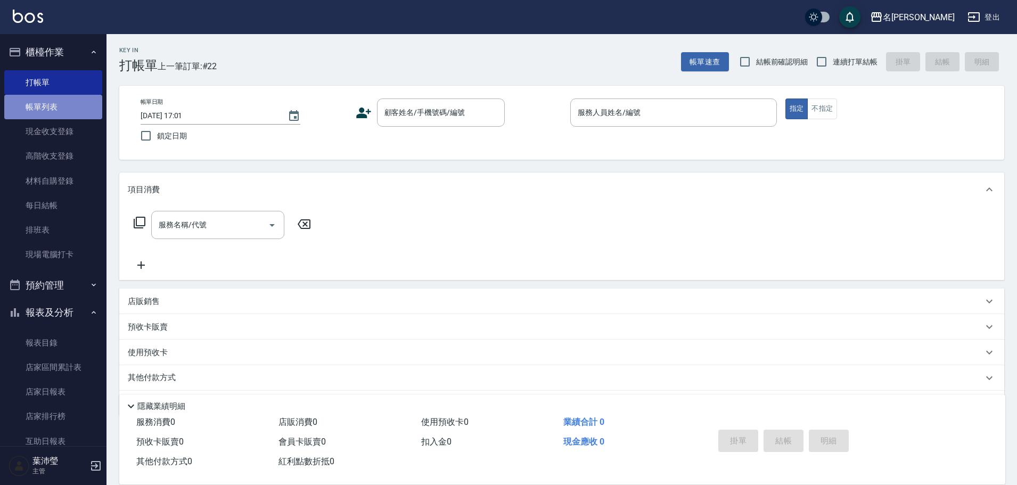
click at [72, 117] on link "帳單列表" at bounding box center [53, 107] width 98 height 24
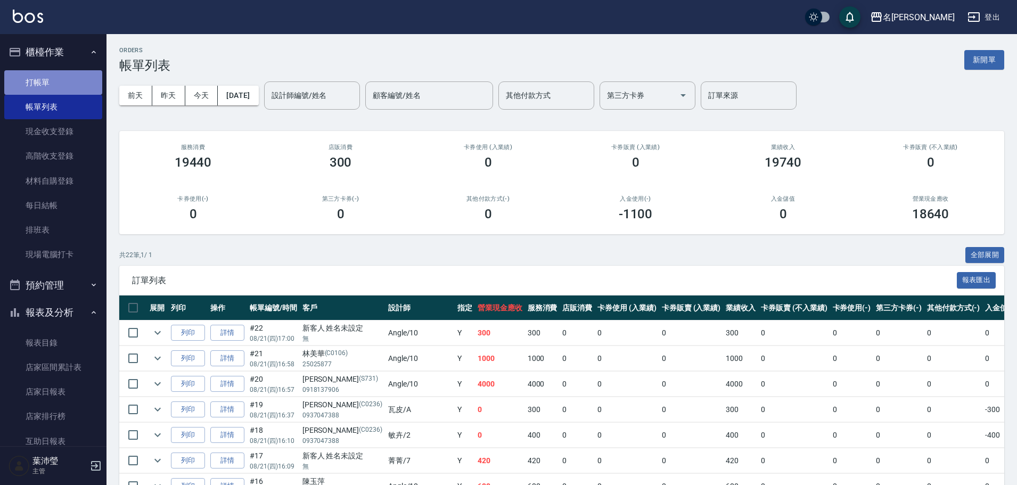
click at [67, 80] on link "打帳單" at bounding box center [53, 82] width 98 height 24
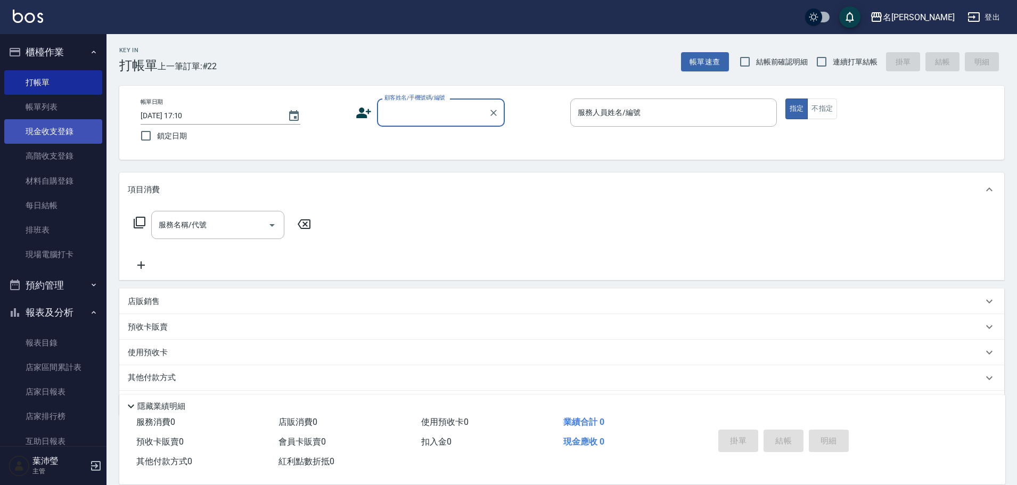
click at [56, 136] on link "現金收支登錄" at bounding box center [53, 131] width 98 height 24
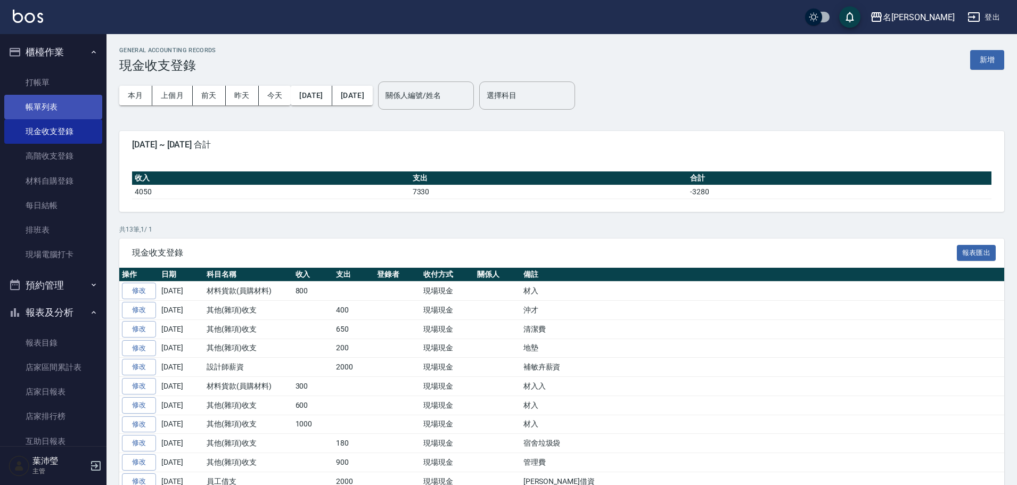
click at [65, 114] on link "帳單列表" at bounding box center [53, 107] width 98 height 24
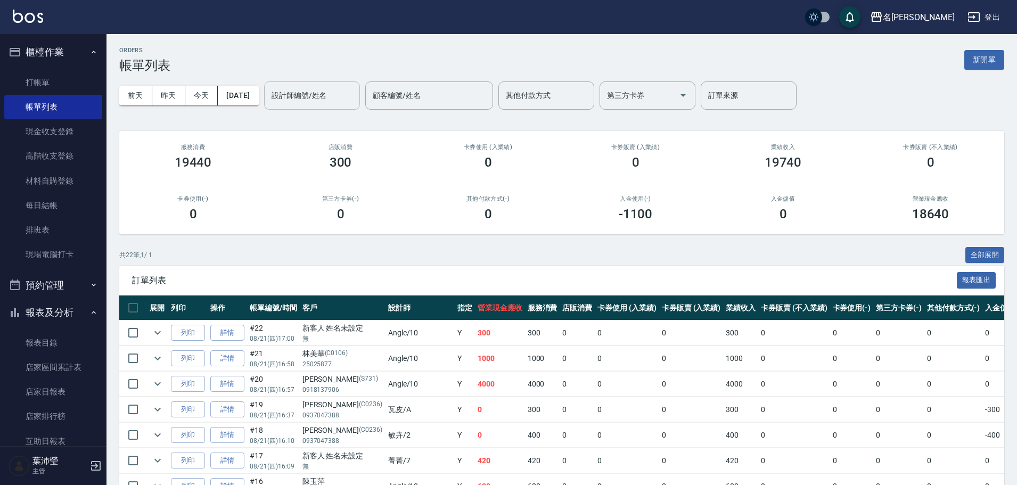
click at [355, 97] on input "設計師編號/姓名" at bounding box center [312, 95] width 86 height 19
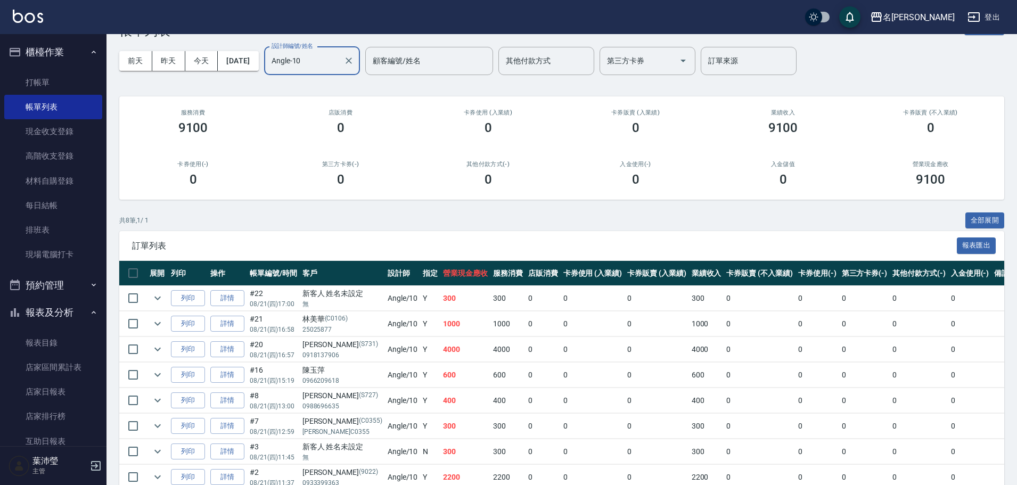
scroll to position [53, 0]
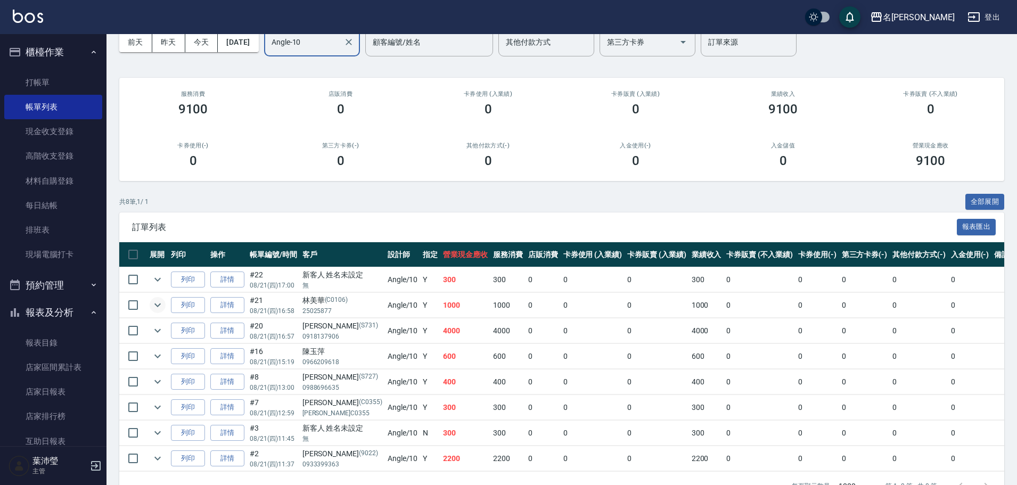
type input "Angle-10"
click at [158, 307] on icon "expand row" at bounding box center [157, 305] width 6 height 4
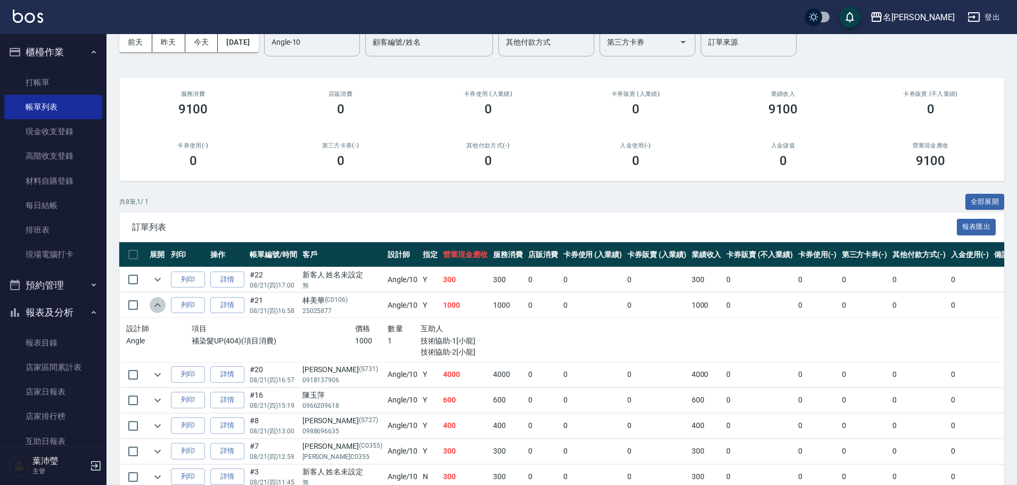
click at [158, 307] on icon "expand row" at bounding box center [157, 305] width 13 height 13
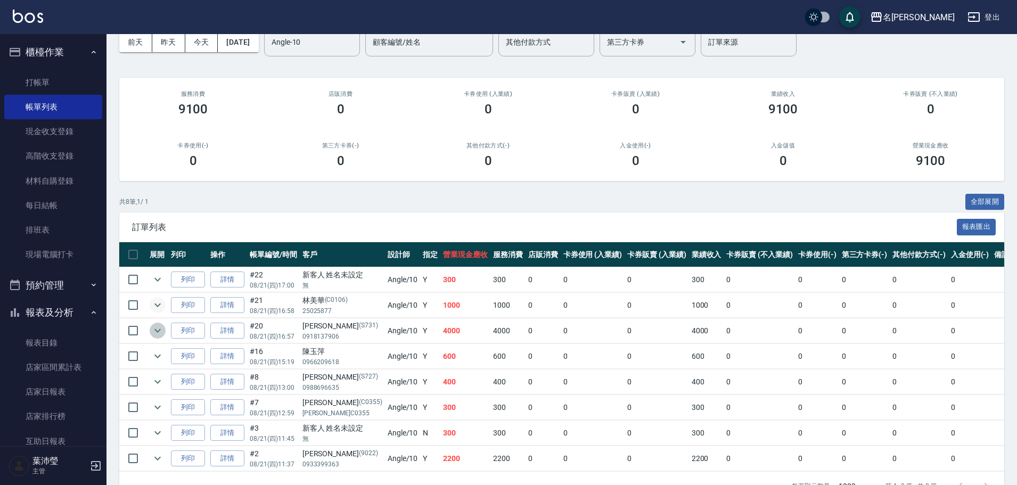
click at [157, 328] on icon "expand row" at bounding box center [157, 330] width 13 height 13
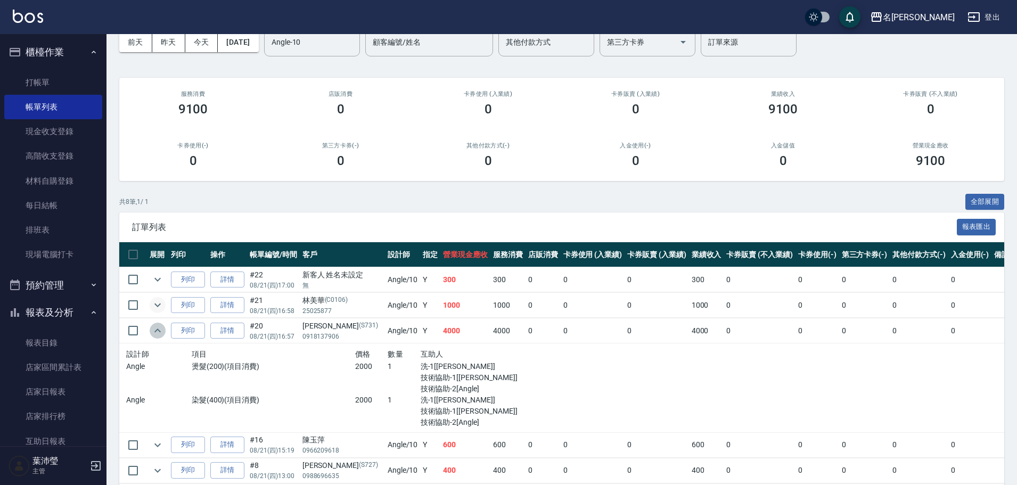
click at [157, 328] on icon "expand row" at bounding box center [157, 330] width 13 height 13
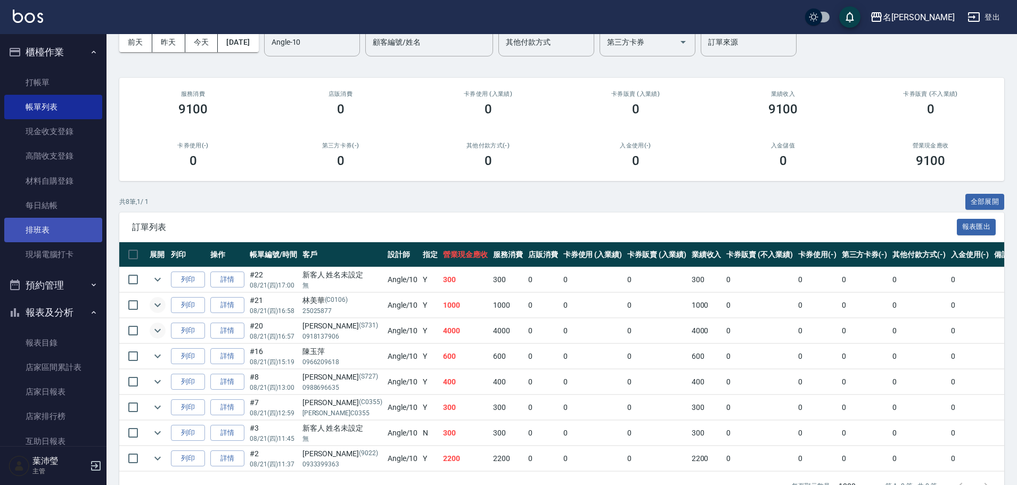
scroll to position [0, 0]
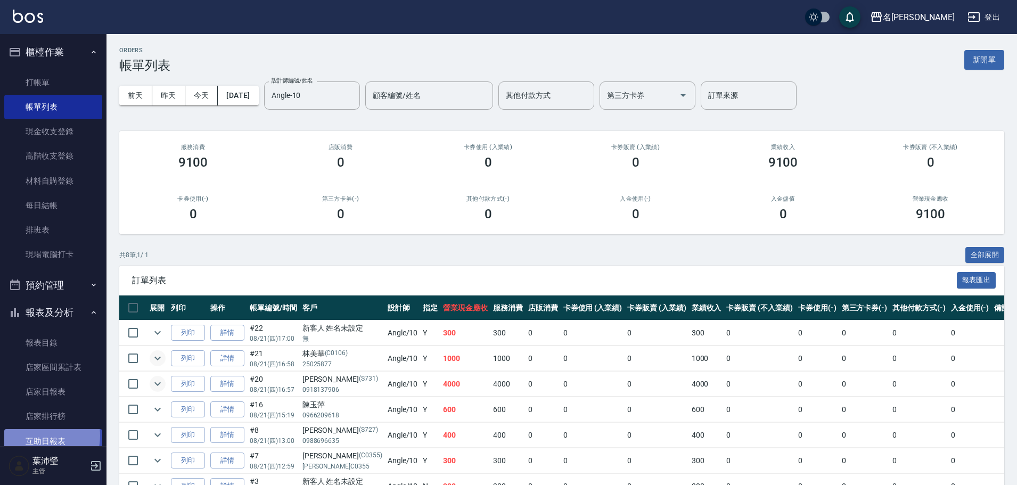
click at [33, 435] on link "互助日報表" at bounding box center [53, 441] width 98 height 24
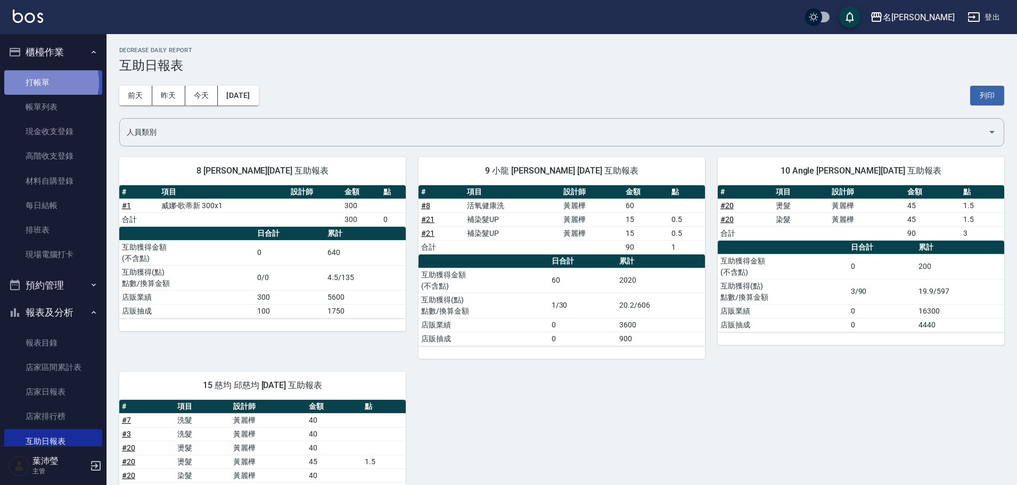
click at [45, 82] on link "打帳單" at bounding box center [53, 82] width 98 height 24
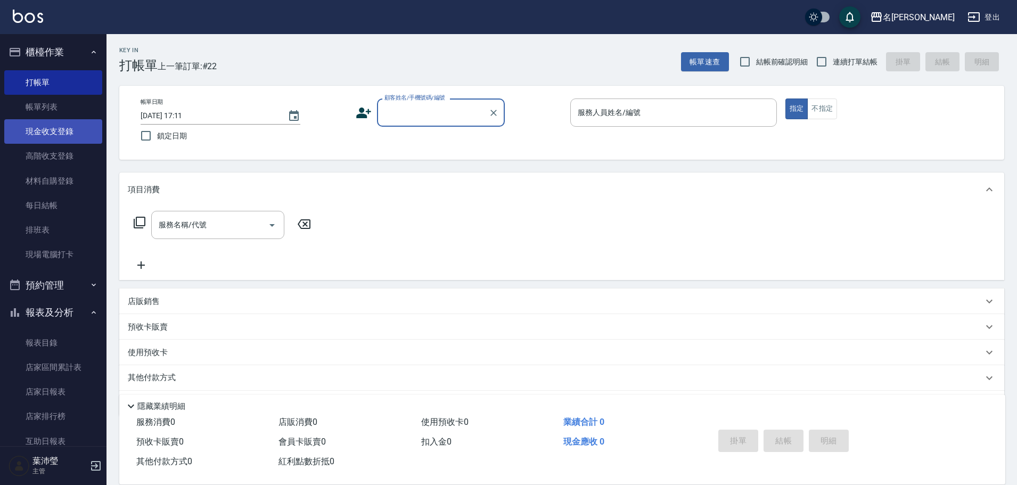
click at [55, 121] on link "現金收支登錄" at bounding box center [53, 131] width 98 height 24
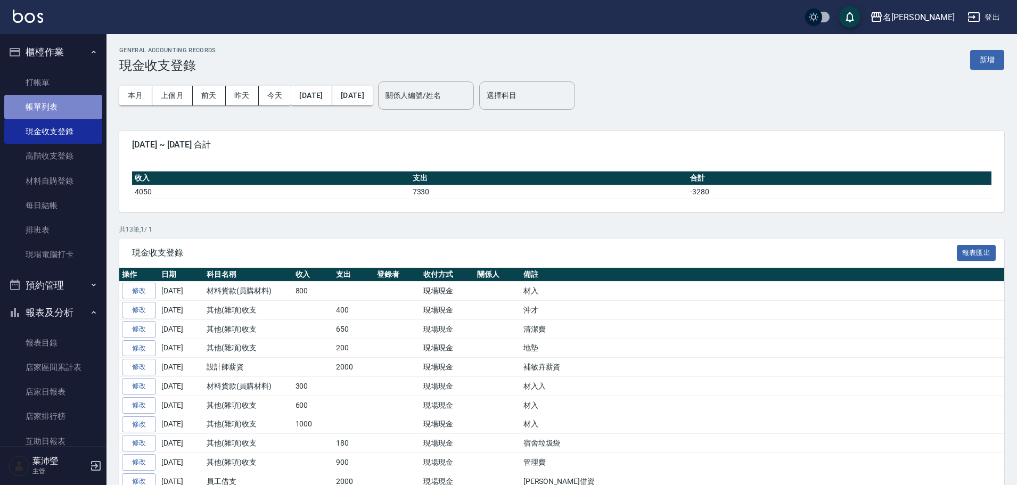
click at [60, 110] on link "帳單列表" at bounding box center [53, 107] width 98 height 24
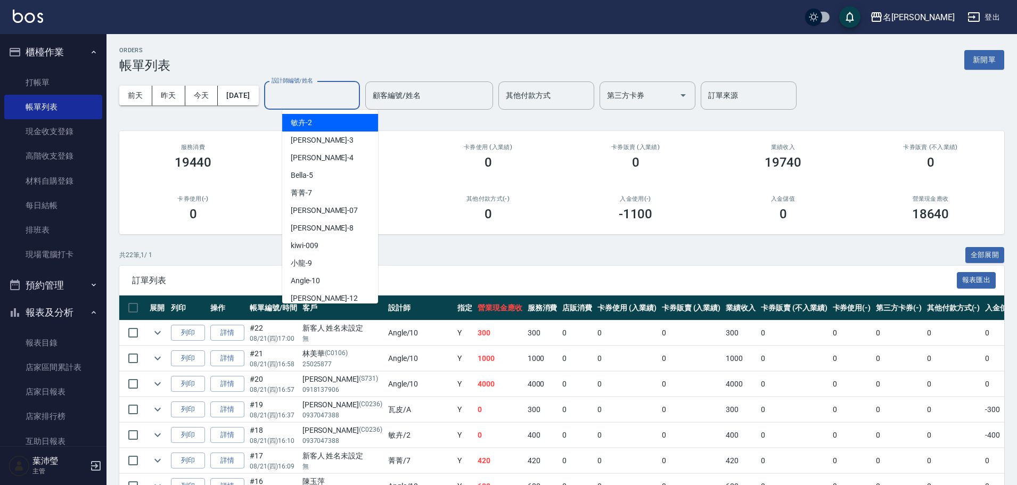
click at [291, 99] on input "設計師編號/姓名" at bounding box center [312, 95] width 86 height 19
click at [351, 278] on div "Angle -10" at bounding box center [330, 281] width 96 height 18
type input "Angle-10"
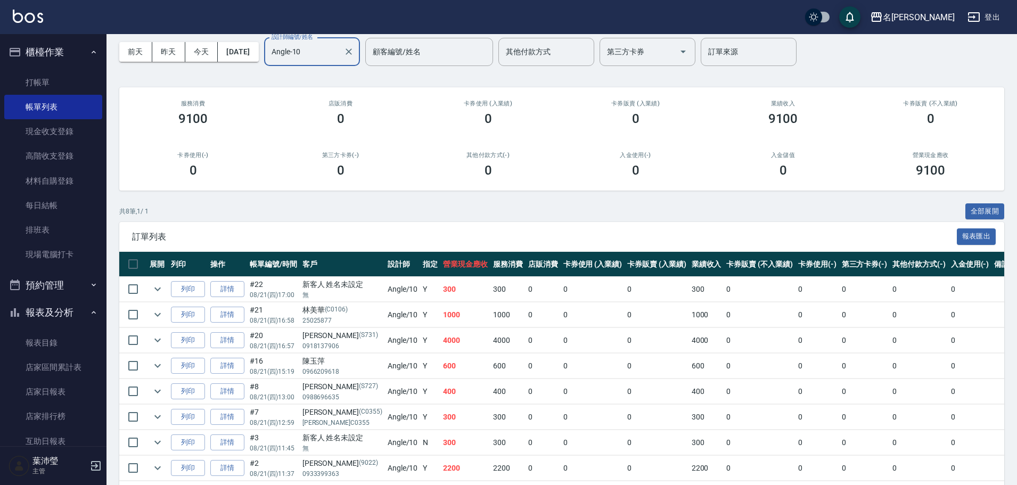
scroll to position [12, 0]
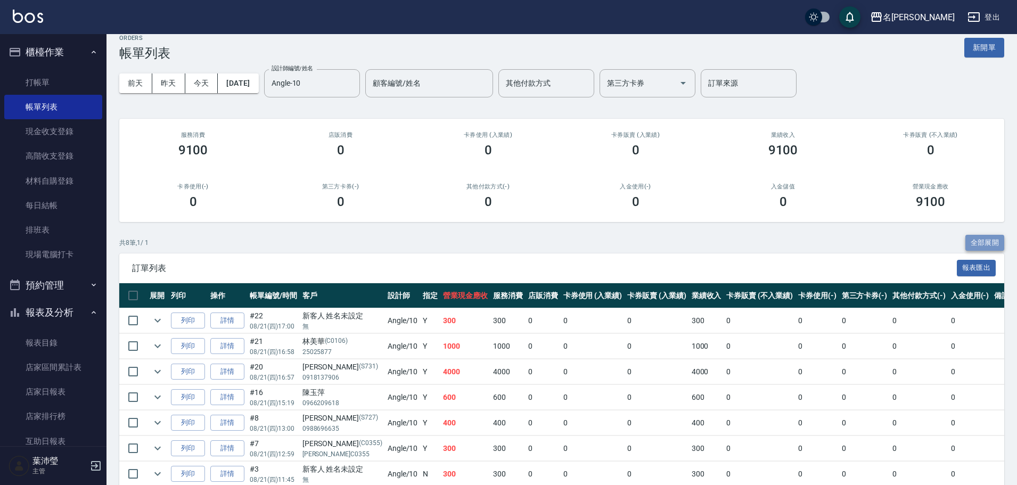
click at [991, 240] on button "全部展開" at bounding box center [984, 243] width 39 height 17
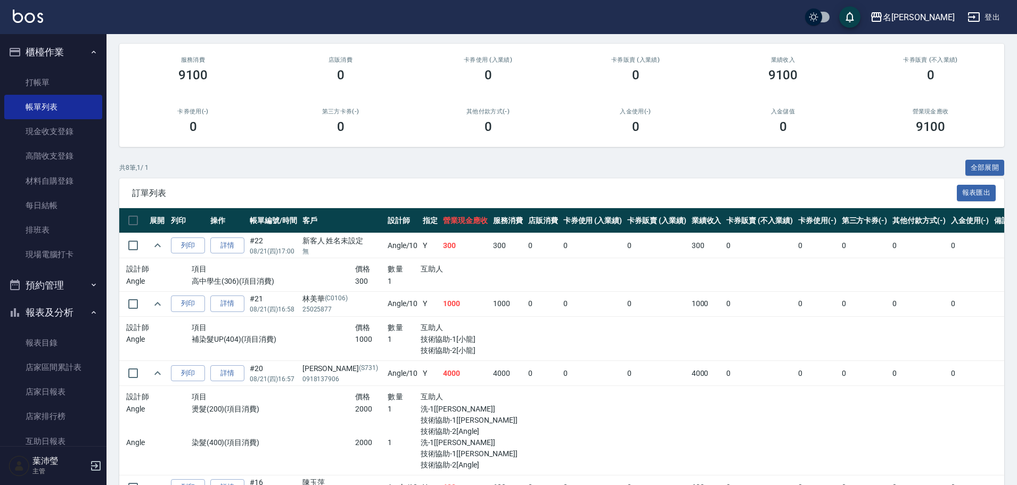
scroll to position [89, 0]
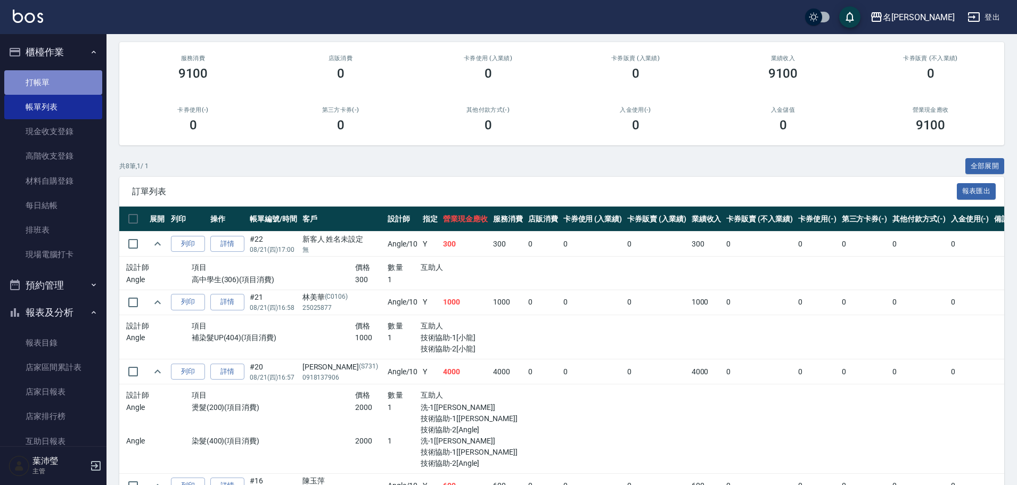
click at [60, 81] on link "打帳單" at bounding box center [53, 82] width 98 height 24
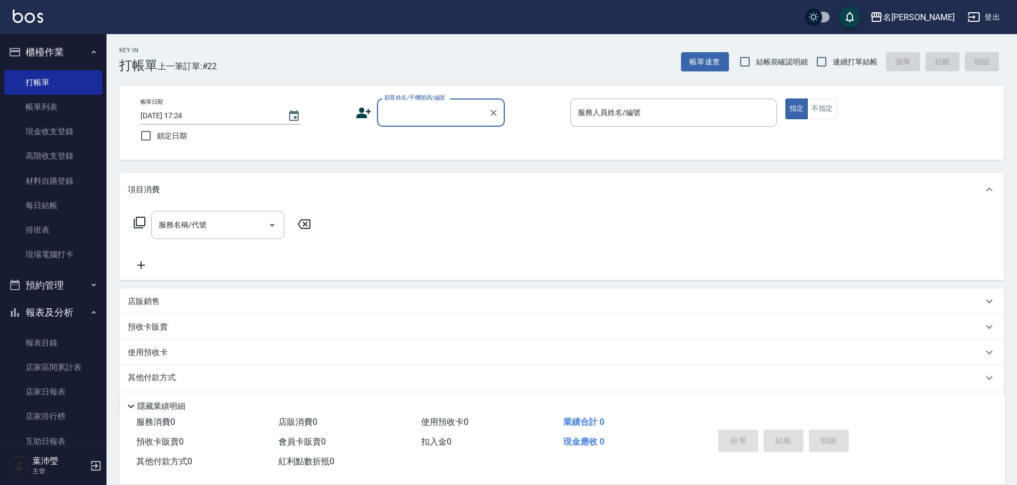
click at [391, 116] on input "顧客姓名/手機號碼/編號" at bounding box center [433, 112] width 102 height 19
click at [392, 115] on input "顧客姓名/手機號碼/編號" at bounding box center [433, 112] width 102 height 19
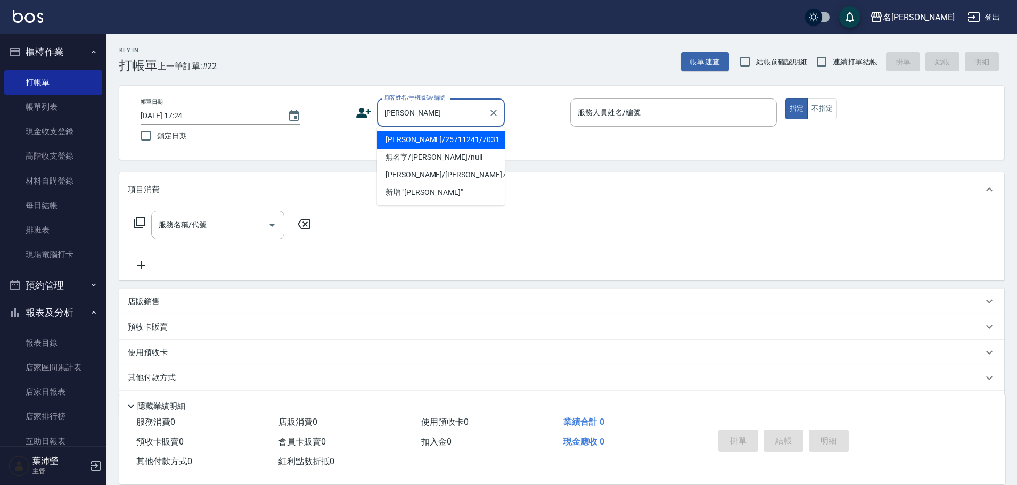
click at [426, 143] on li "[PERSON_NAME]/25711241/7031" at bounding box center [441, 140] width 128 height 18
type input "[PERSON_NAME]/25711241/7031"
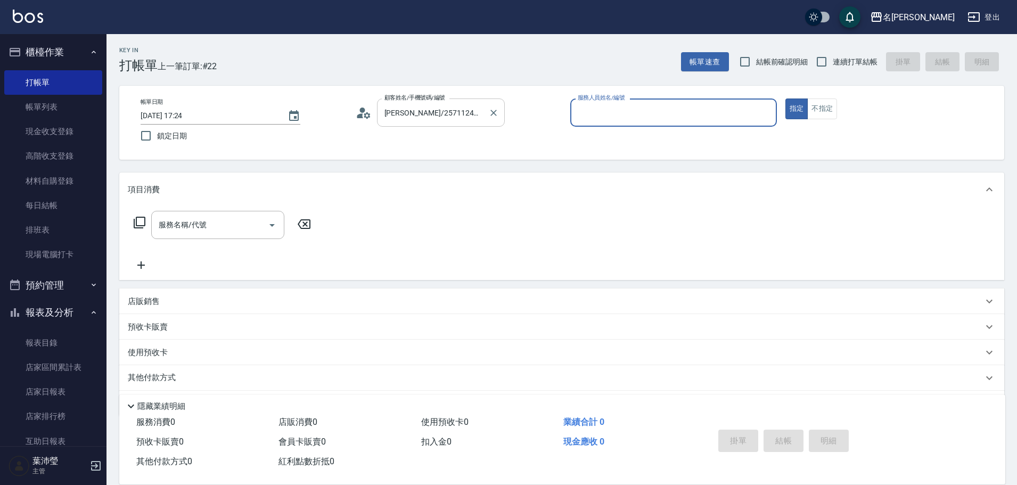
type input "敏卉-2"
click at [137, 219] on icon at bounding box center [139, 222] width 13 height 13
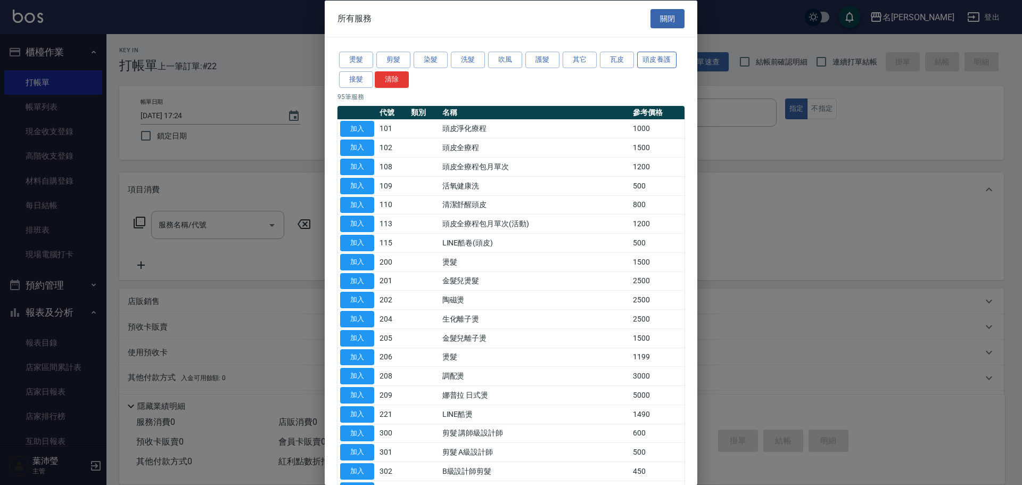
click at [661, 56] on button "頭皮養護" at bounding box center [656, 60] width 39 height 17
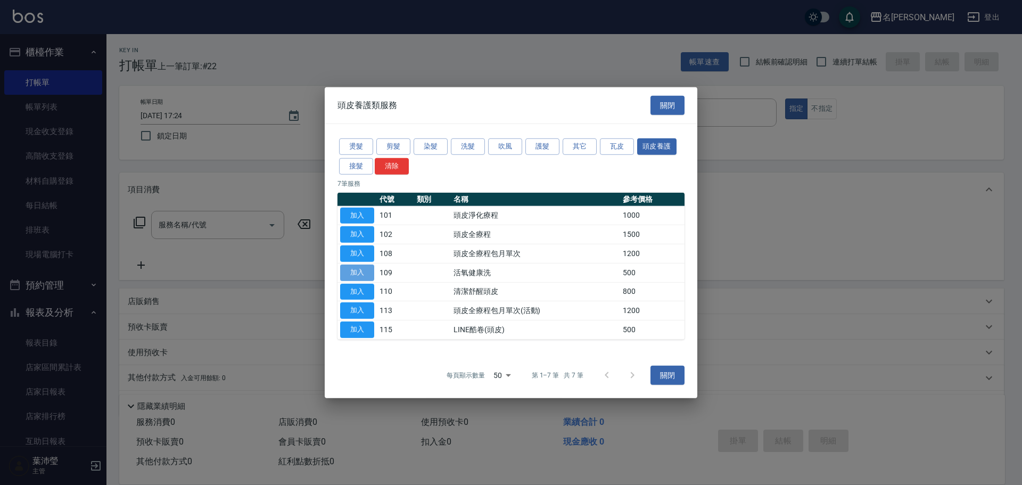
click at [351, 273] on button "加入" at bounding box center [357, 273] width 34 height 17
type input "活氧健康洗(109)"
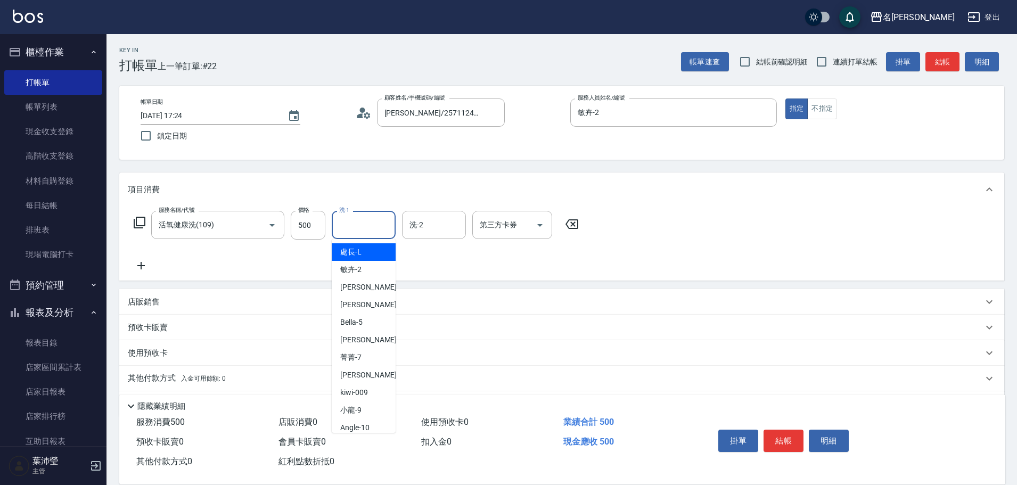
click at [358, 226] on input "洗-1" at bounding box center [363, 225] width 54 height 19
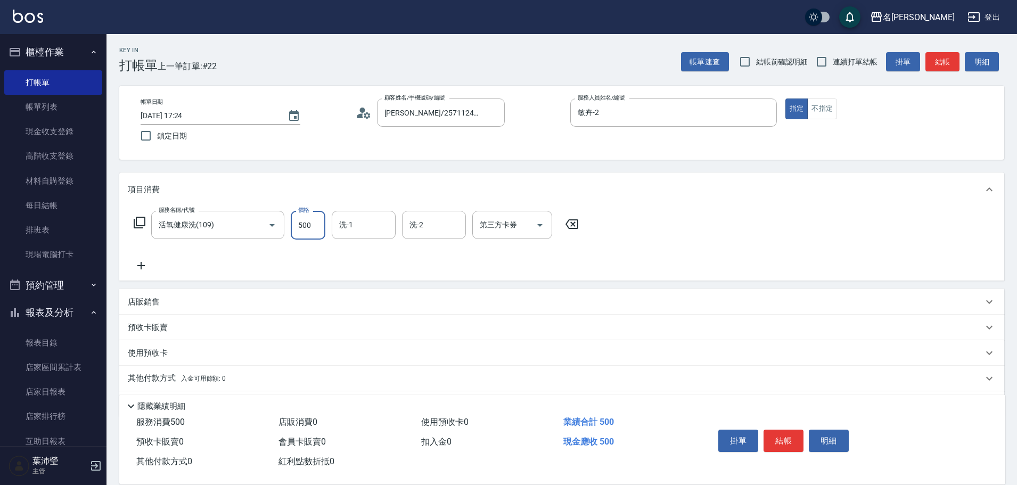
click at [320, 225] on input "500" at bounding box center [308, 225] width 35 height 29
type input "600"
click at [138, 223] on icon at bounding box center [139, 222] width 13 height 13
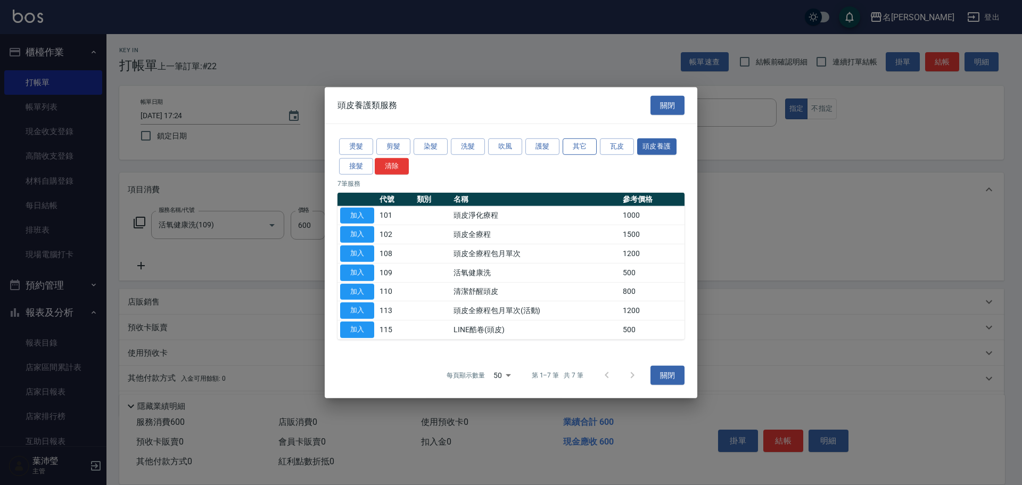
click at [579, 142] on button "其它" at bounding box center [580, 146] width 34 height 17
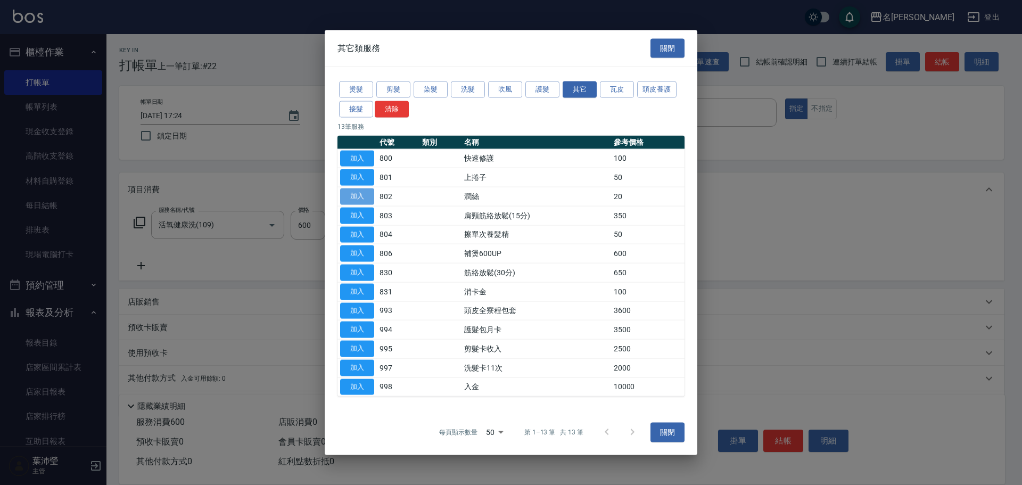
click at [356, 199] on button "加入" at bounding box center [357, 196] width 34 height 17
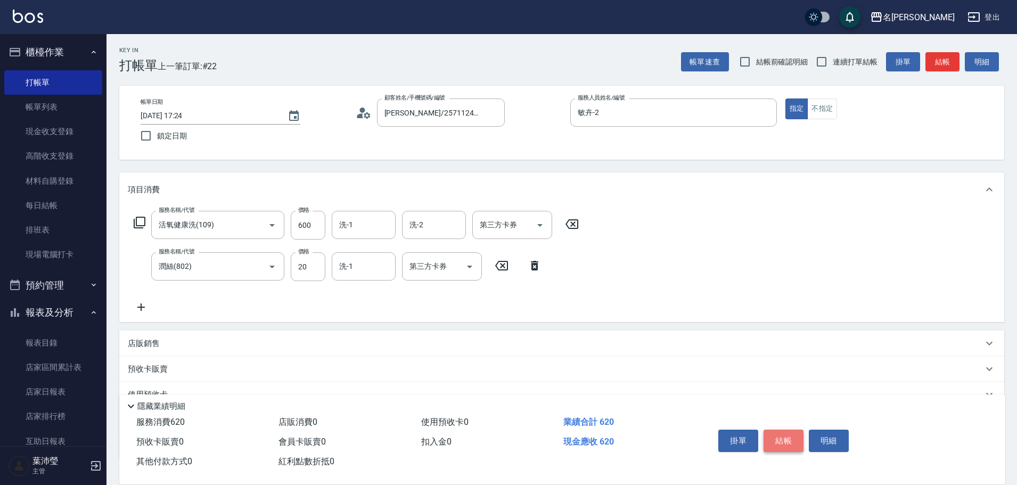
click at [779, 431] on button "結帳" at bounding box center [783, 441] width 40 height 22
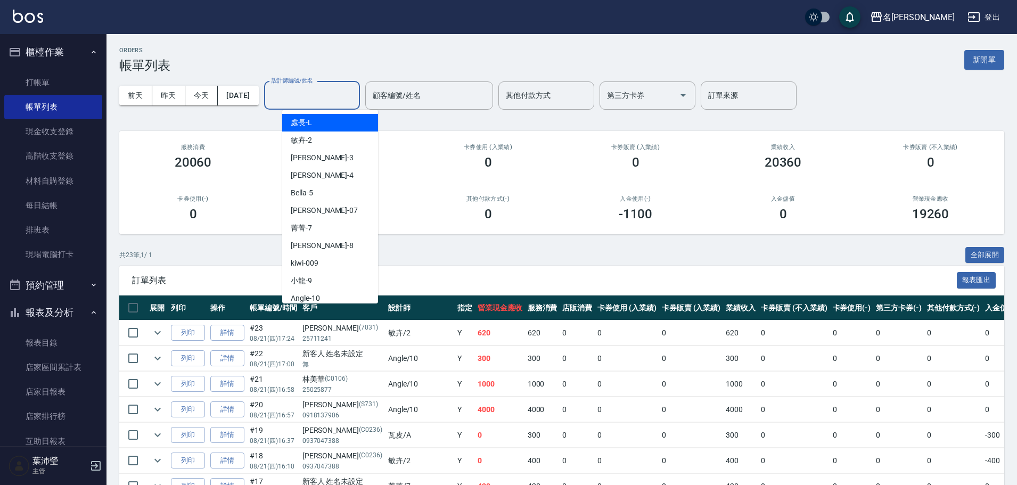
click at [323, 95] on input "設計師編號/姓名" at bounding box center [312, 95] width 86 height 19
click at [333, 140] on div "敏卉 -2" at bounding box center [330, 140] width 96 height 18
type input "敏卉-2"
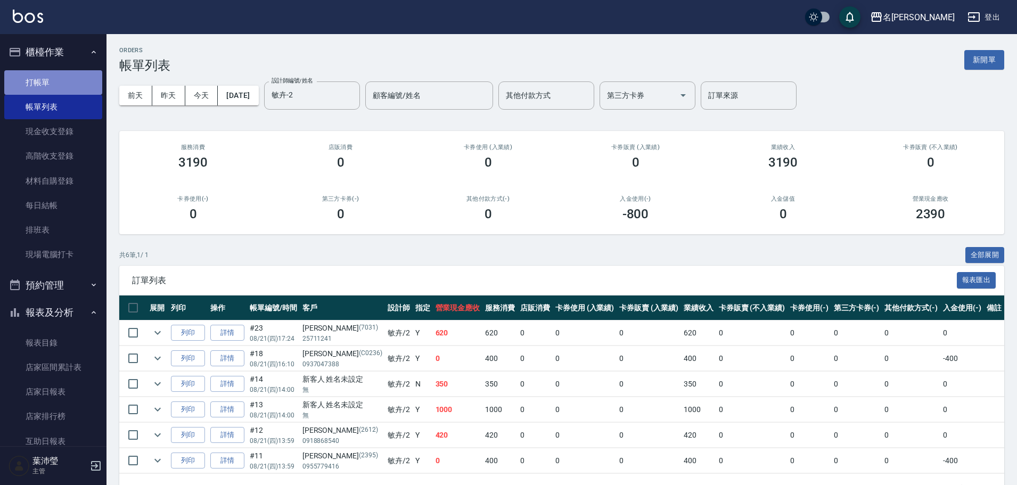
click at [81, 81] on link "打帳單" at bounding box center [53, 82] width 98 height 24
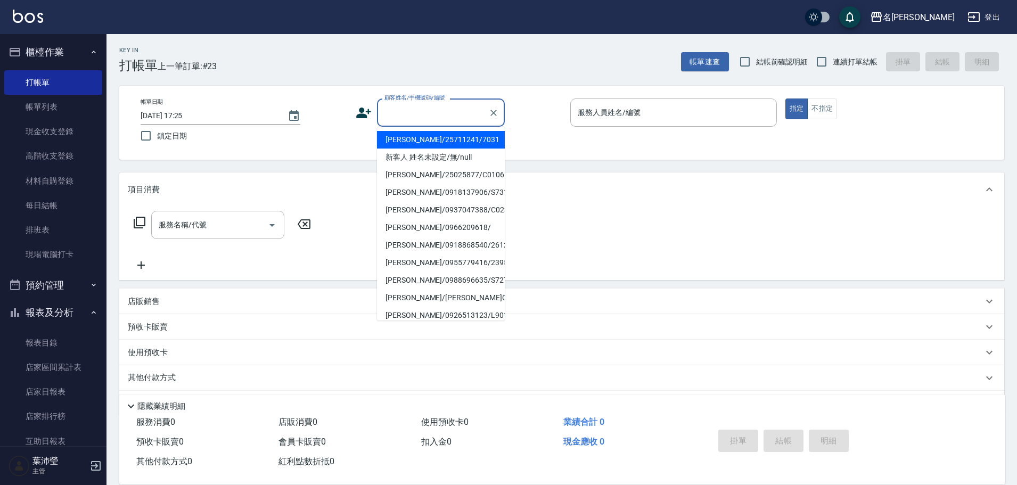
click at [413, 119] on input "顧客姓名/手機號碼/編號" at bounding box center [433, 112] width 102 height 19
click at [424, 153] on li "新客人 姓名未設定/無/null" at bounding box center [441, 158] width 128 height 18
type input "新客人 姓名未設定/無/null"
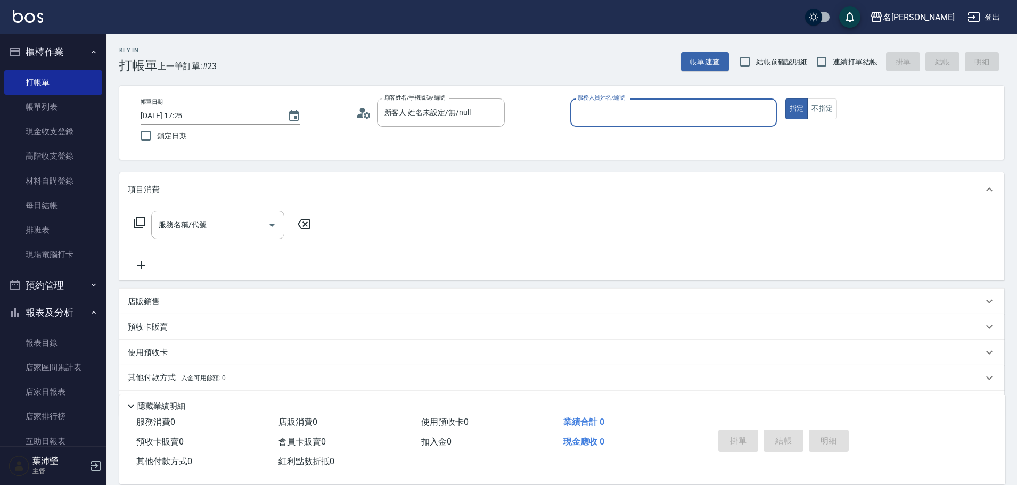
click at [572, 116] on div "服務人員姓名/編號" at bounding box center [673, 112] width 207 height 28
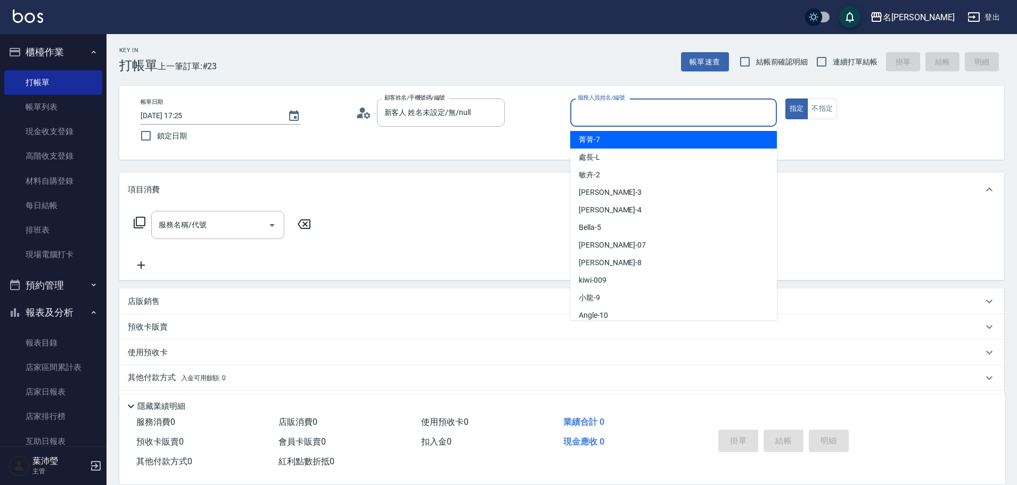
click at [614, 140] on div "菁菁 -7" at bounding box center [673, 140] width 207 height 18
type input "菁菁-7"
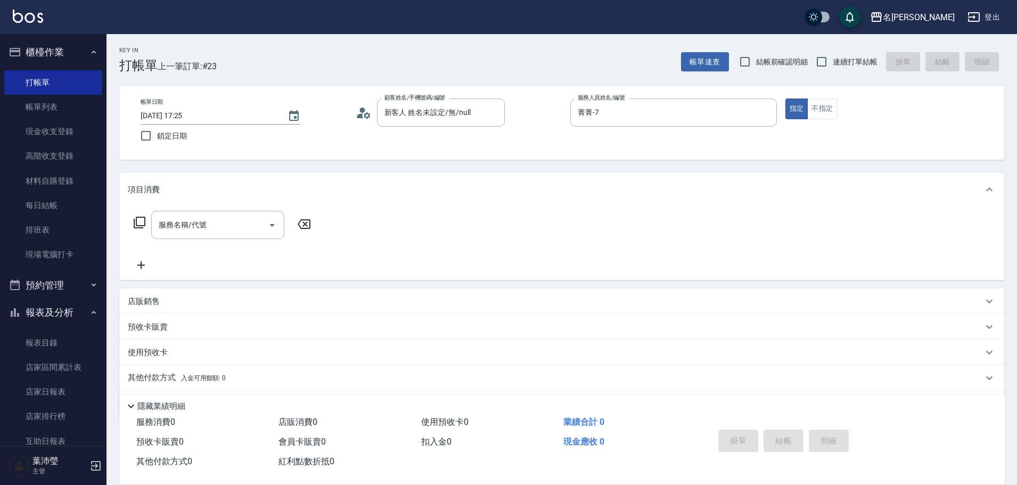
click at [135, 223] on icon at bounding box center [140, 223] width 12 height 12
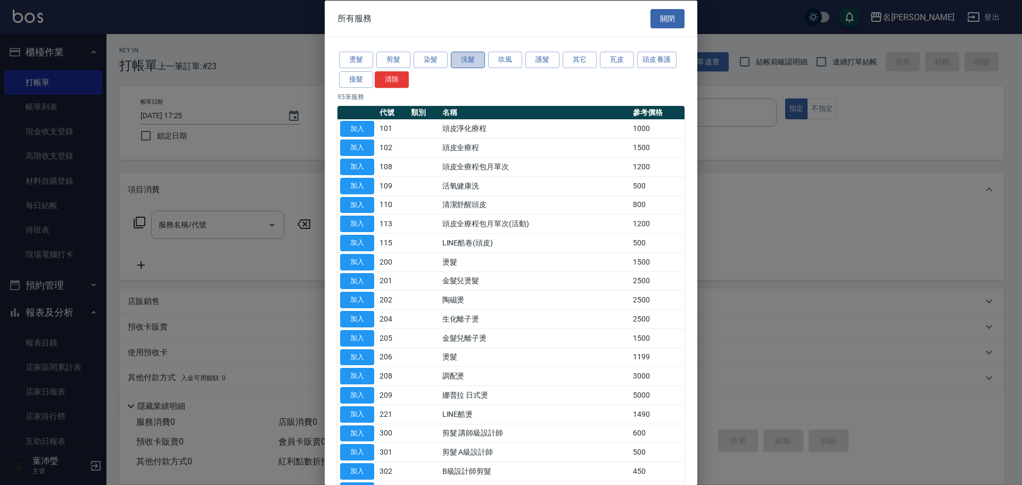
click at [471, 64] on button "洗髮" at bounding box center [468, 60] width 34 height 17
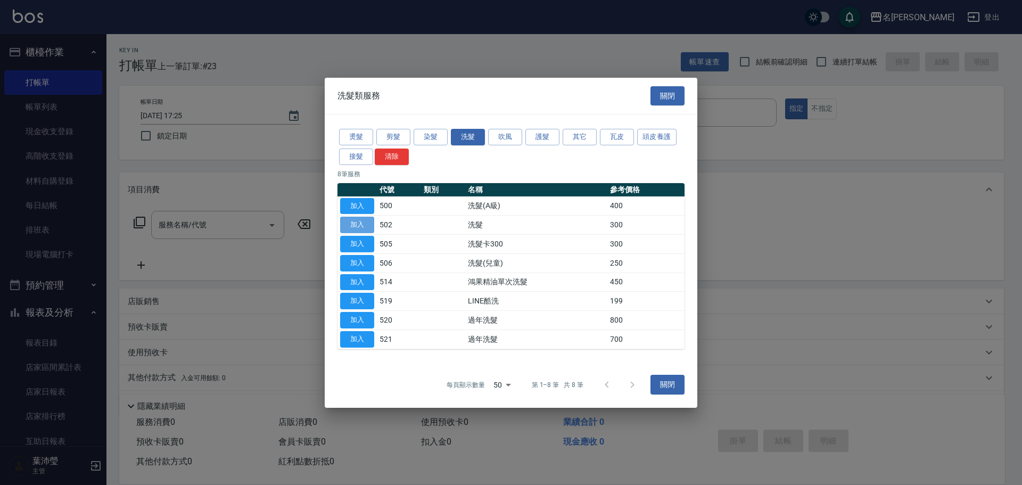
click at [356, 226] on button "加入" at bounding box center [357, 225] width 34 height 17
type input "洗髮(502)"
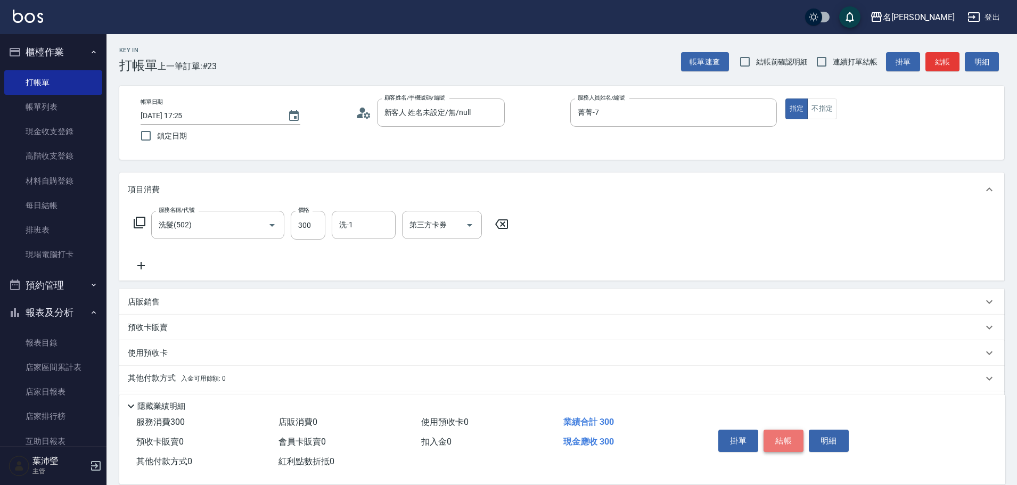
click at [793, 438] on button "結帳" at bounding box center [783, 441] width 40 height 22
